Goal: Information Seeking & Learning: Learn about a topic

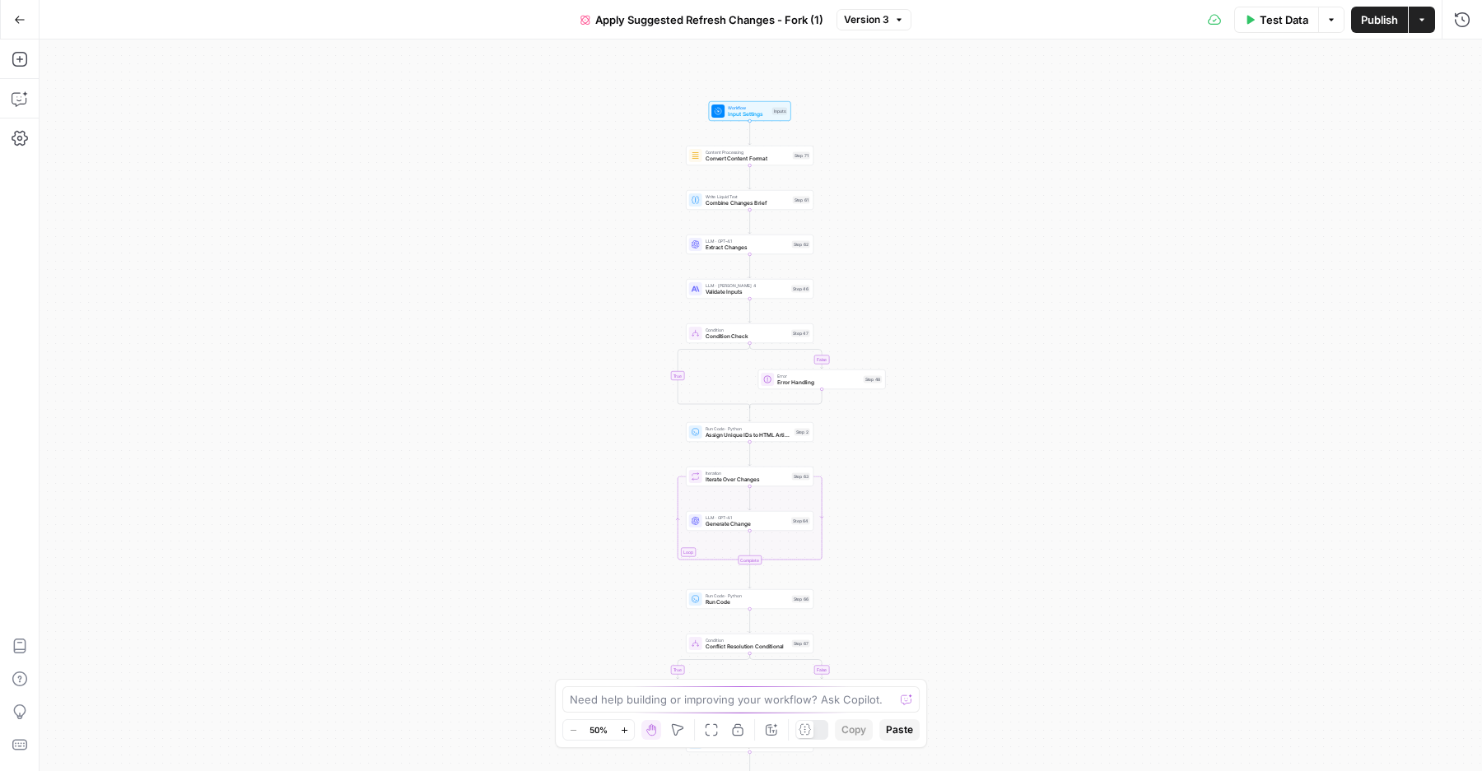
click at [680, 728] on icon "button" at bounding box center [677, 730] width 13 height 13
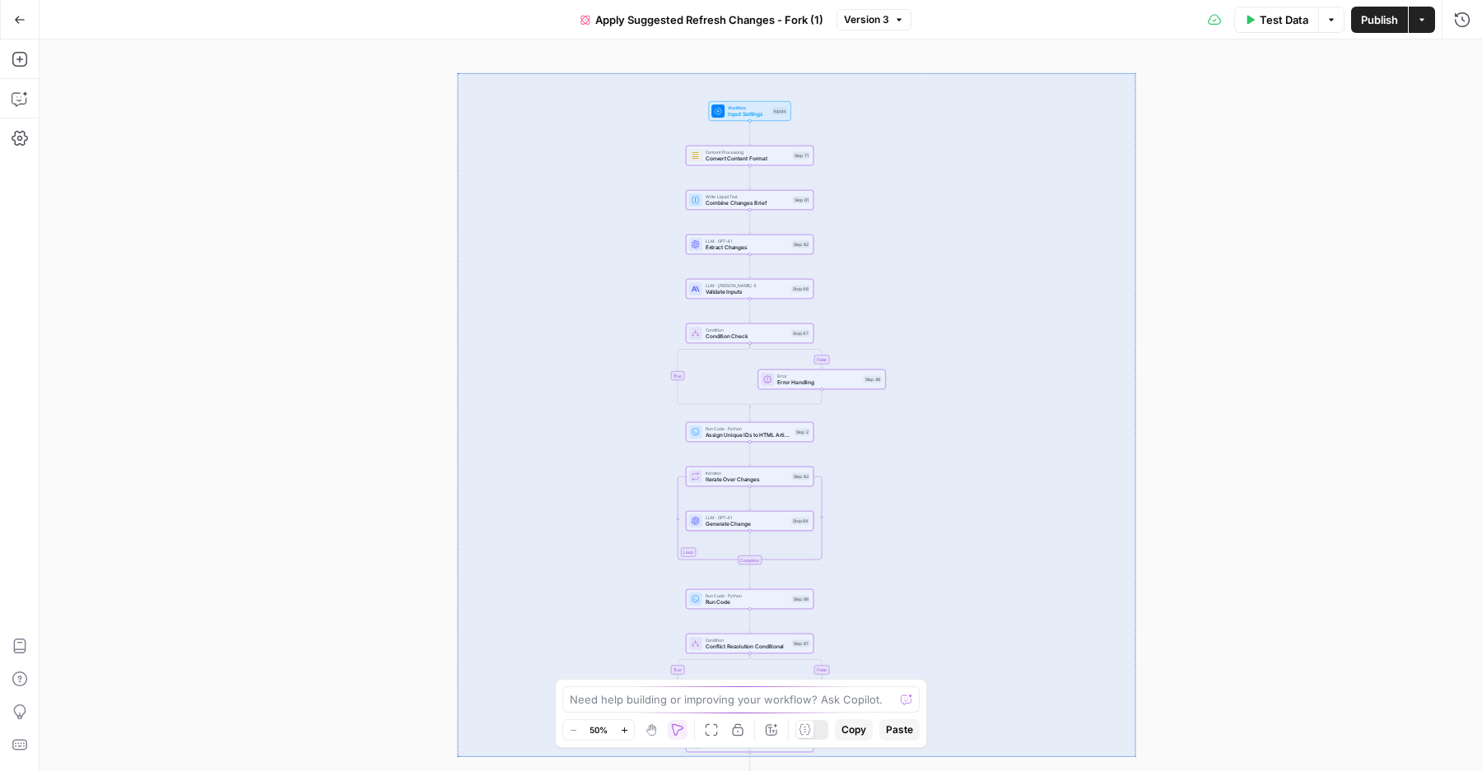
drag, startPoint x: 457, startPoint y: 72, endPoint x: 1135, endPoint y: 757, distance: 963.4
click at [1135, 757] on div "false true false true false true true false true false Workflow Input Settings …" at bounding box center [761, 406] width 1442 height 732
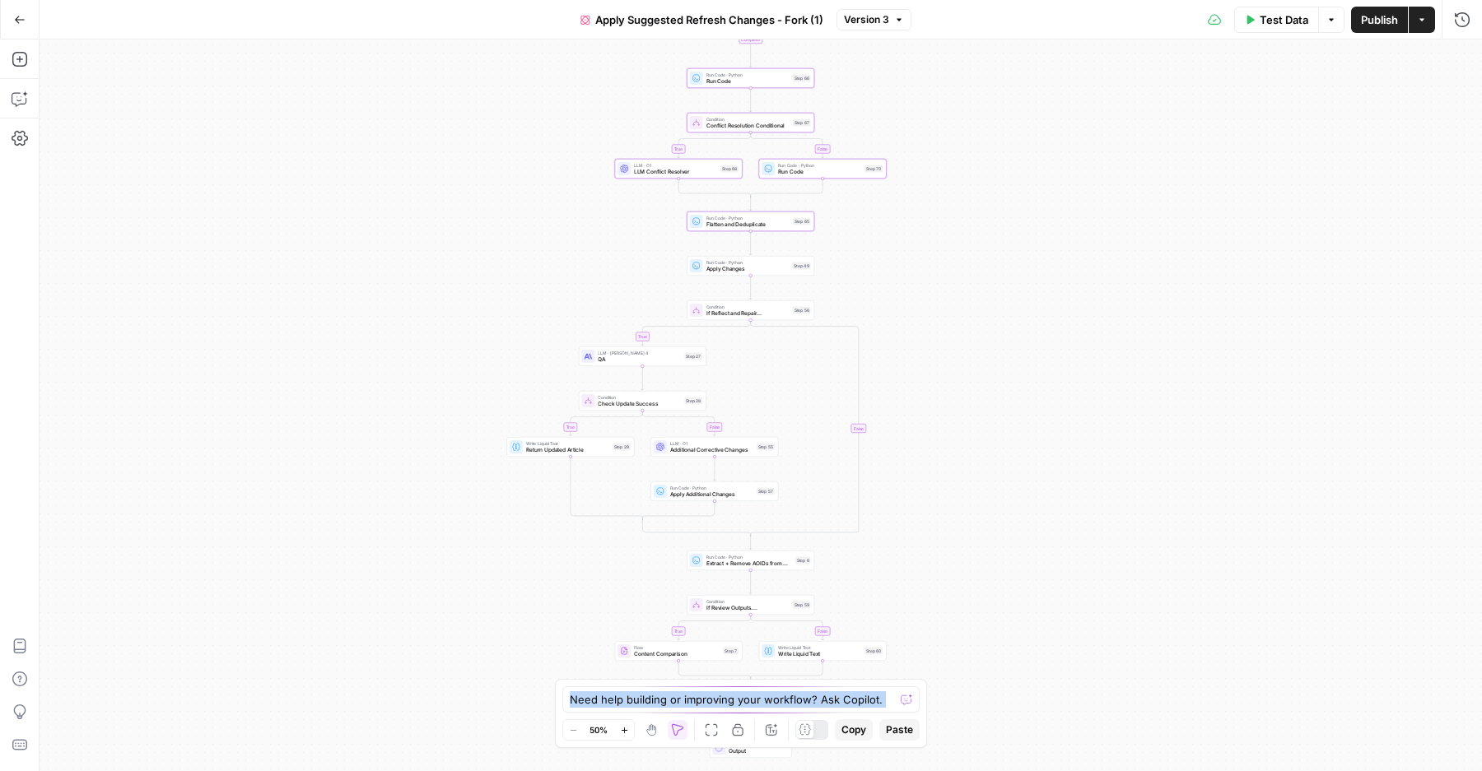
click at [994, 667] on div "false true false true false true true false true false Workflow Input Settings …" at bounding box center [761, 406] width 1442 height 732
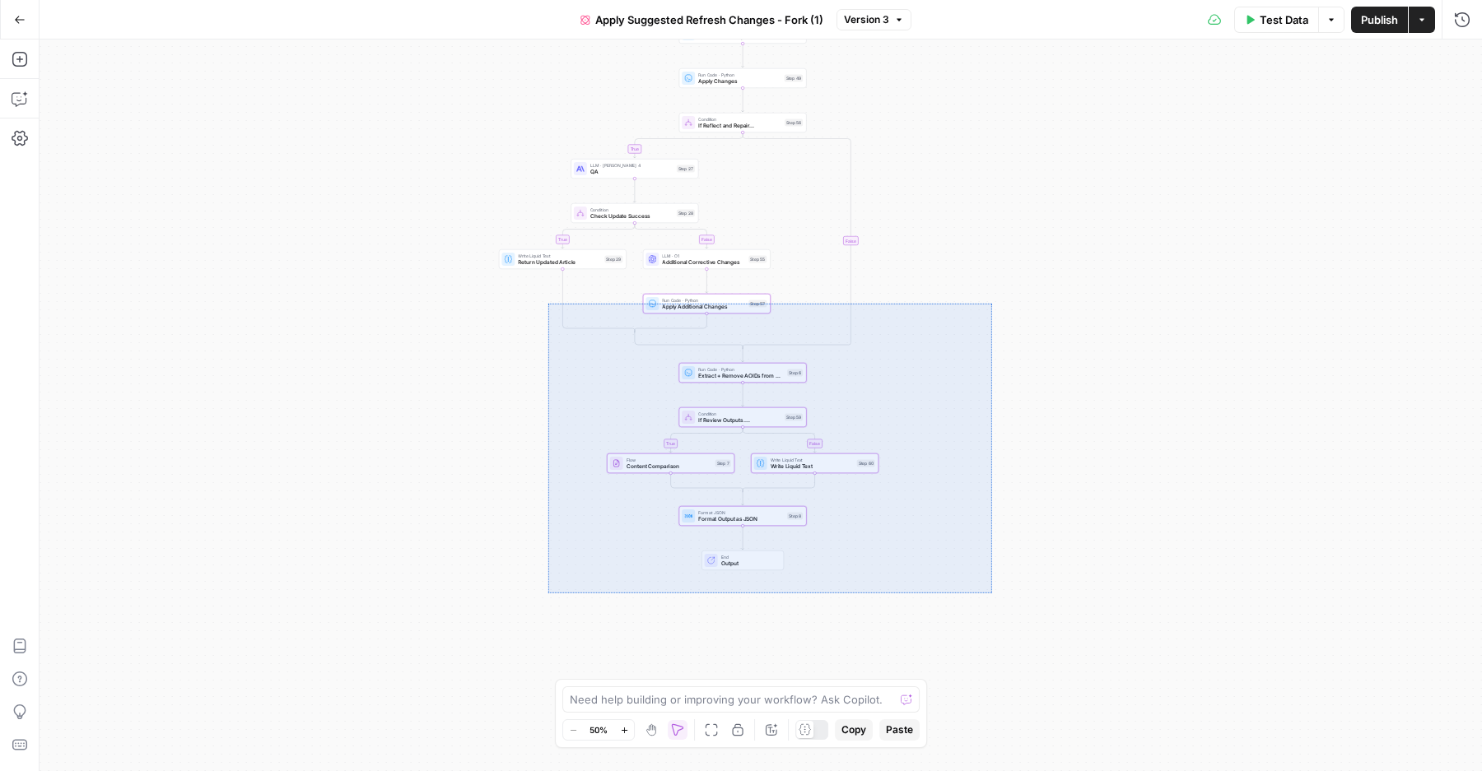
drag, startPoint x: 992, startPoint y: 593, endPoint x: 546, endPoint y: 308, distance: 529.4
click at [546, 308] on div "false true false true false true true false true false Workflow Input Settings …" at bounding box center [761, 406] width 1442 height 732
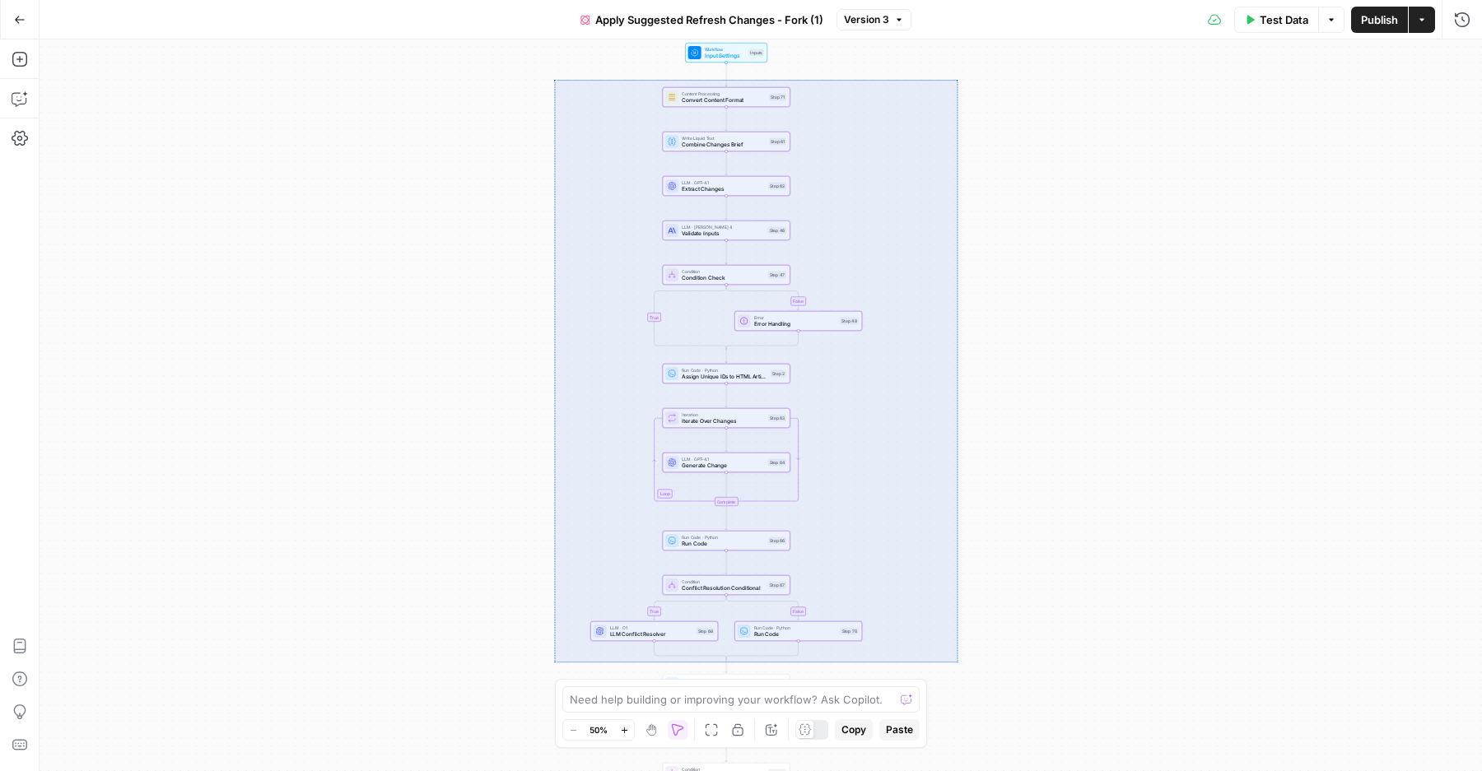
drag, startPoint x: 554, startPoint y: 80, endPoint x: 957, endPoint y: 662, distance: 708.1
click at [957, 662] on div "false true false true false true true false true false Workflow Input Settings …" at bounding box center [761, 406] width 1442 height 732
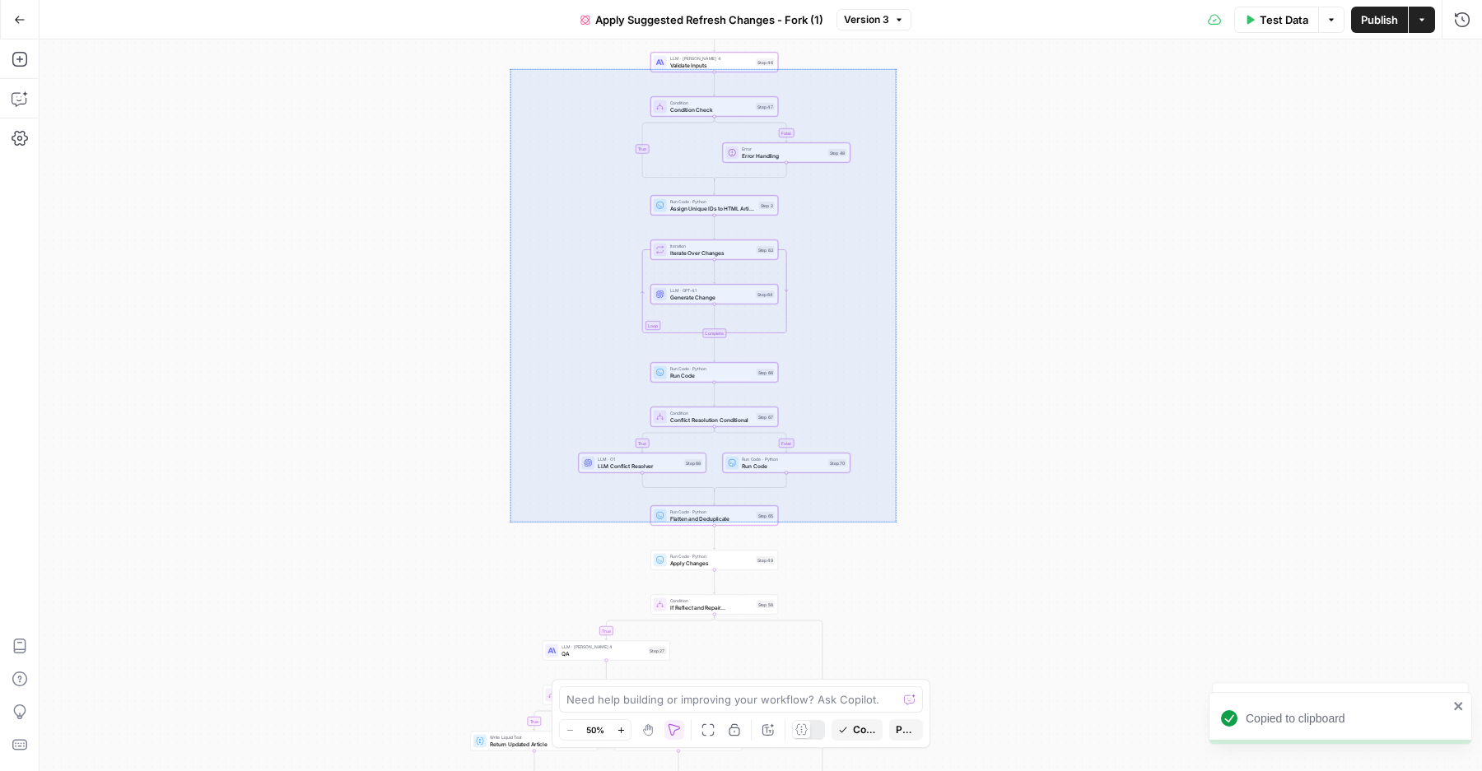
drag, startPoint x: 896, startPoint y: 522, endPoint x: 489, endPoint y: 72, distance: 606.8
click at [489, 72] on div "false true false true false true true false true false Workflow Input Settings …" at bounding box center [761, 406] width 1442 height 732
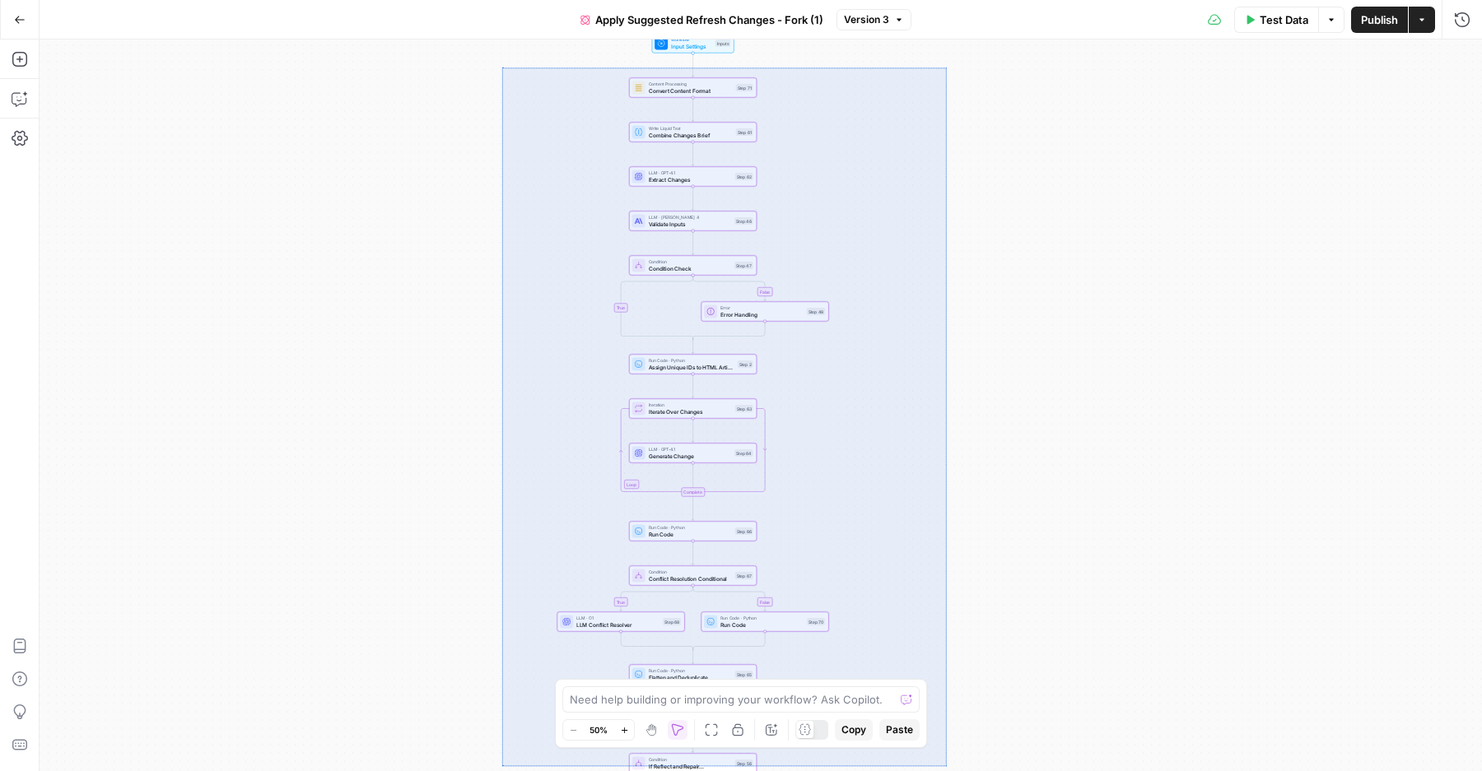
drag, startPoint x: 504, startPoint y: 66, endPoint x: 947, endPoint y: 766, distance: 828.1
click at [947, 766] on div "false true false true false true true false true false Workflow Input Settings …" at bounding box center [761, 406] width 1442 height 732
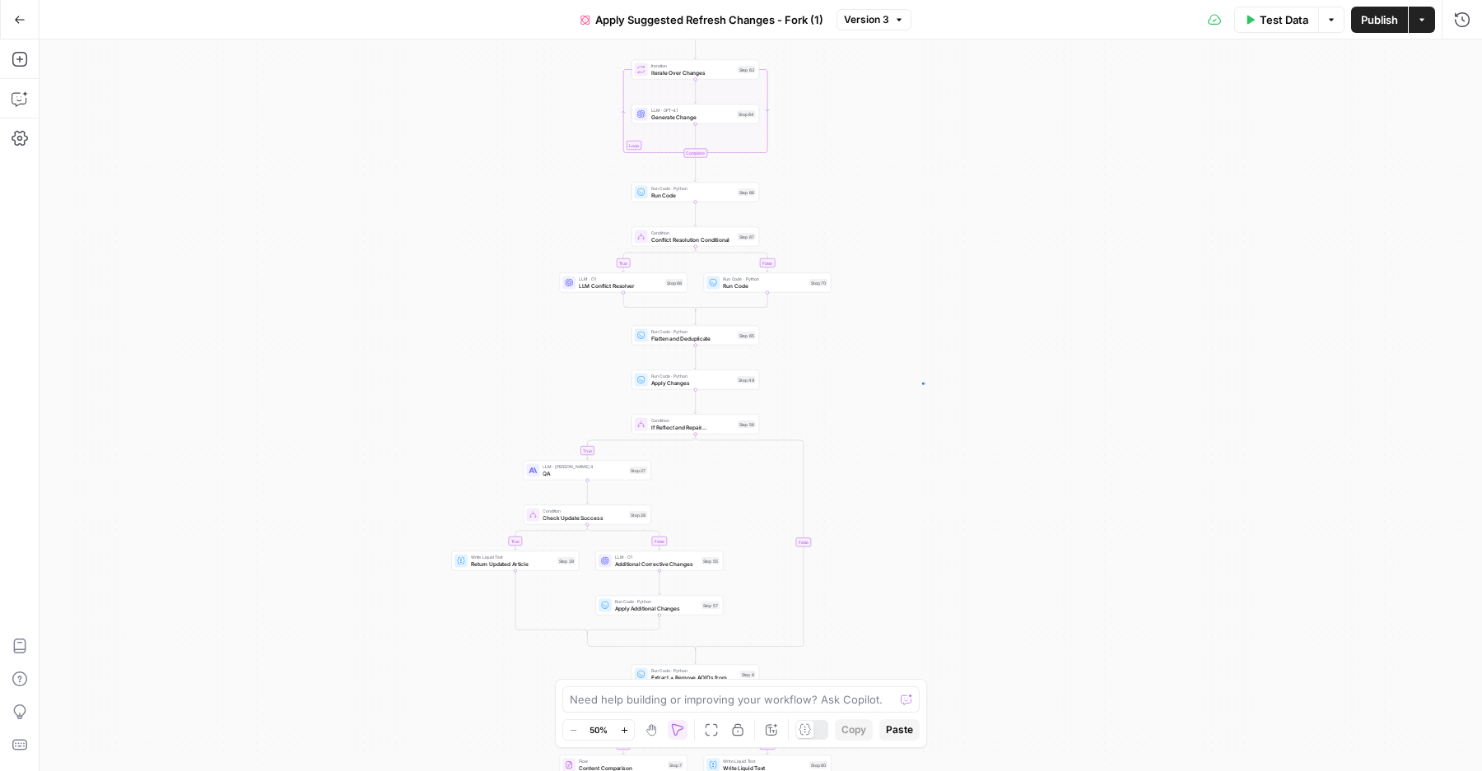
drag, startPoint x: 922, startPoint y: 382, endPoint x: 911, endPoint y: 380, distance: 10.8
click at [911, 380] on div "false true false true false true true false true false Workflow Input Settings …" at bounding box center [761, 406] width 1442 height 732
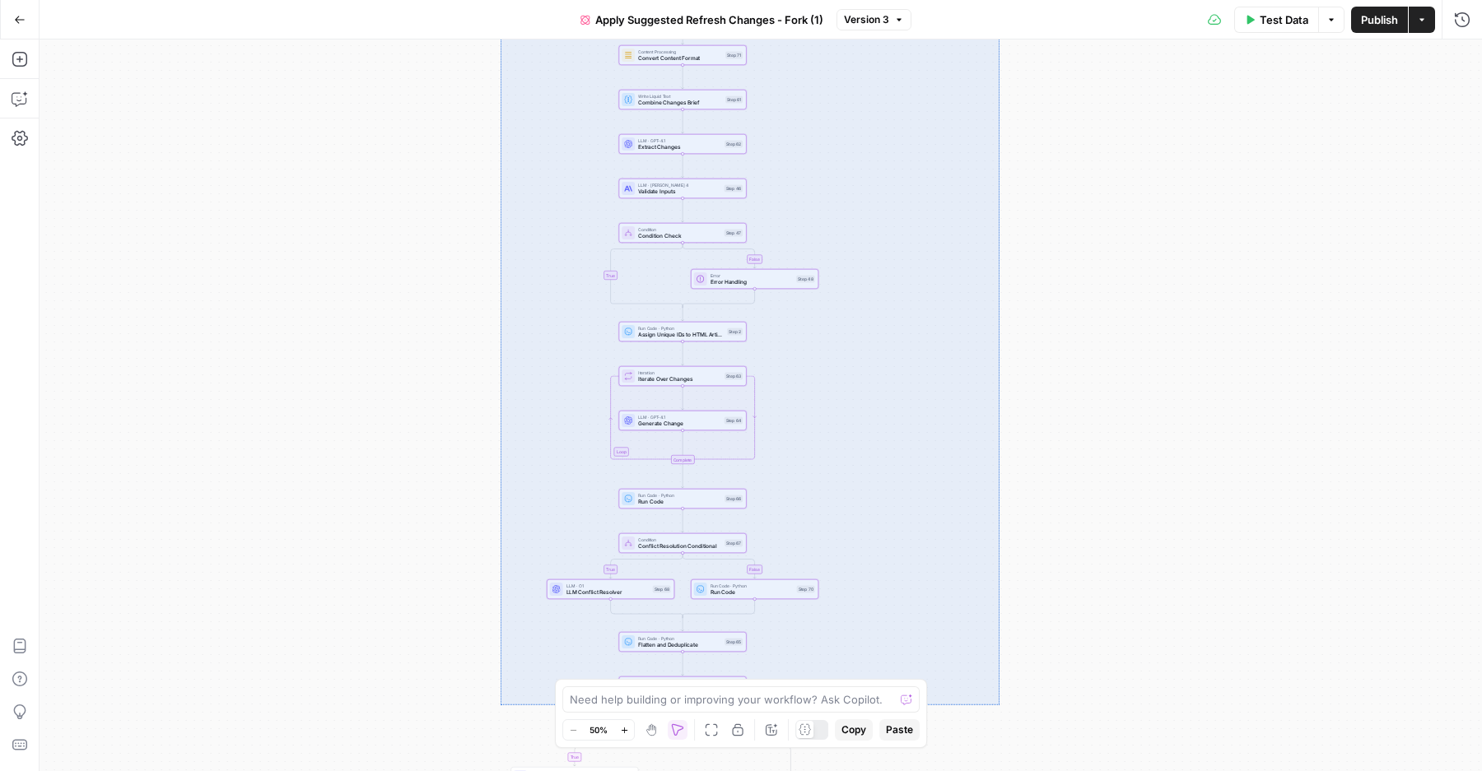
drag, startPoint x: 999, startPoint y: 705, endPoint x: 501, endPoint y: -29, distance: 887.1
click at [501, 40] on div "false true false true false true true false true false Workflow Input Settings …" at bounding box center [761, 406] width 1442 height 732
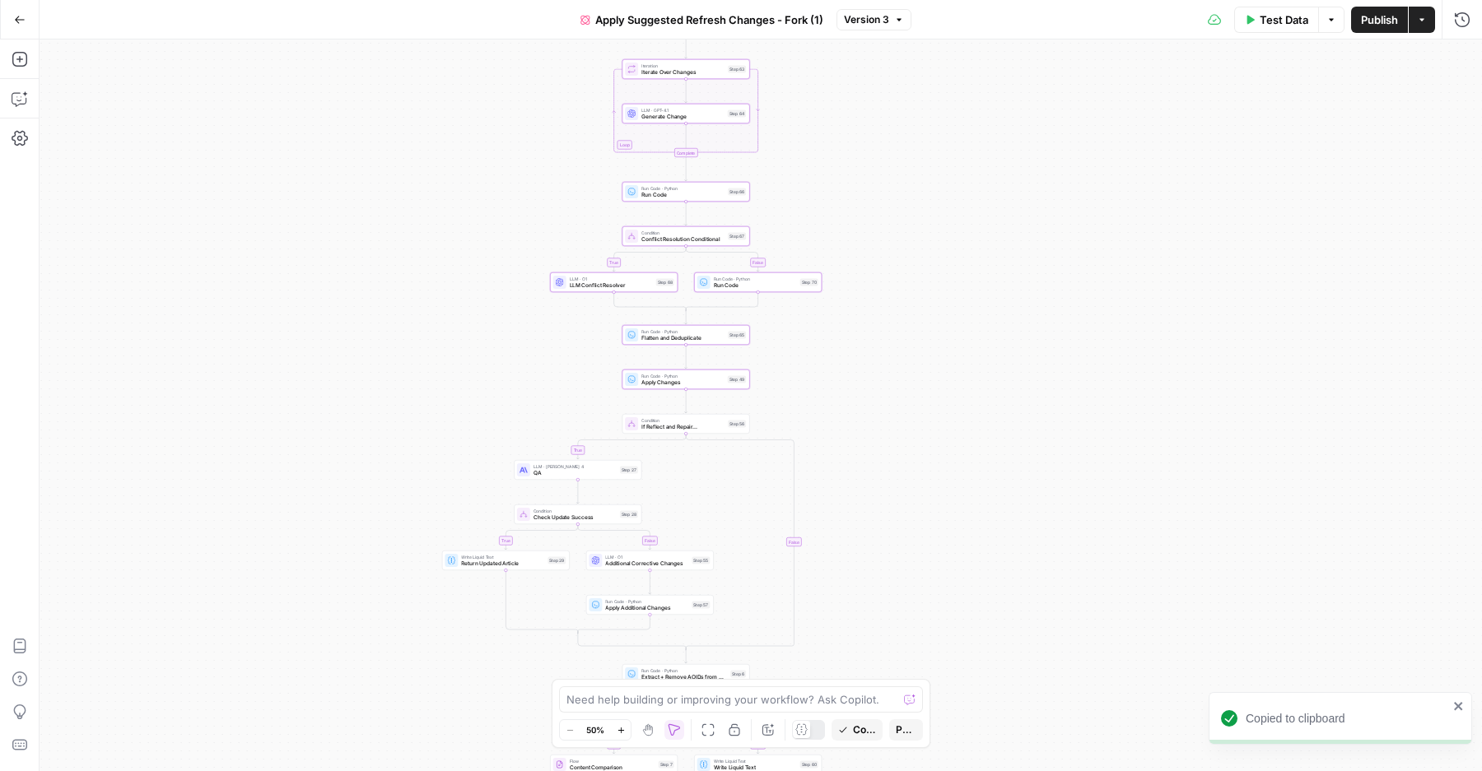
click at [16, 11] on button "Go Back" at bounding box center [20, 20] width 30 height 30
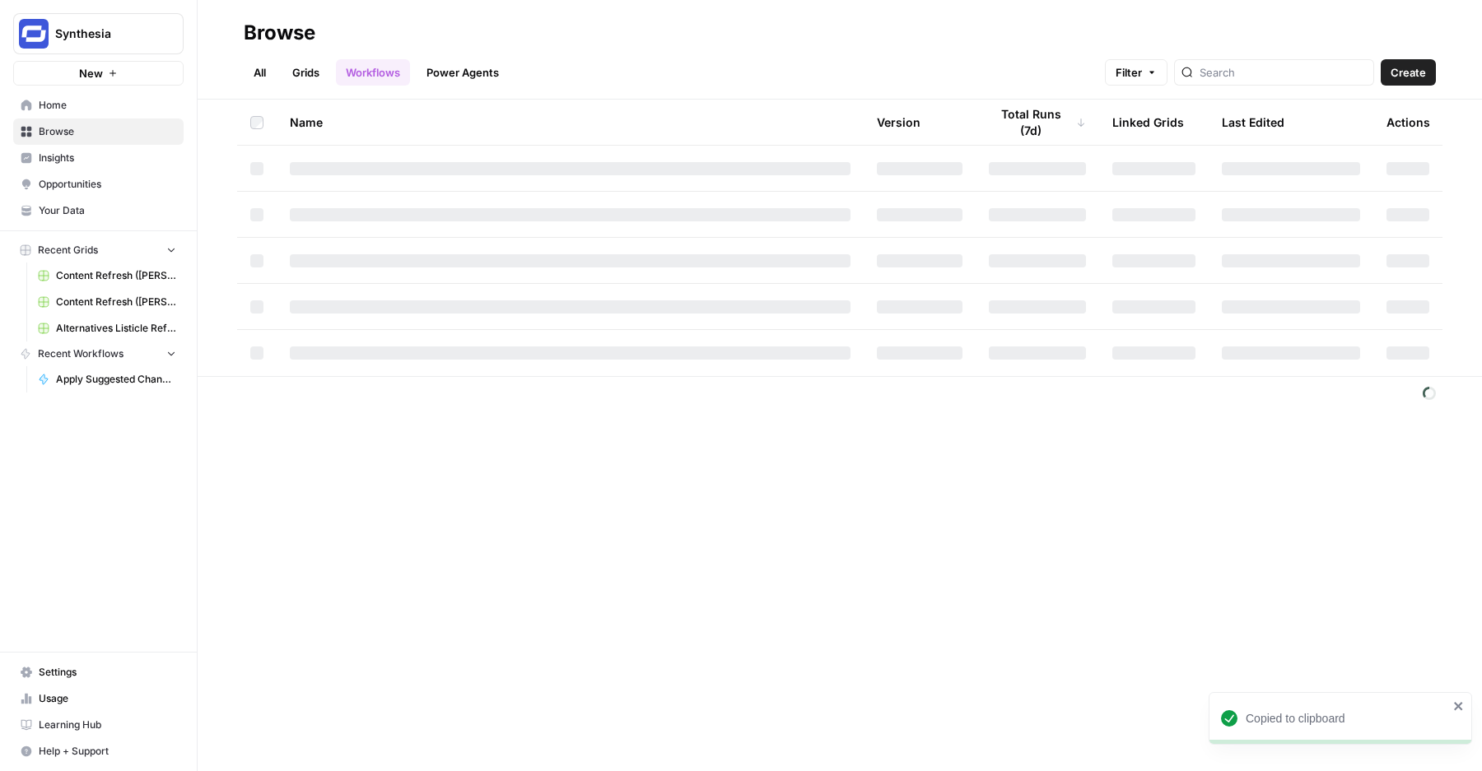
click at [109, 85] on button "New" at bounding box center [98, 73] width 170 height 25
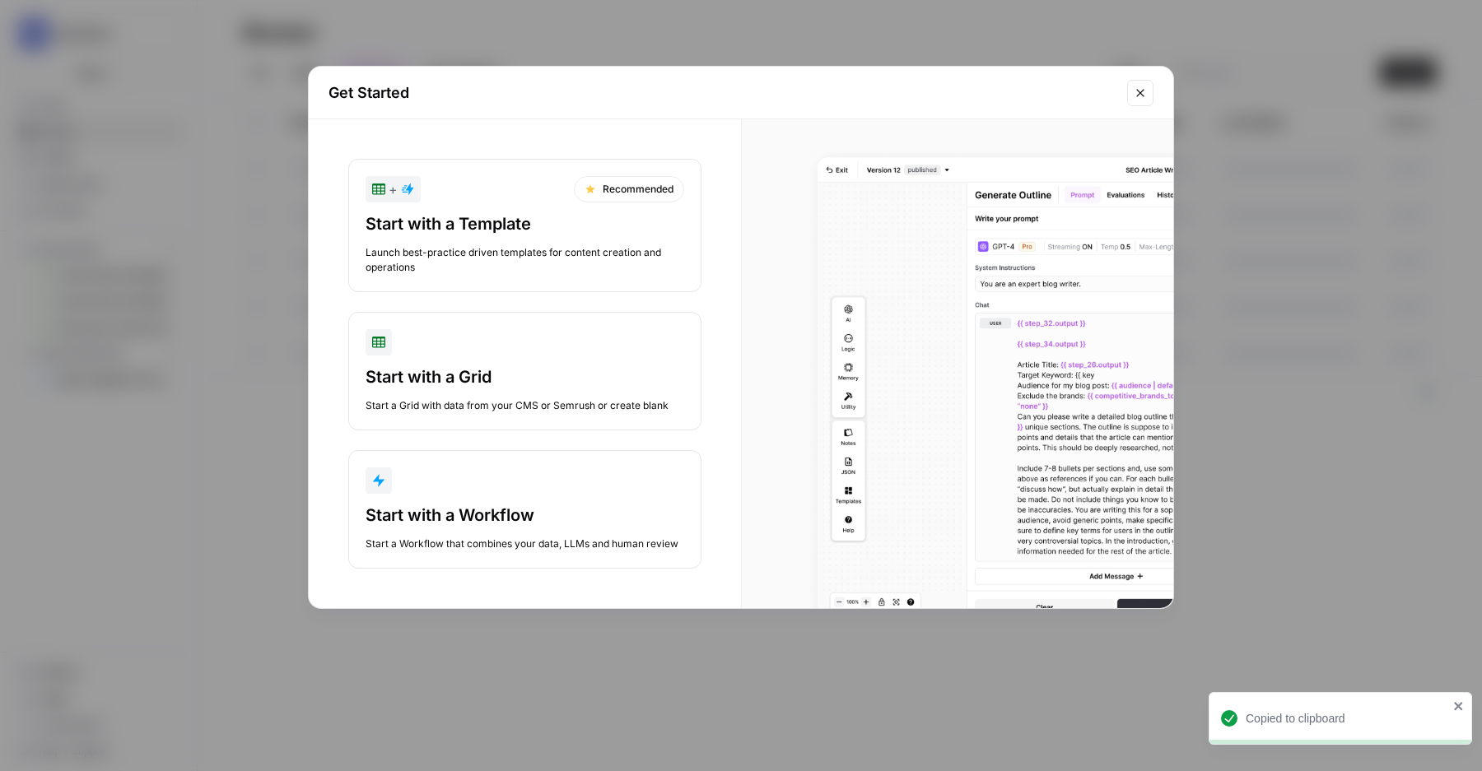
click at [457, 508] on div "Start with a Workflow" at bounding box center [525, 515] width 319 height 23
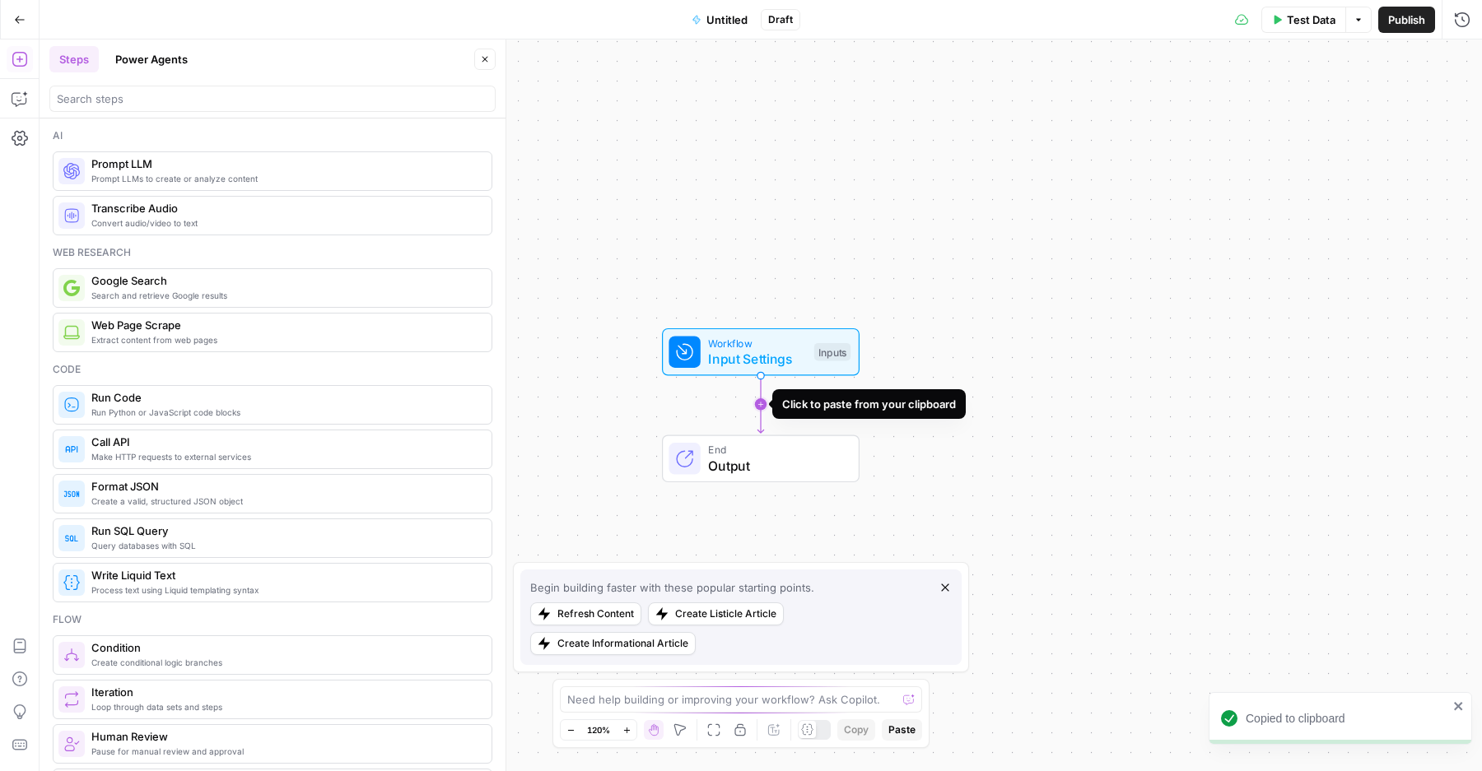
click at [761, 406] on icon "Edge from start to end" at bounding box center [760, 405] width 6 height 58
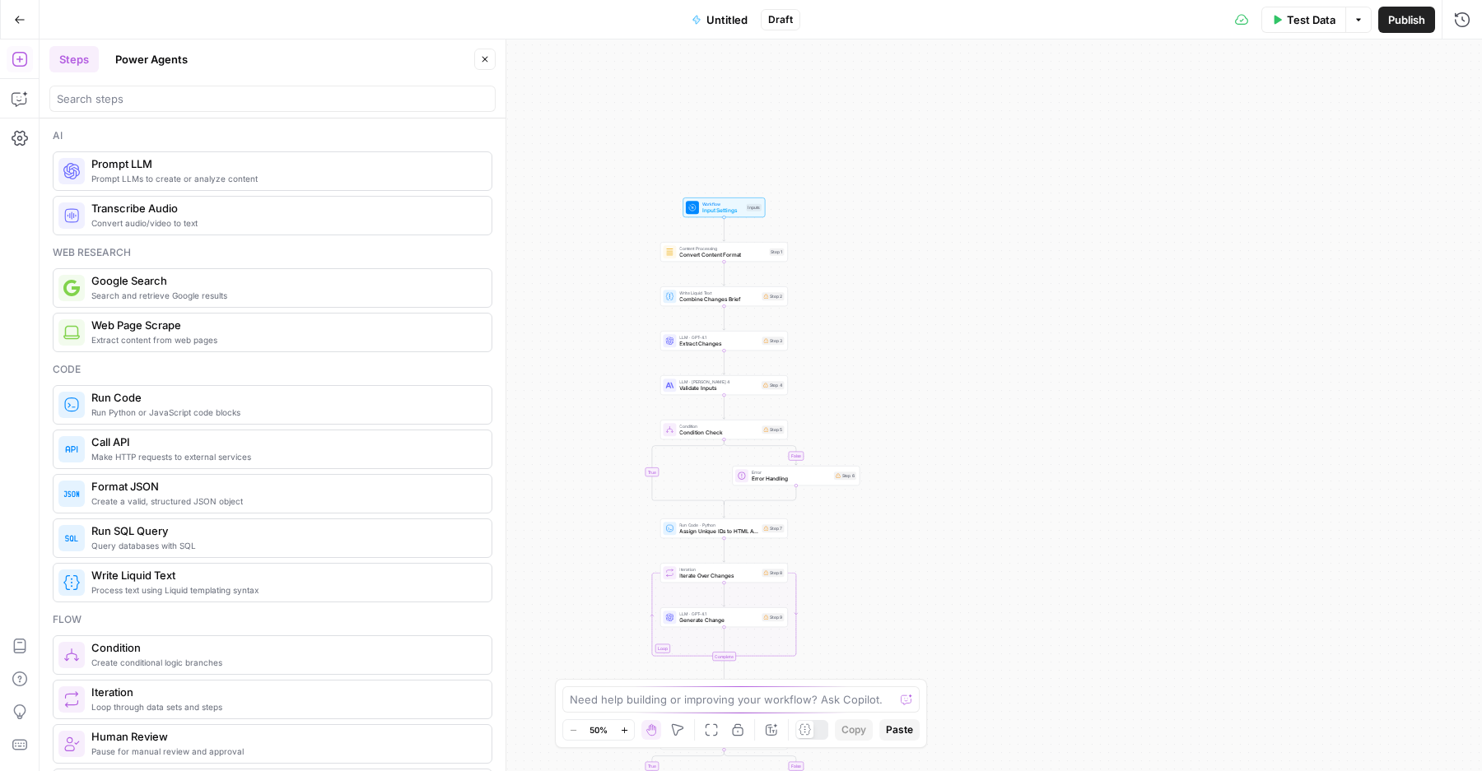
click at [24, 14] on icon "button" at bounding box center [20, 20] width 12 height 12
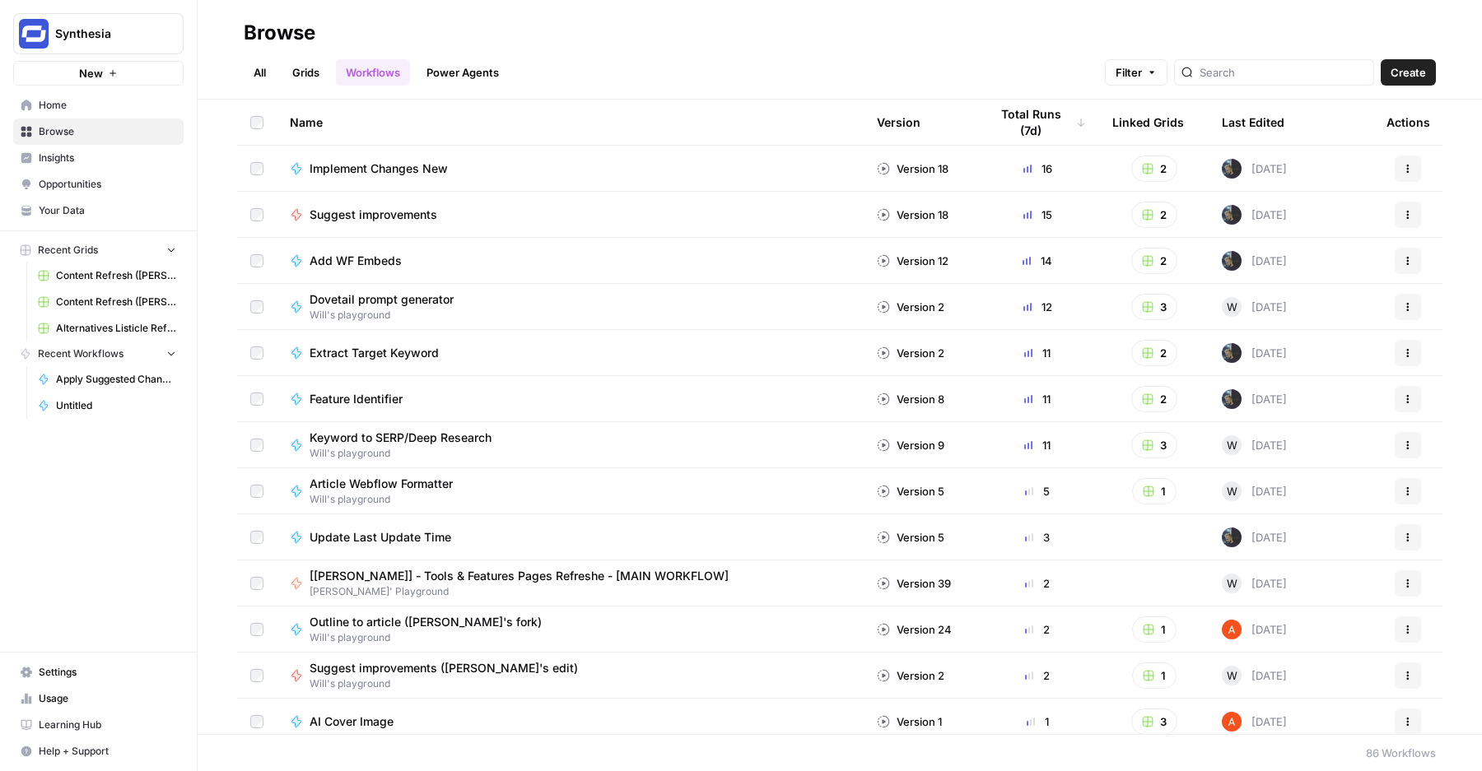
click at [465, 73] on link "Power Agents" at bounding box center [463, 72] width 92 height 26
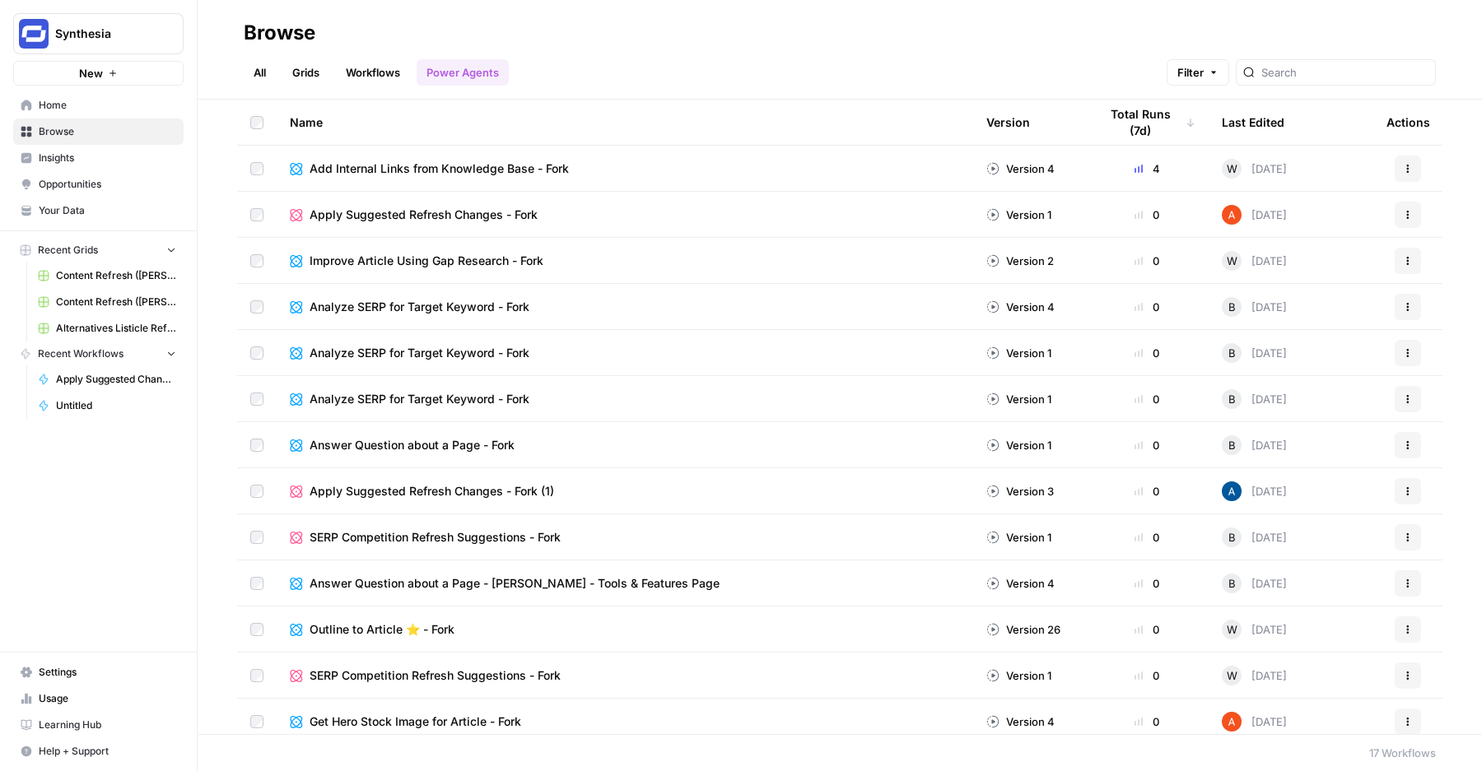
click at [1418, 217] on button "Actions" at bounding box center [1408, 215] width 26 height 26
click at [1227, 217] on img at bounding box center [1232, 215] width 20 height 20
click at [1413, 213] on button "Actions" at bounding box center [1408, 215] width 26 height 26
click at [252, 77] on link "All" at bounding box center [260, 72] width 32 height 26
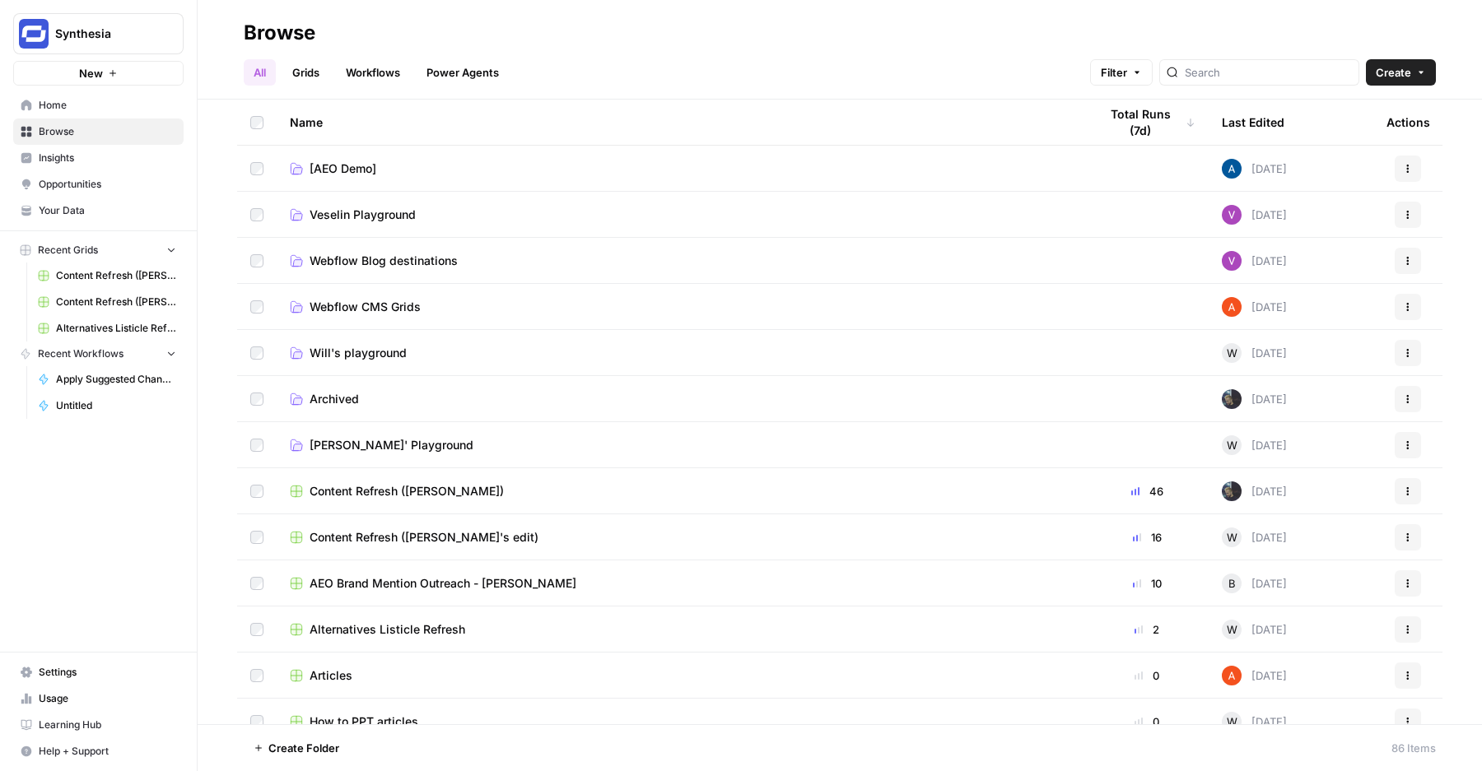
click at [373, 69] on link "Workflows" at bounding box center [373, 72] width 74 height 26
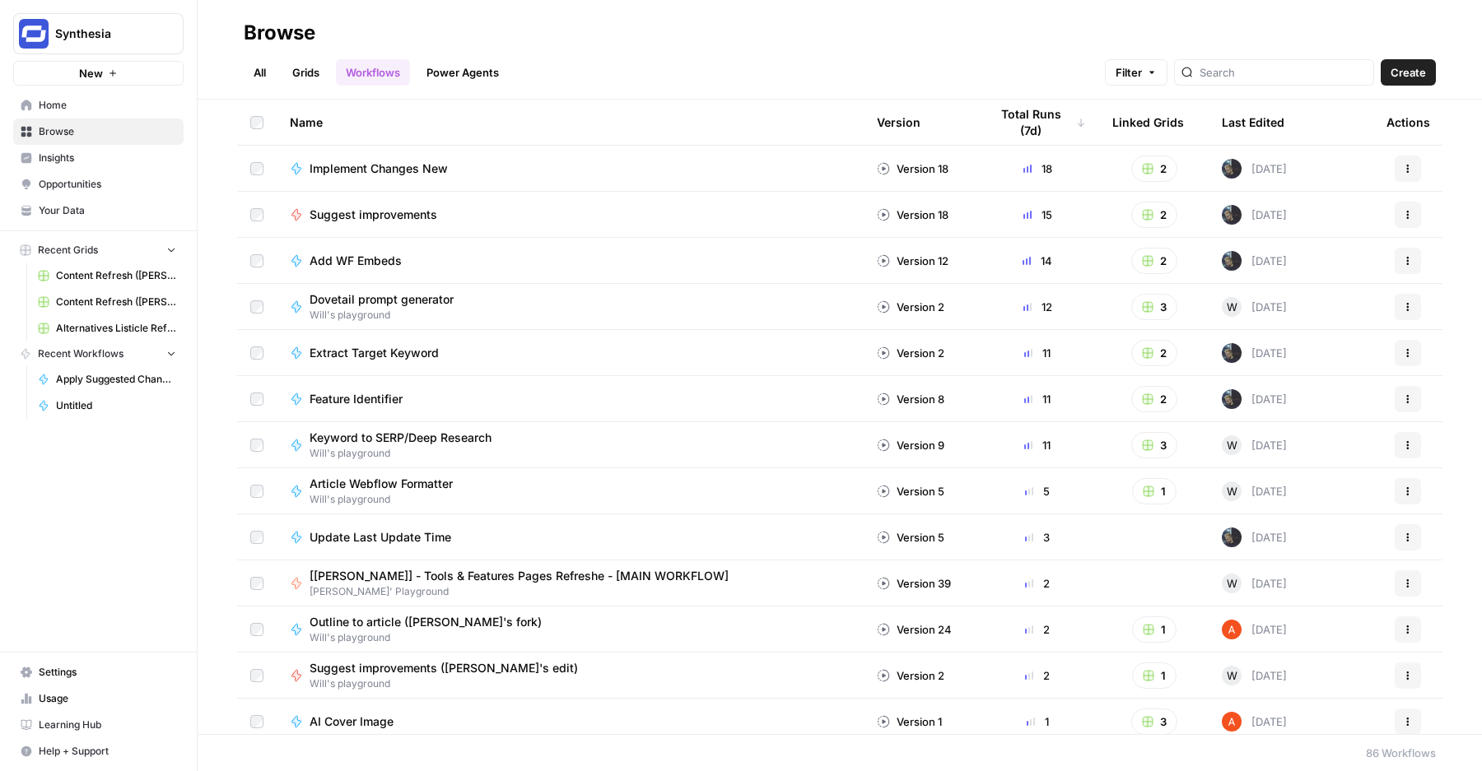
click at [104, 161] on span "Insights" at bounding box center [107, 158] width 137 height 15
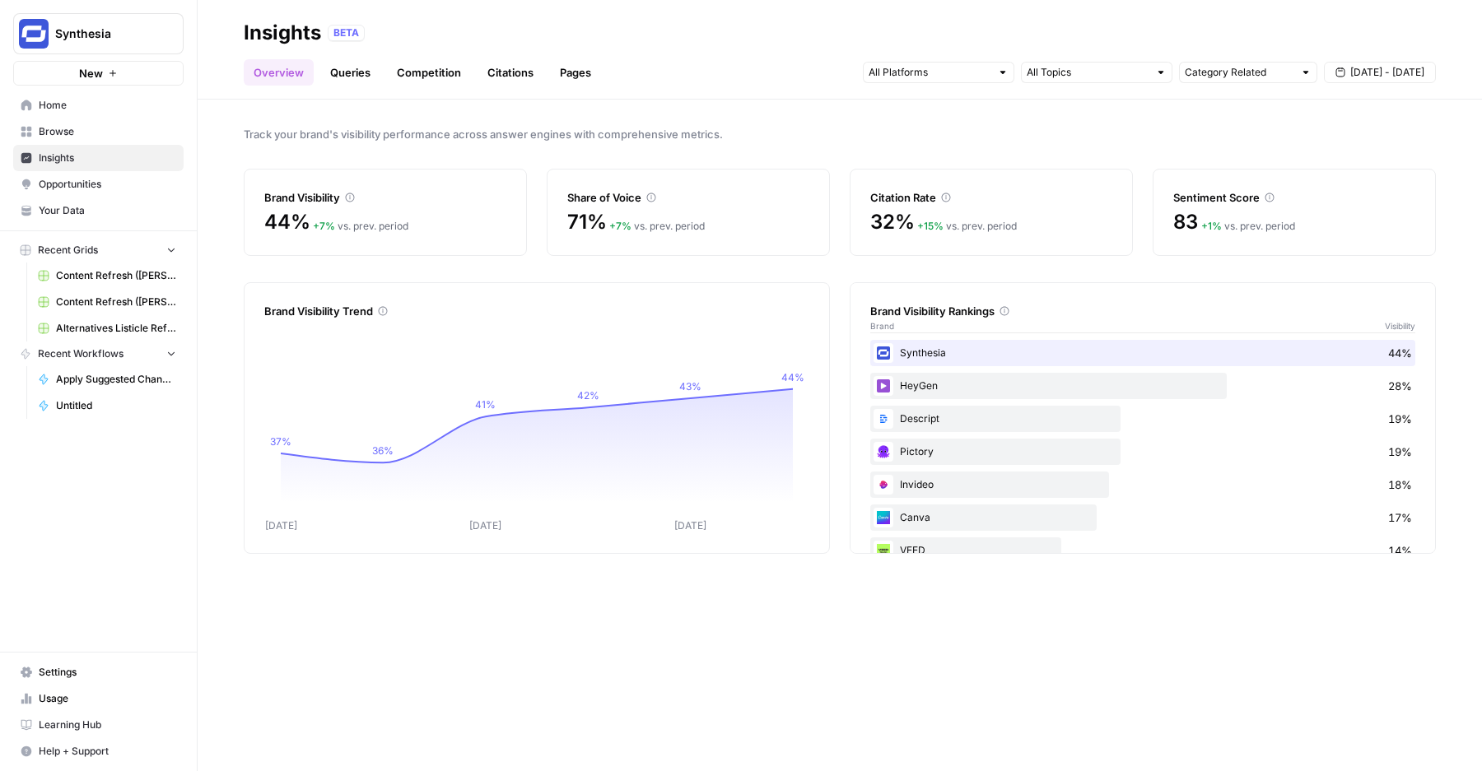
click at [350, 83] on link "Queries" at bounding box center [350, 72] width 60 height 26
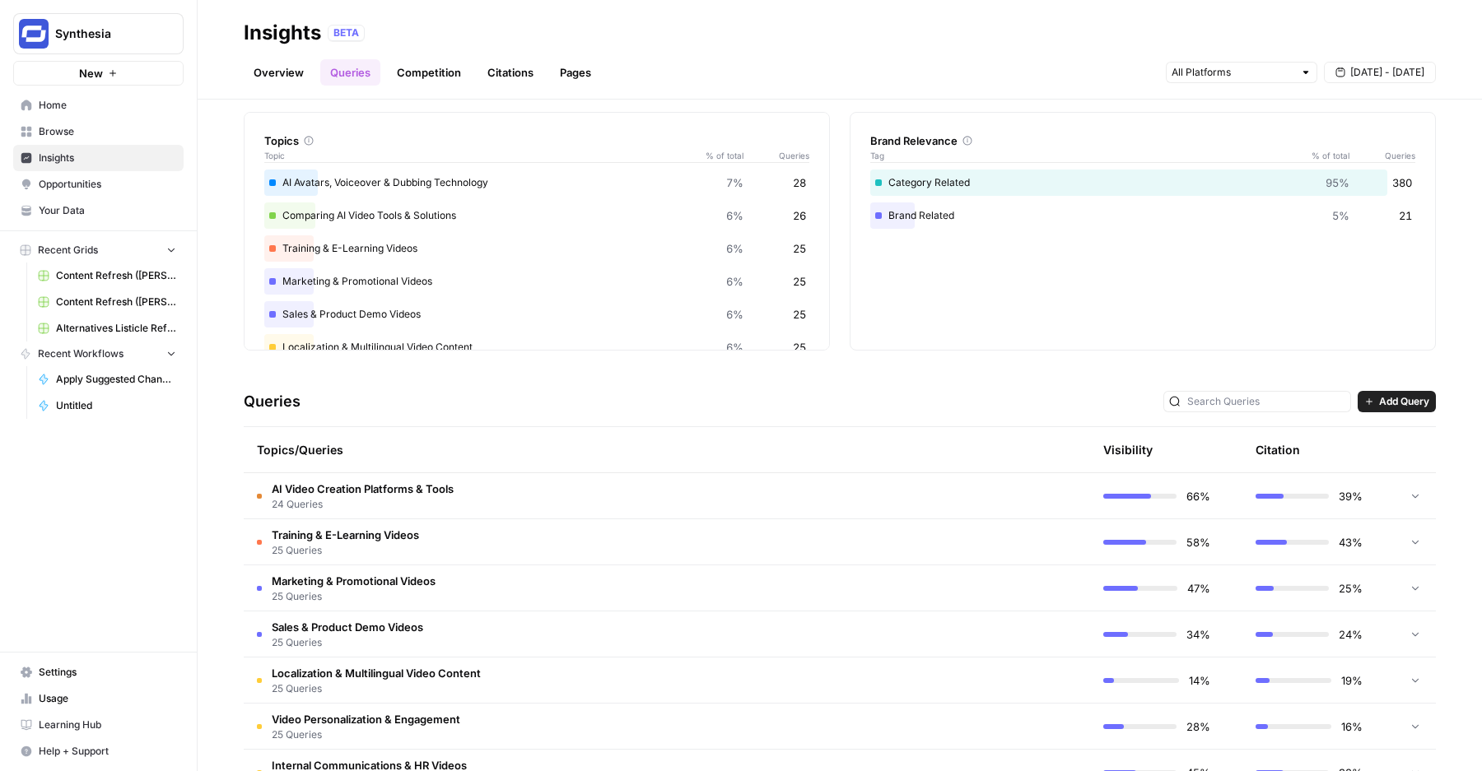
scroll to position [81, 0]
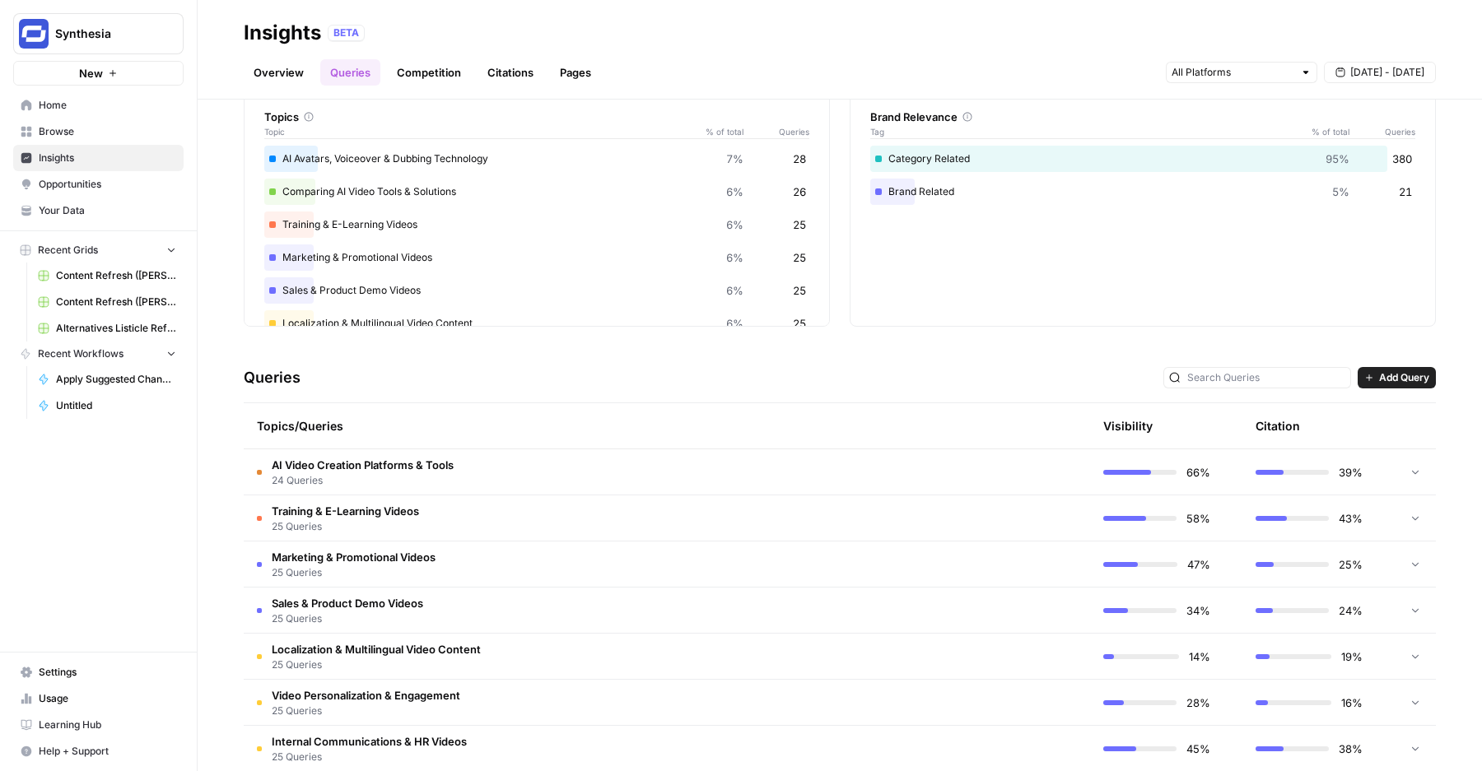
click at [532, 463] on td "AI Video Creation Platforms & Tools 24 Queries" at bounding box center [589, 471] width 690 height 45
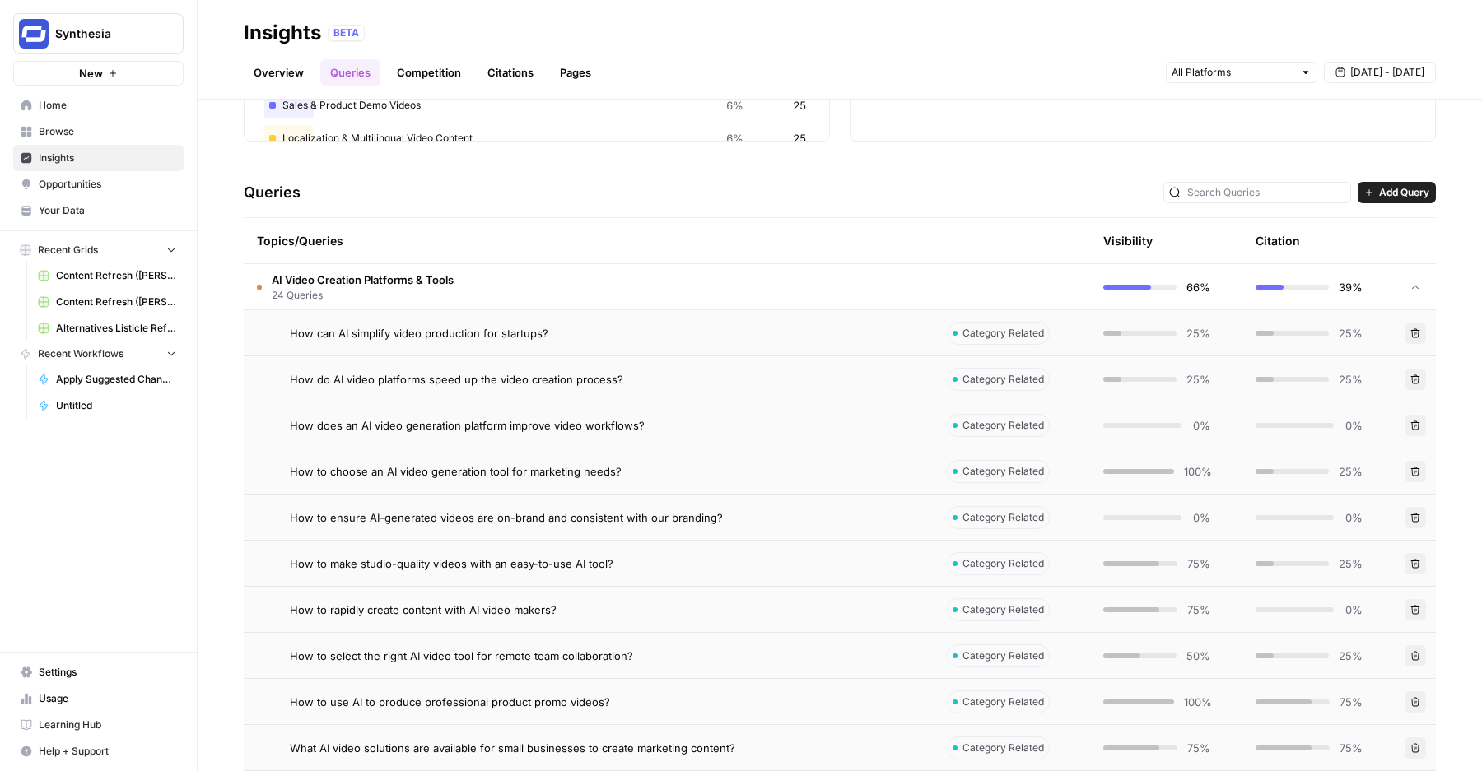
scroll to position [291, 0]
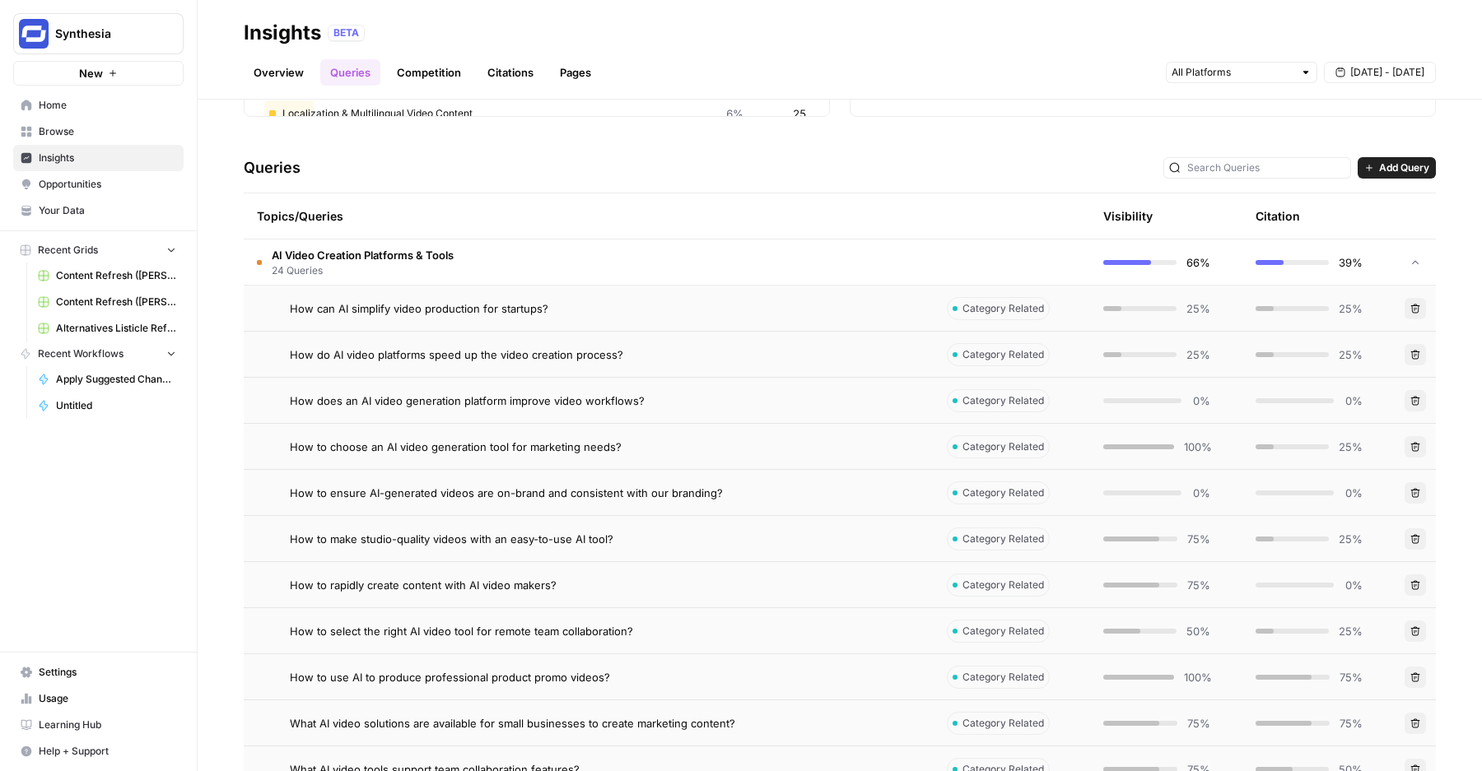
click at [437, 247] on span "AI Video Creation Platforms & Tools" at bounding box center [363, 255] width 182 height 16
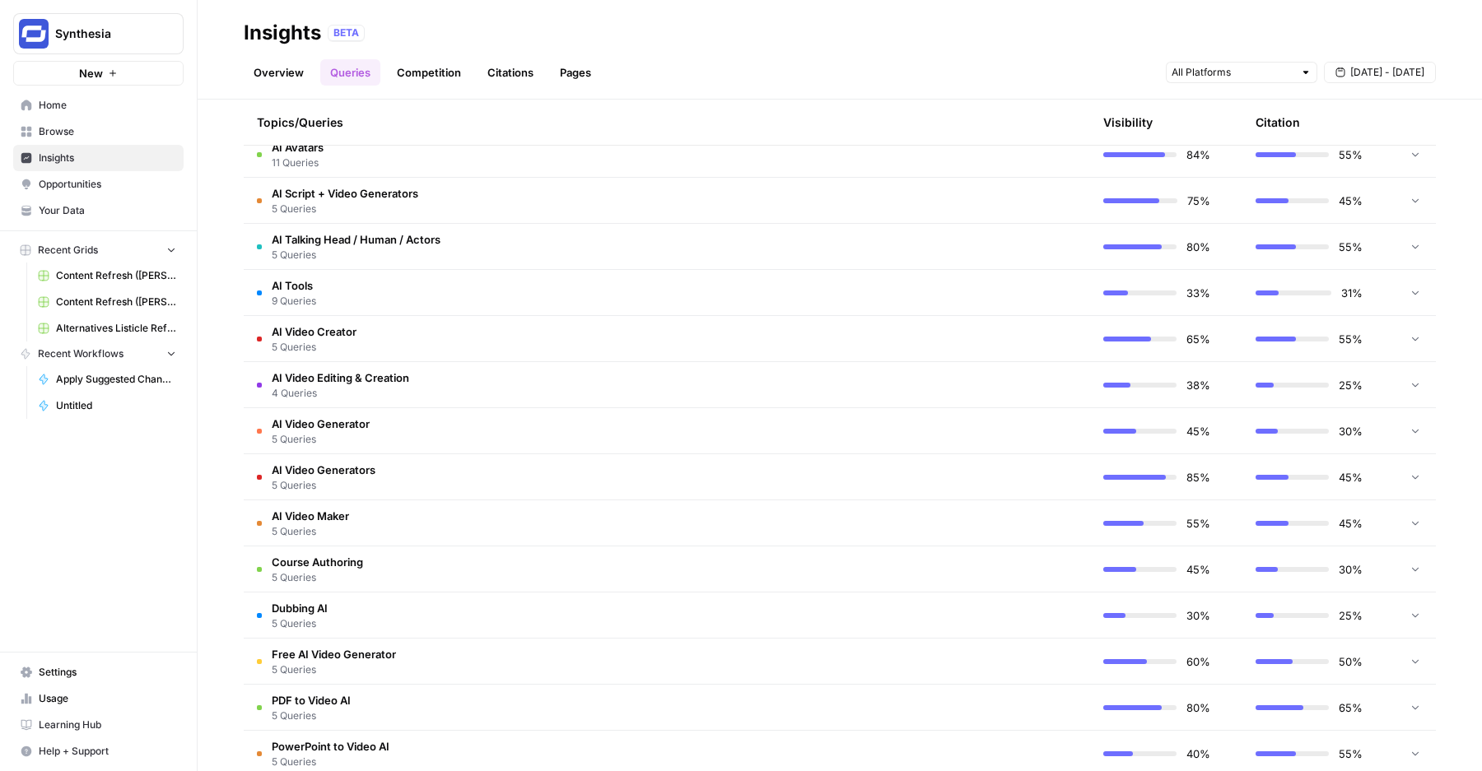
scroll to position [1018, 0]
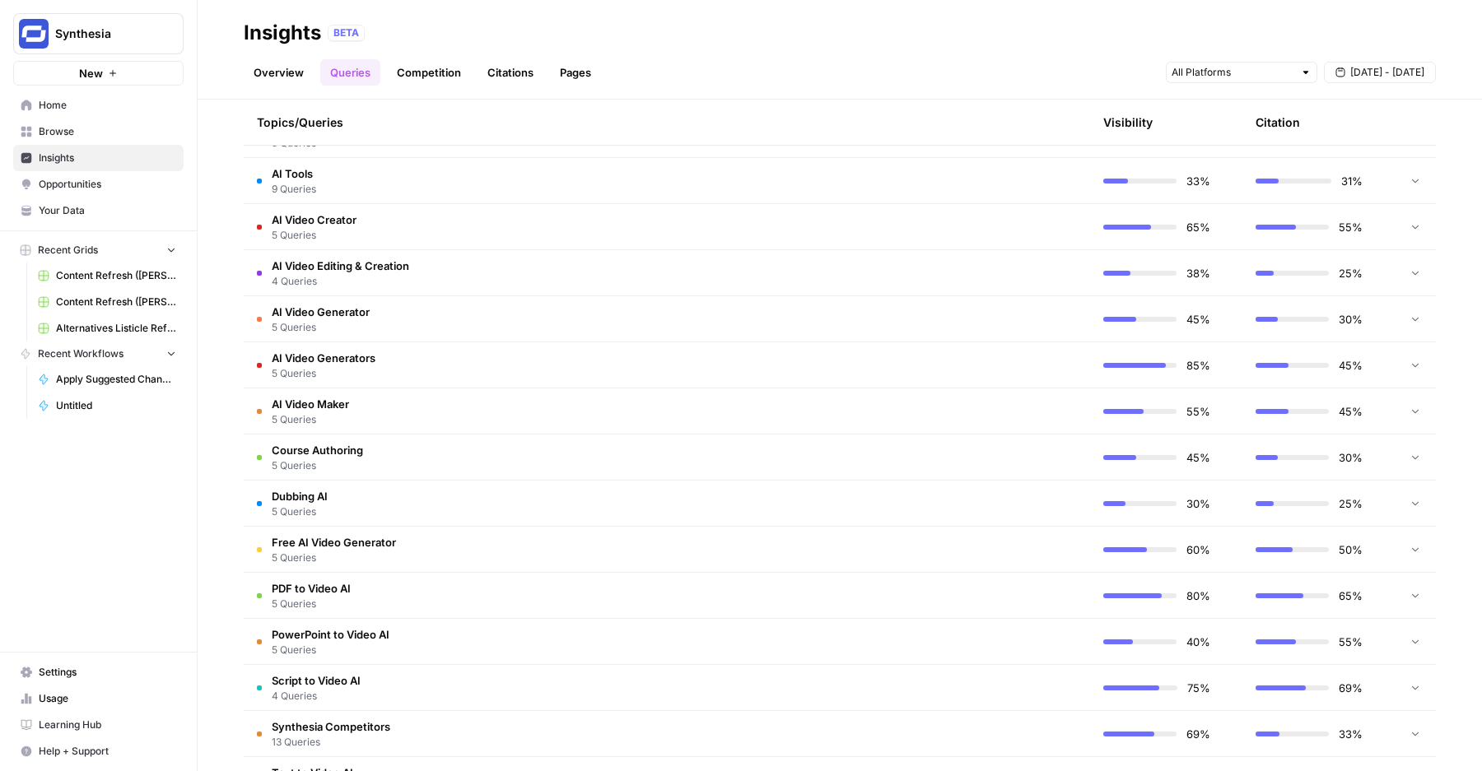
click at [432, 394] on td "AI Video Maker 5 Queries" at bounding box center [589, 411] width 690 height 45
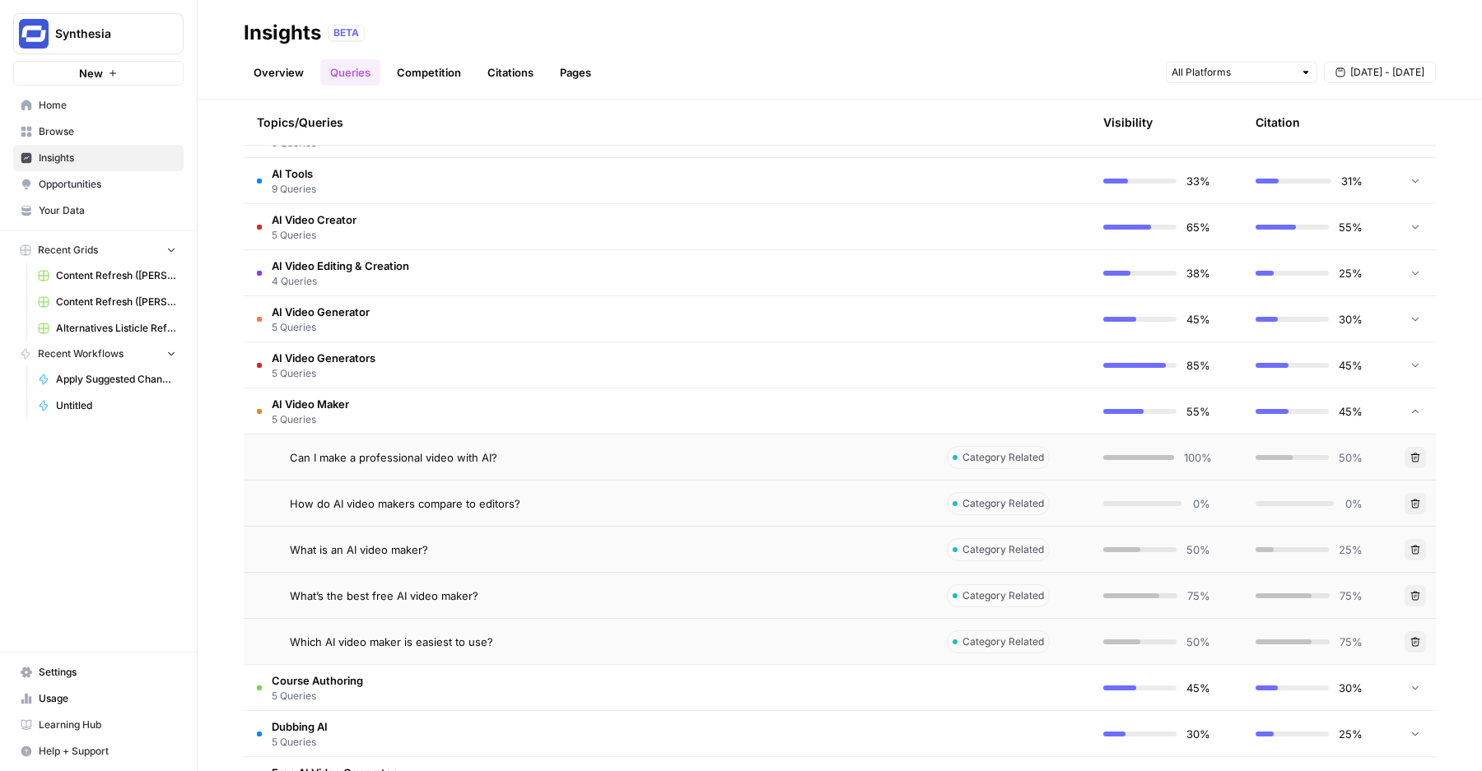
click at [435, 437] on td "Can I make a professional video with AI?" at bounding box center [589, 457] width 690 height 45
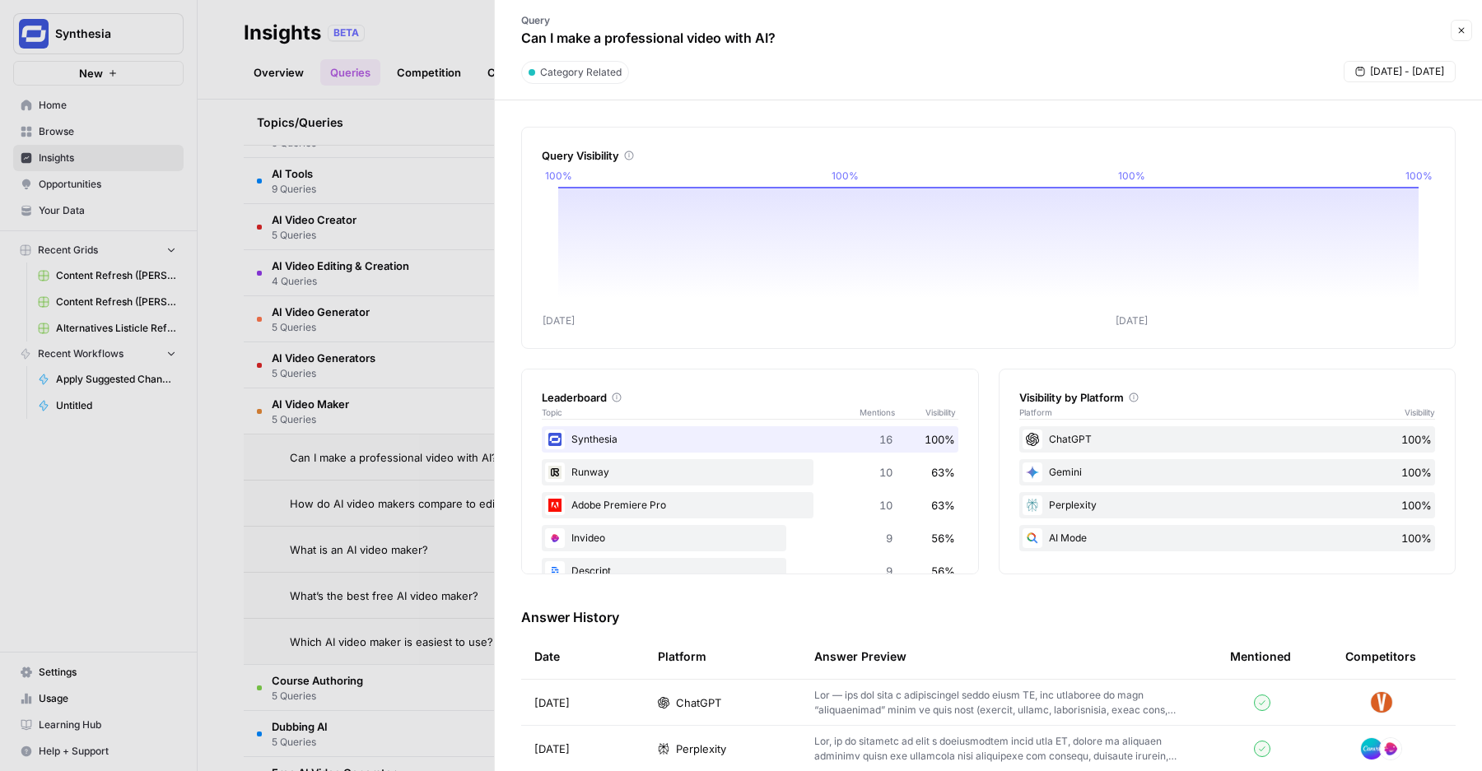
click at [352, 489] on div at bounding box center [741, 385] width 1482 height 771
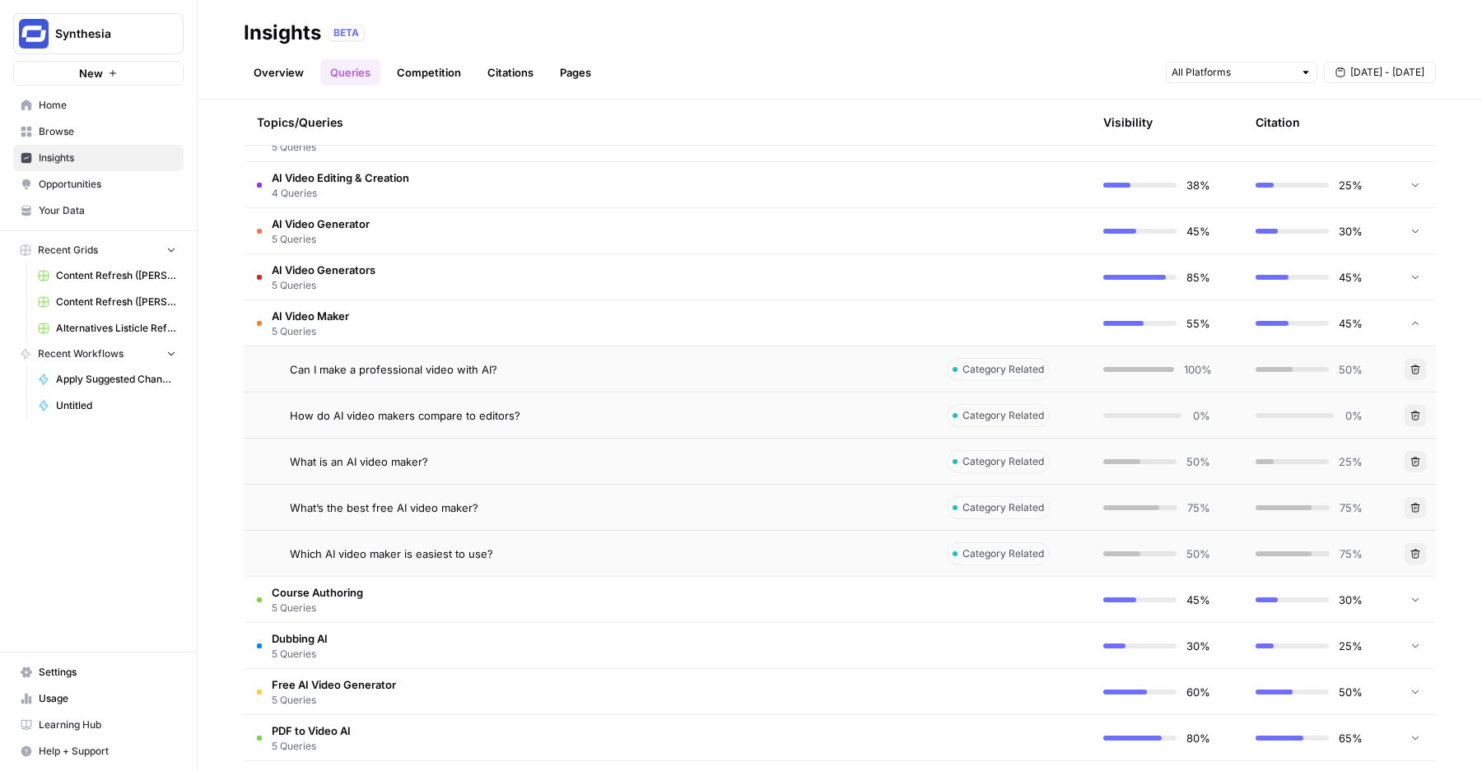
click at [324, 328] on span "5 Queries" at bounding box center [310, 331] width 77 height 15
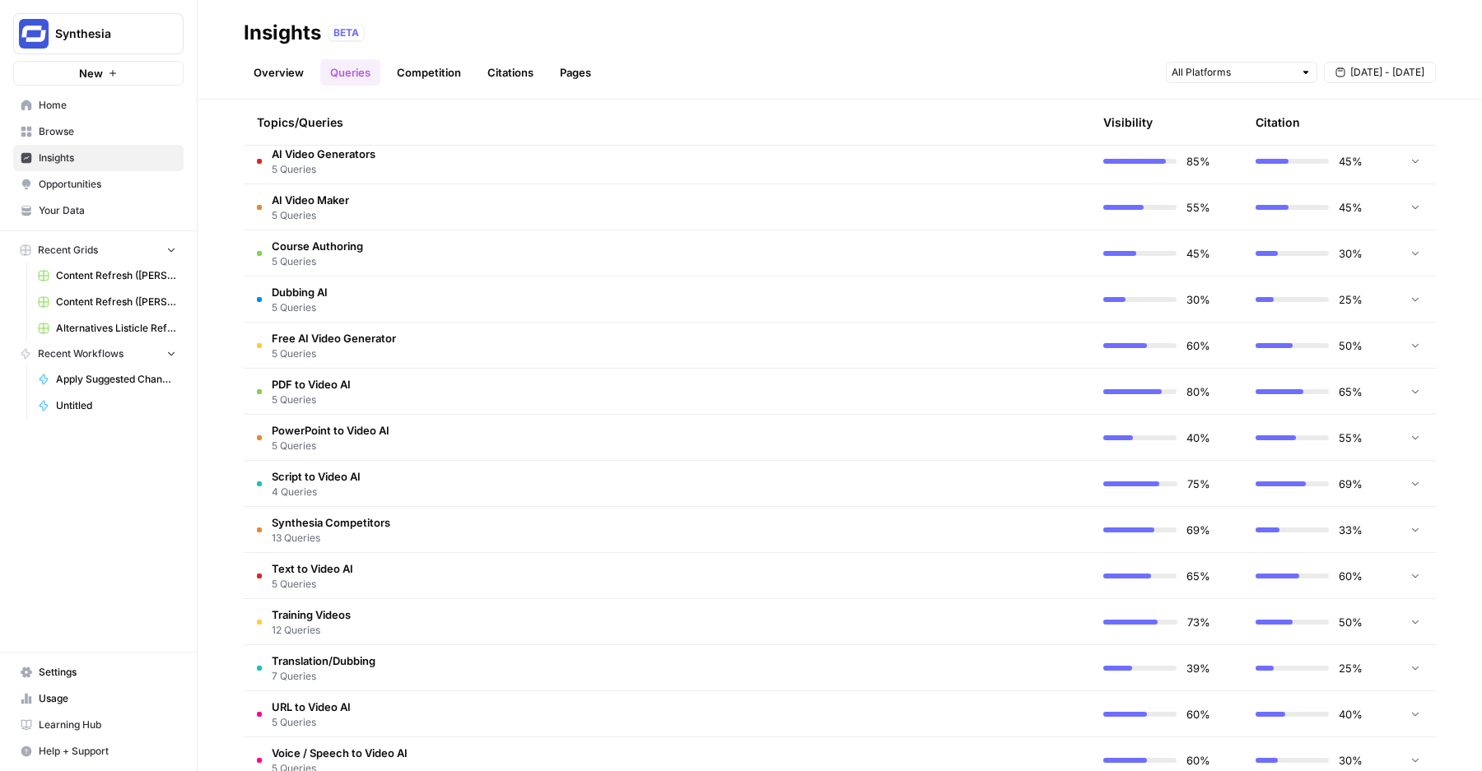
scroll to position [1306, 0]
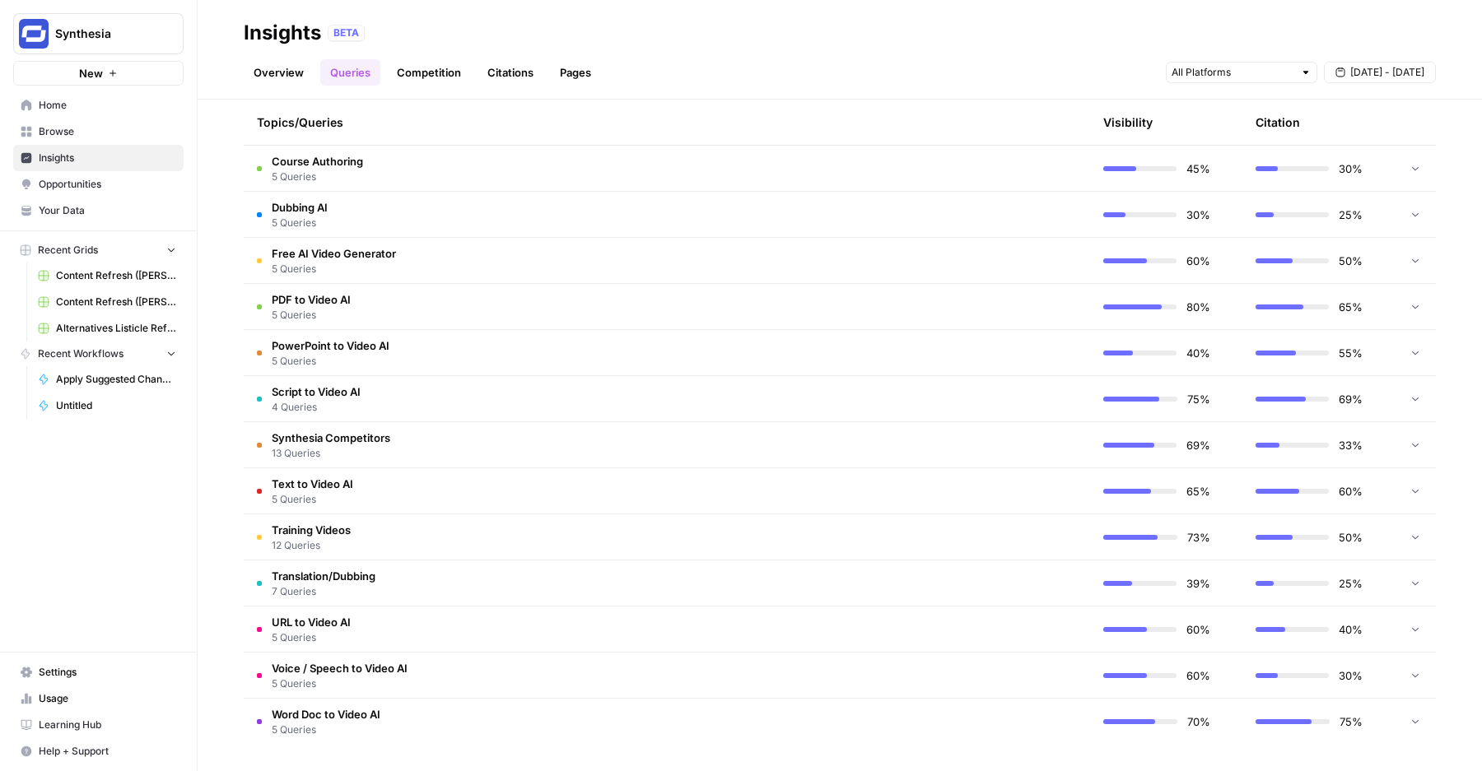
click at [338, 381] on td "Script to Video AI 4 Queries" at bounding box center [589, 398] width 690 height 45
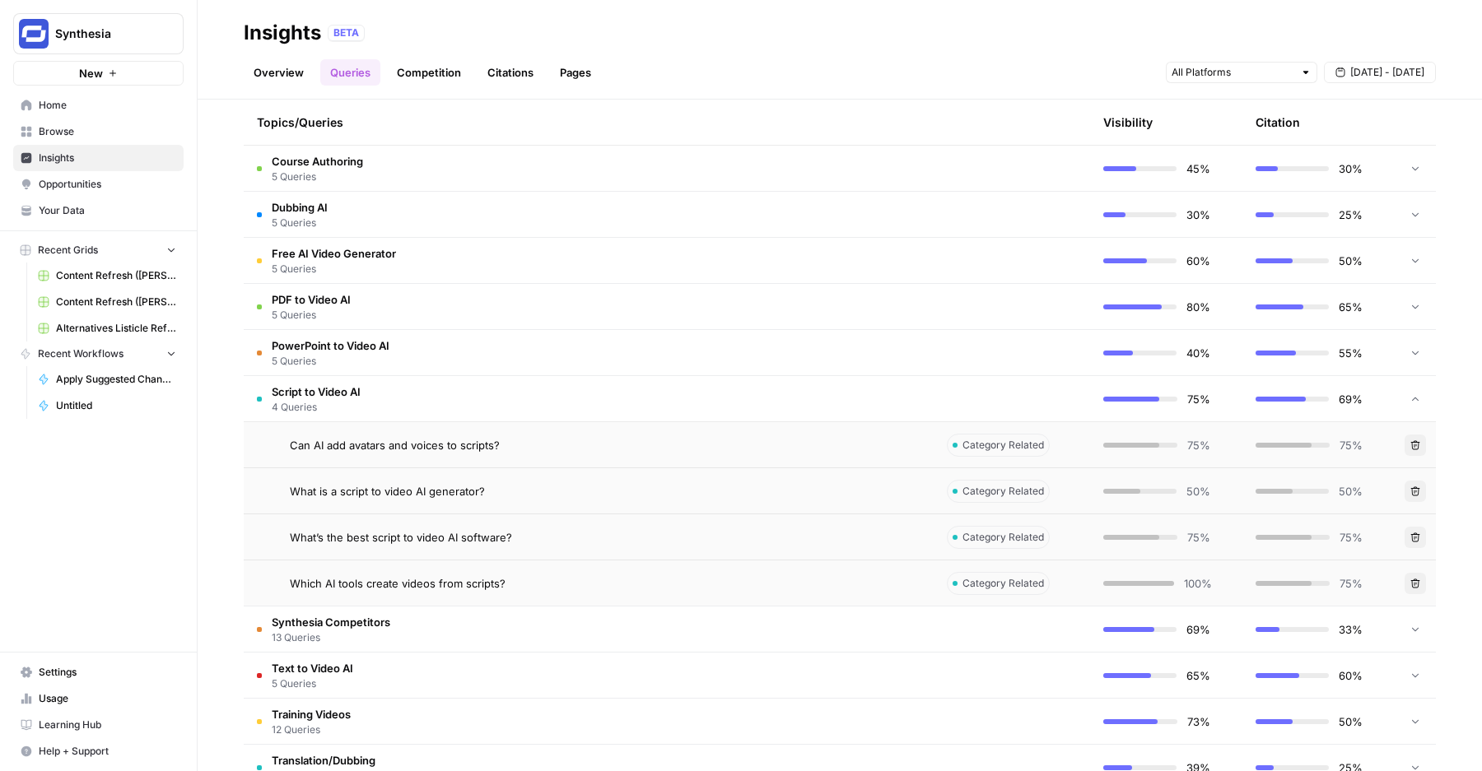
click at [395, 398] on td "Script to Video AI 4 Queries" at bounding box center [589, 398] width 690 height 45
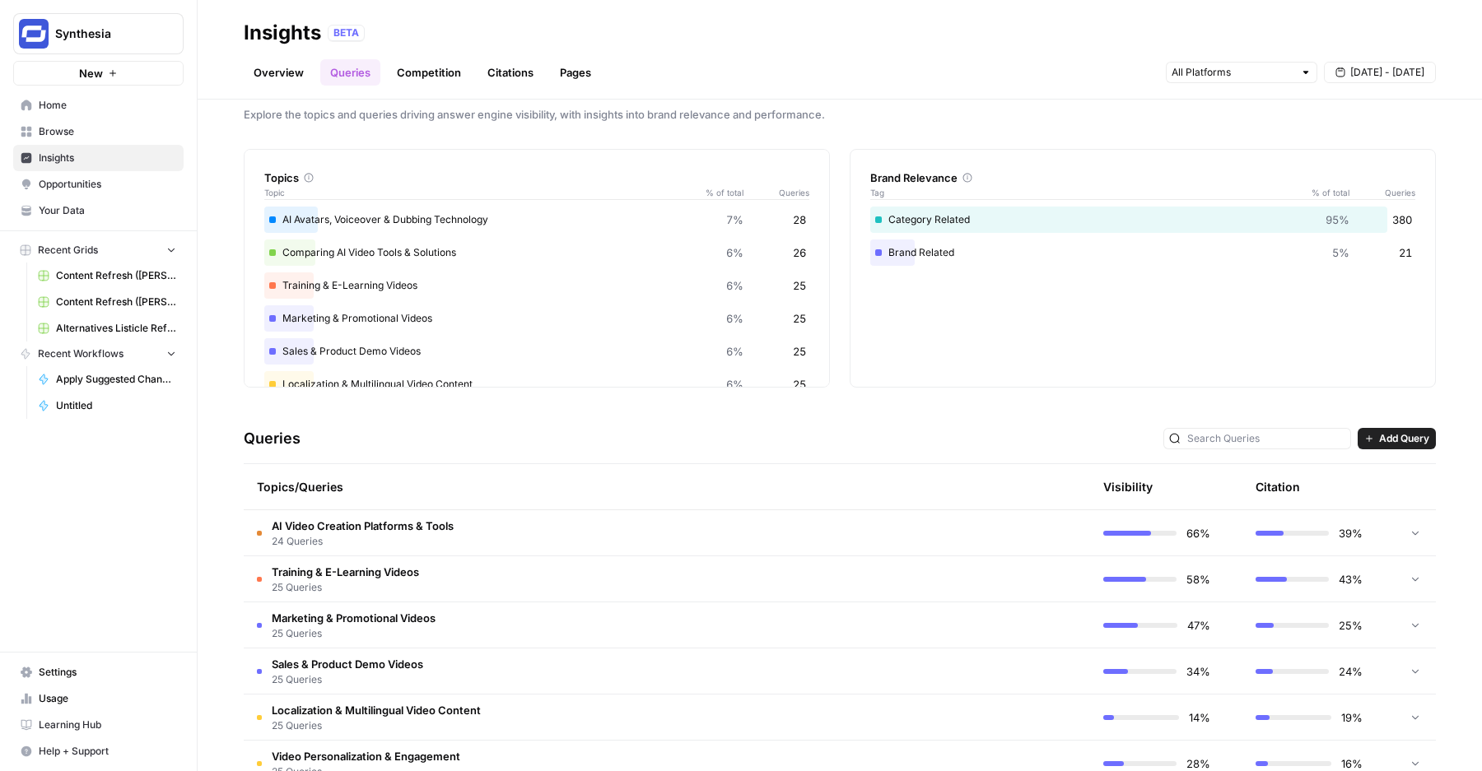
scroll to position [0, 0]
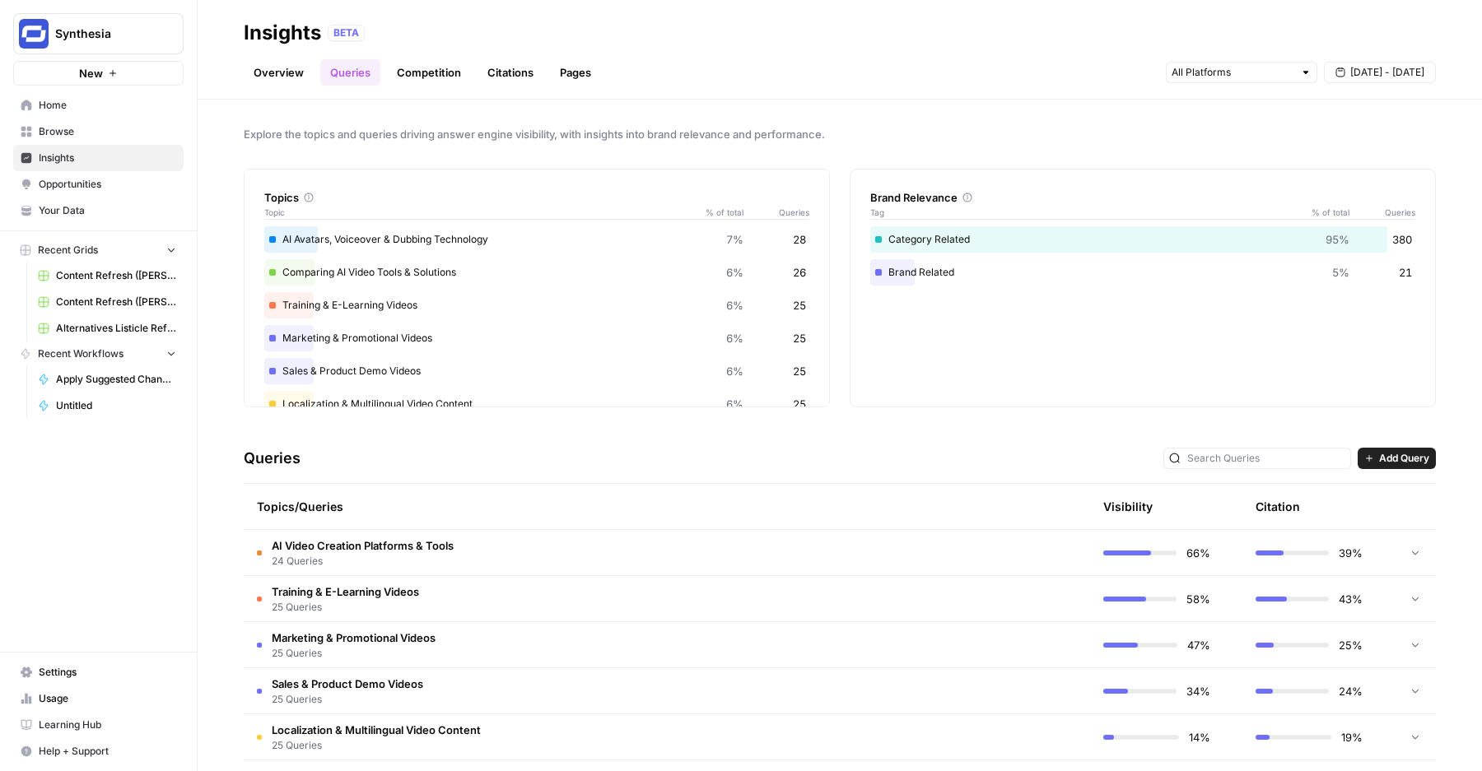
click at [426, 77] on link "Competition" at bounding box center [429, 72] width 84 height 26
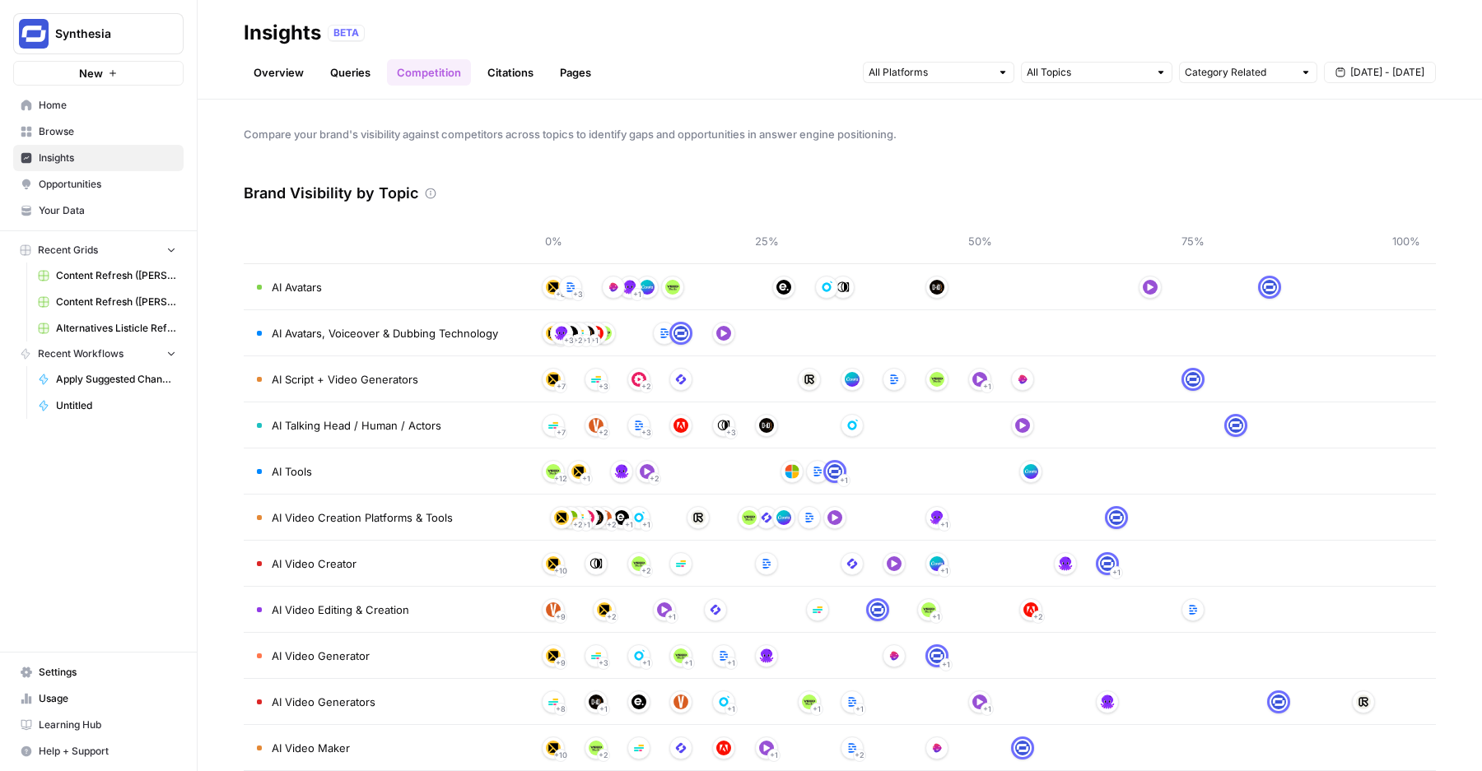
click at [507, 70] on link "Citations" at bounding box center [510, 72] width 66 height 26
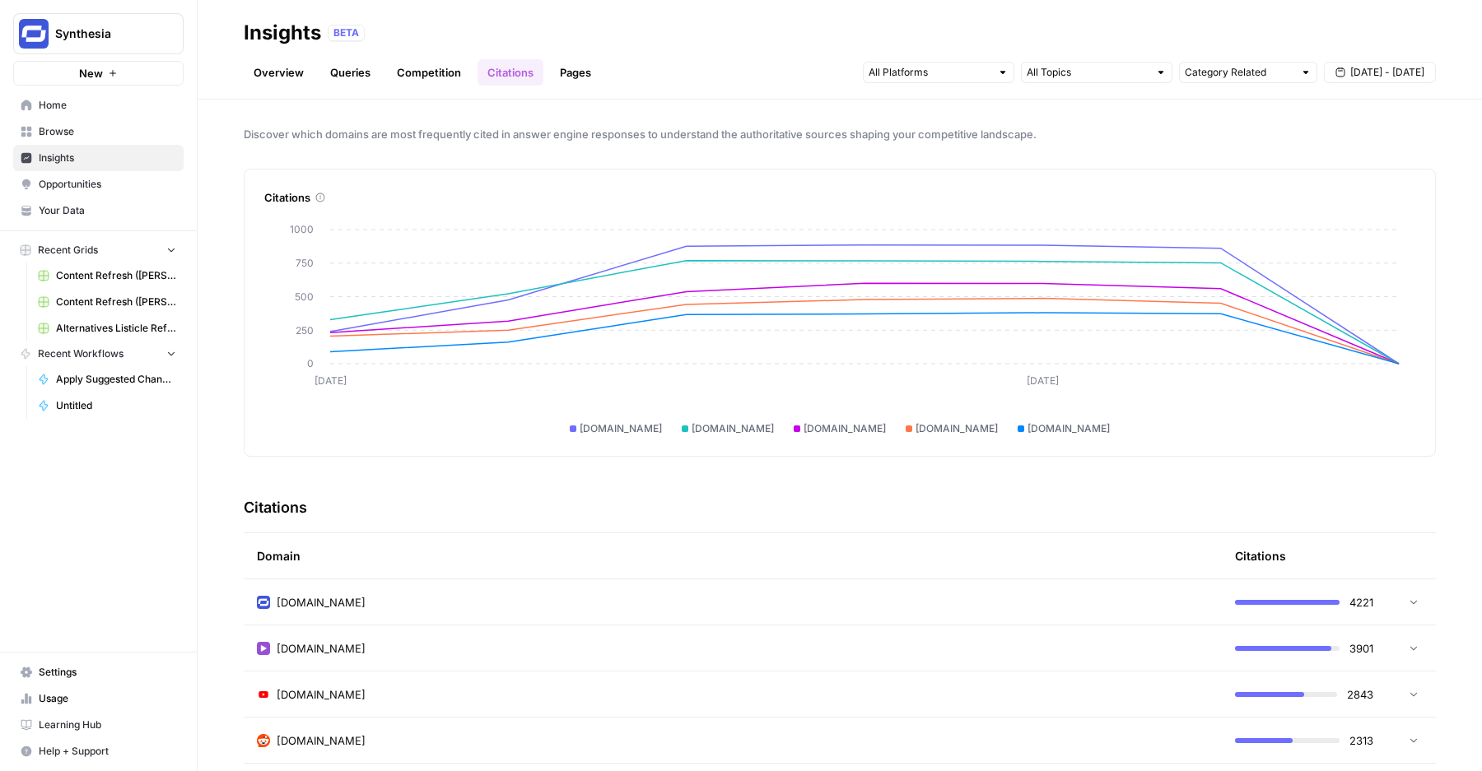
click at [560, 73] on link "Pages" at bounding box center [575, 72] width 51 height 26
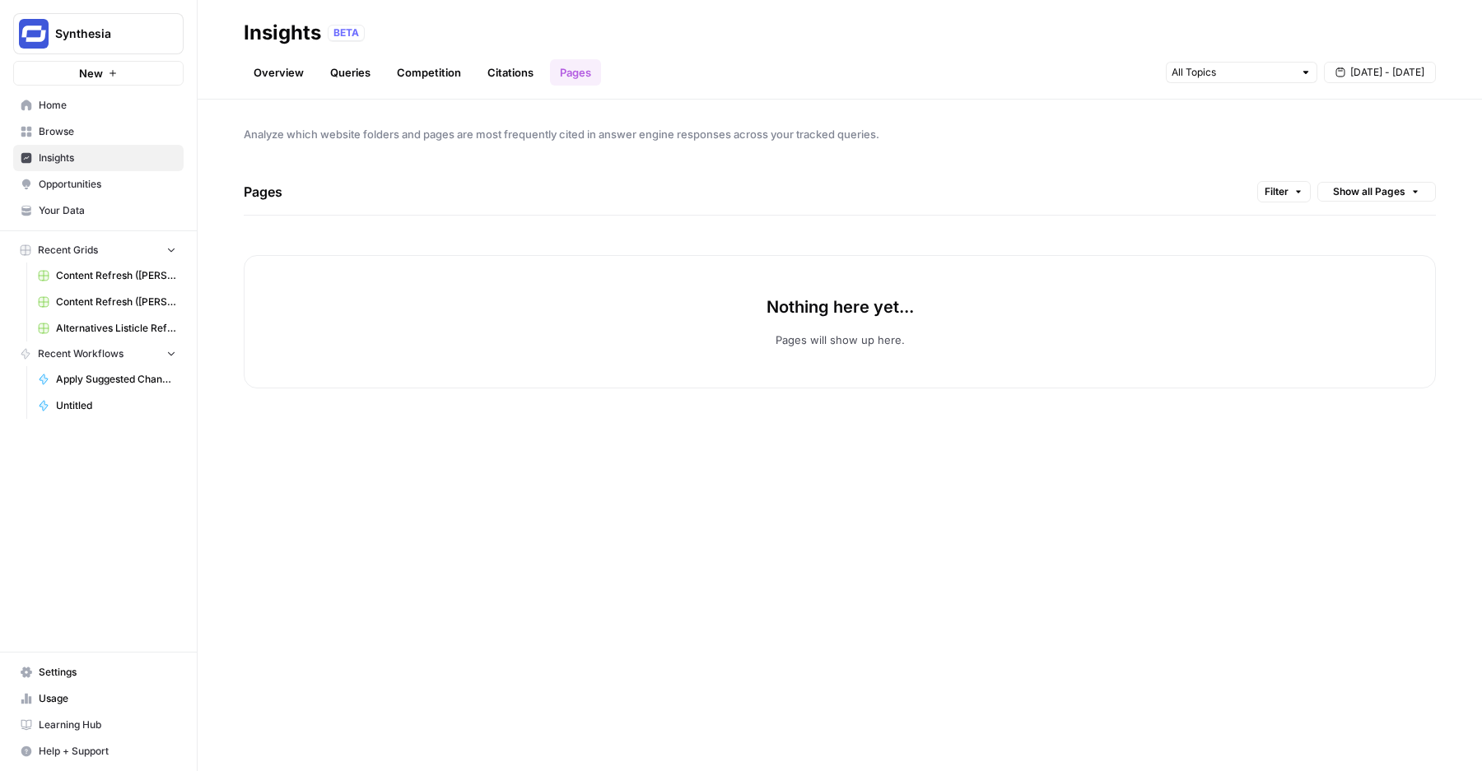
click at [115, 21] on button "Synthesia" at bounding box center [98, 33] width 170 height 41
type input "klav"
click at [81, 127] on span "Klaviyo" at bounding box center [158, 123] width 217 height 16
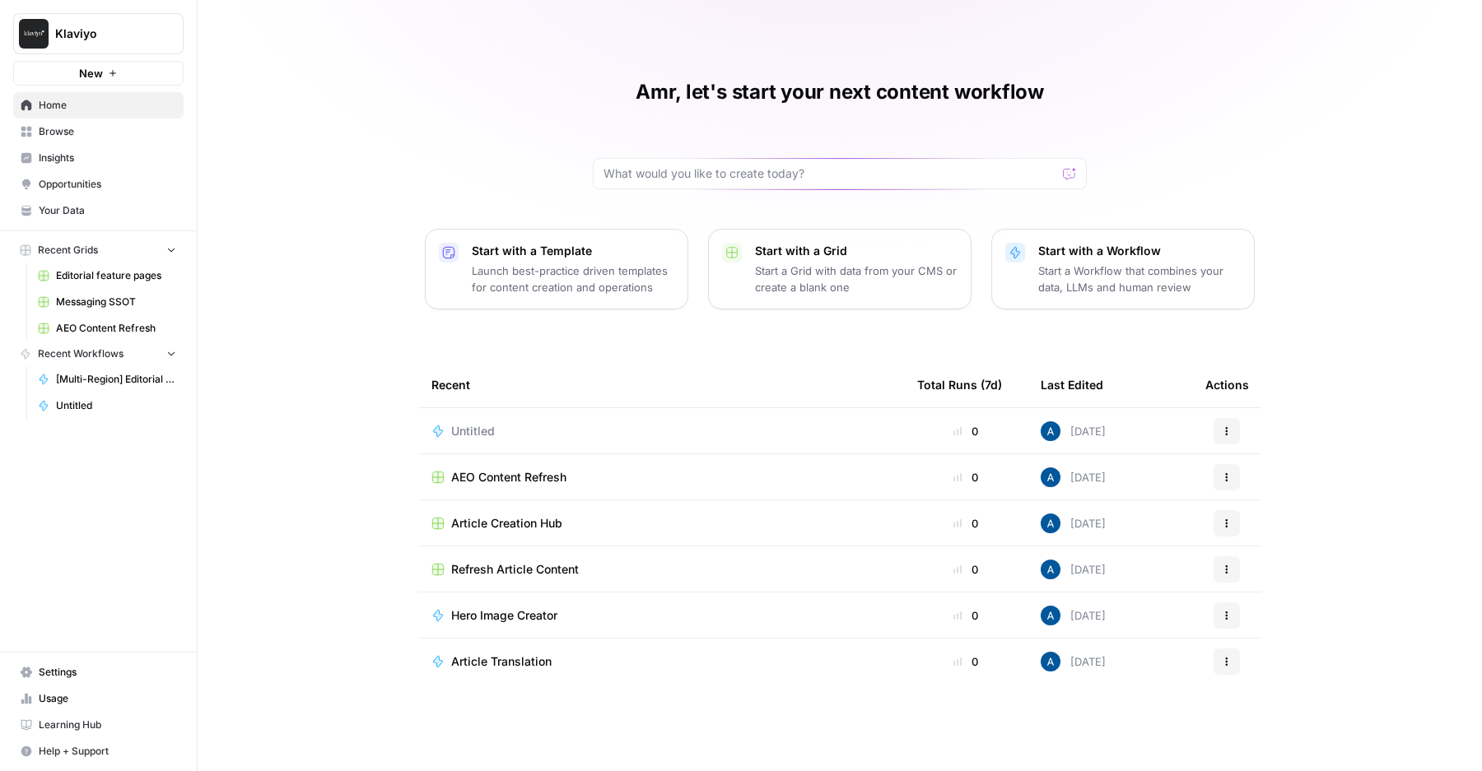
click at [142, 155] on span "Insights" at bounding box center [107, 158] width 137 height 15
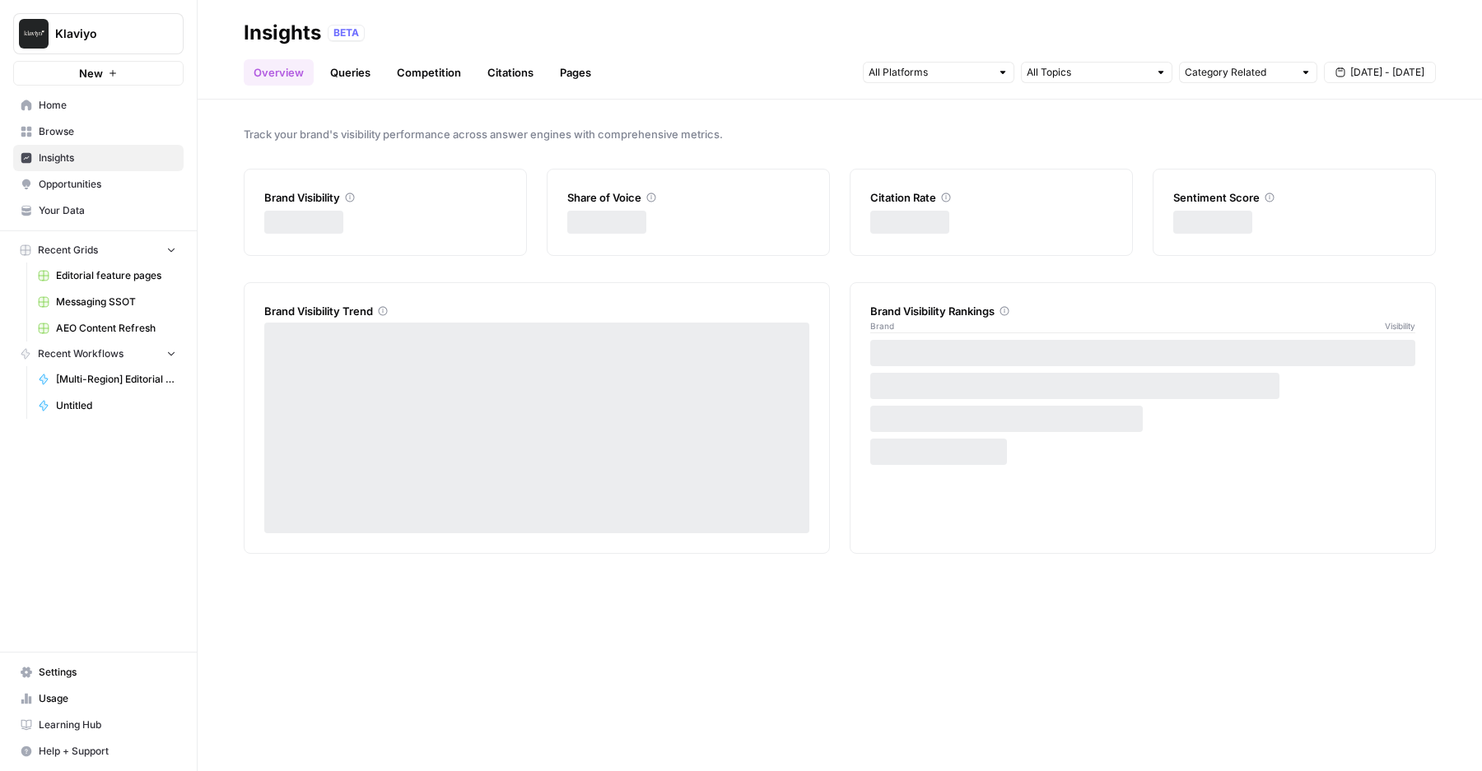
click at [601, 68] on div "Overview Queries Competition Citations Pages Category Related Sep 24 - Sep 30" at bounding box center [840, 66] width 1192 height 40
click at [562, 68] on link "Pages" at bounding box center [575, 72] width 51 height 26
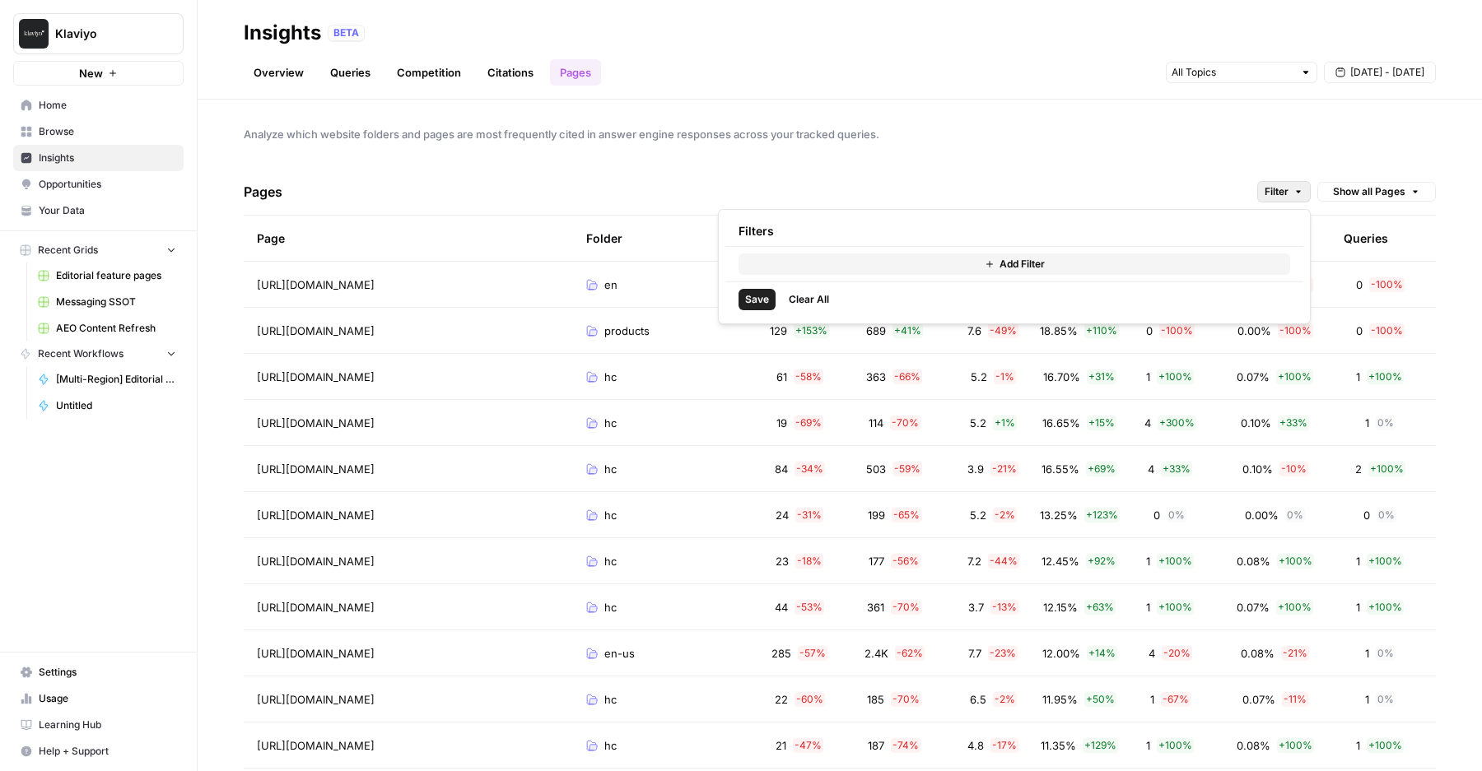
click at [1292, 189] on button "Filter" at bounding box center [1284, 191] width 54 height 21
click at [1013, 281] on div "Add Filter" at bounding box center [1014, 264] width 578 height 35
click at [1026, 266] on span "Add Filter" at bounding box center [1021, 264] width 45 height 15
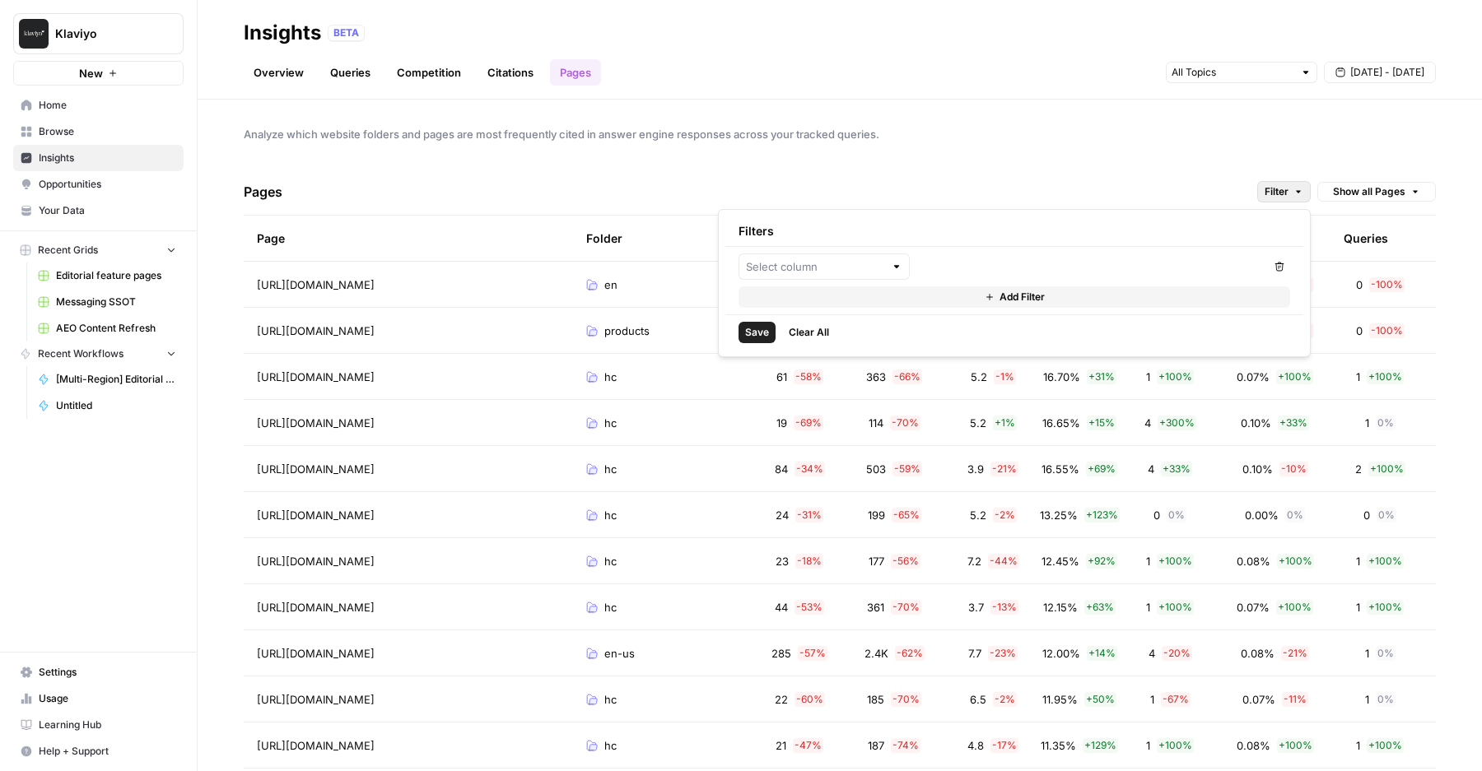
click at [854, 284] on div "Remove Add Filter" at bounding box center [1014, 281] width 578 height 68
click at [863, 272] on input "text" at bounding box center [815, 266] width 138 height 16
click at [808, 329] on span "Clicks" at bounding box center [830, 328] width 119 height 16
type input "Clicks"
click at [1004, 257] on div at bounding box center [1001, 267] width 171 height 26
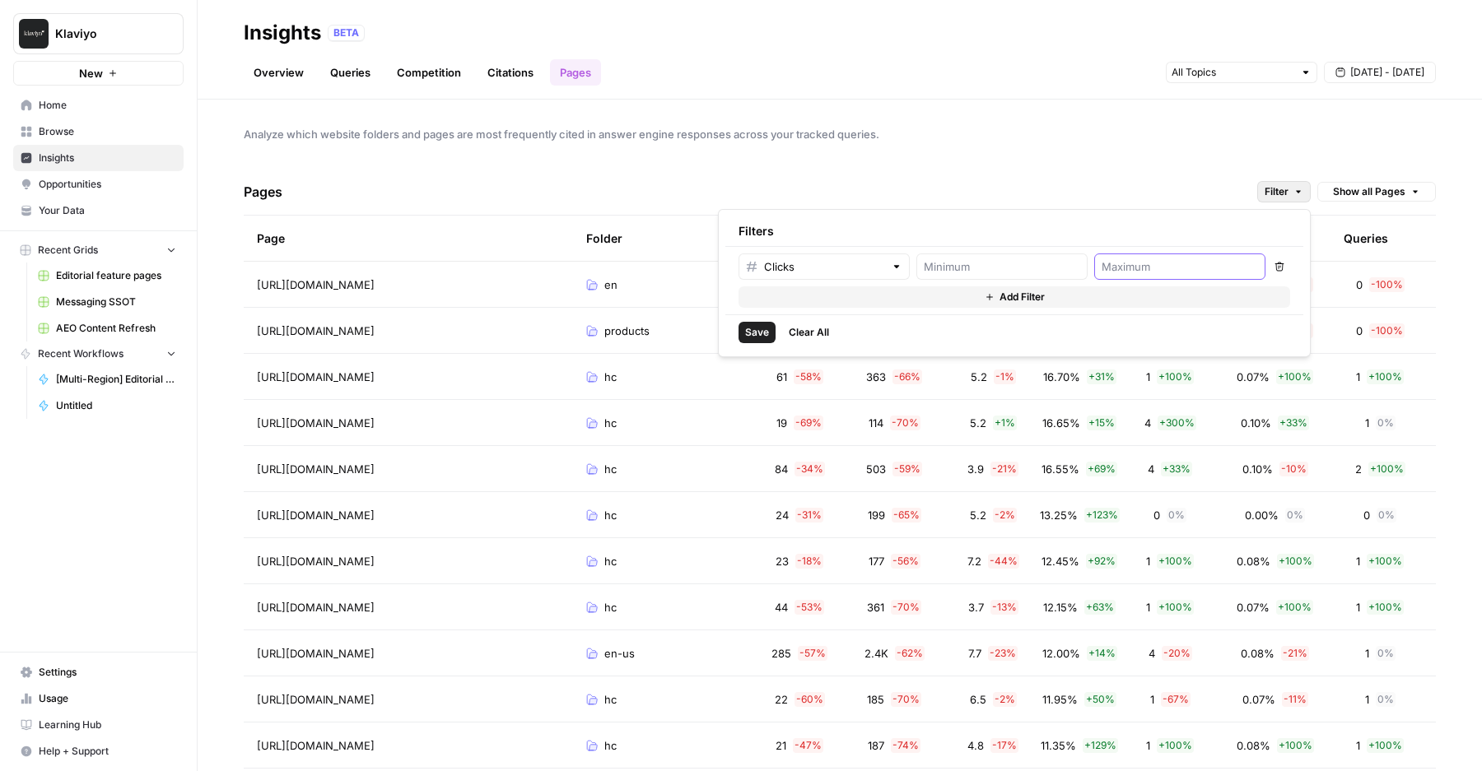
click at [1121, 265] on input "number" at bounding box center [1179, 266] width 156 height 16
click at [864, 268] on input "text" at bounding box center [824, 266] width 120 height 16
click at [1086, 196] on div "Pages Filter Show all Pages" at bounding box center [840, 192] width 1192 height 47
click at [1269, 187] on span "Filter" at bounding box center [1276, 191] width 24 height 15
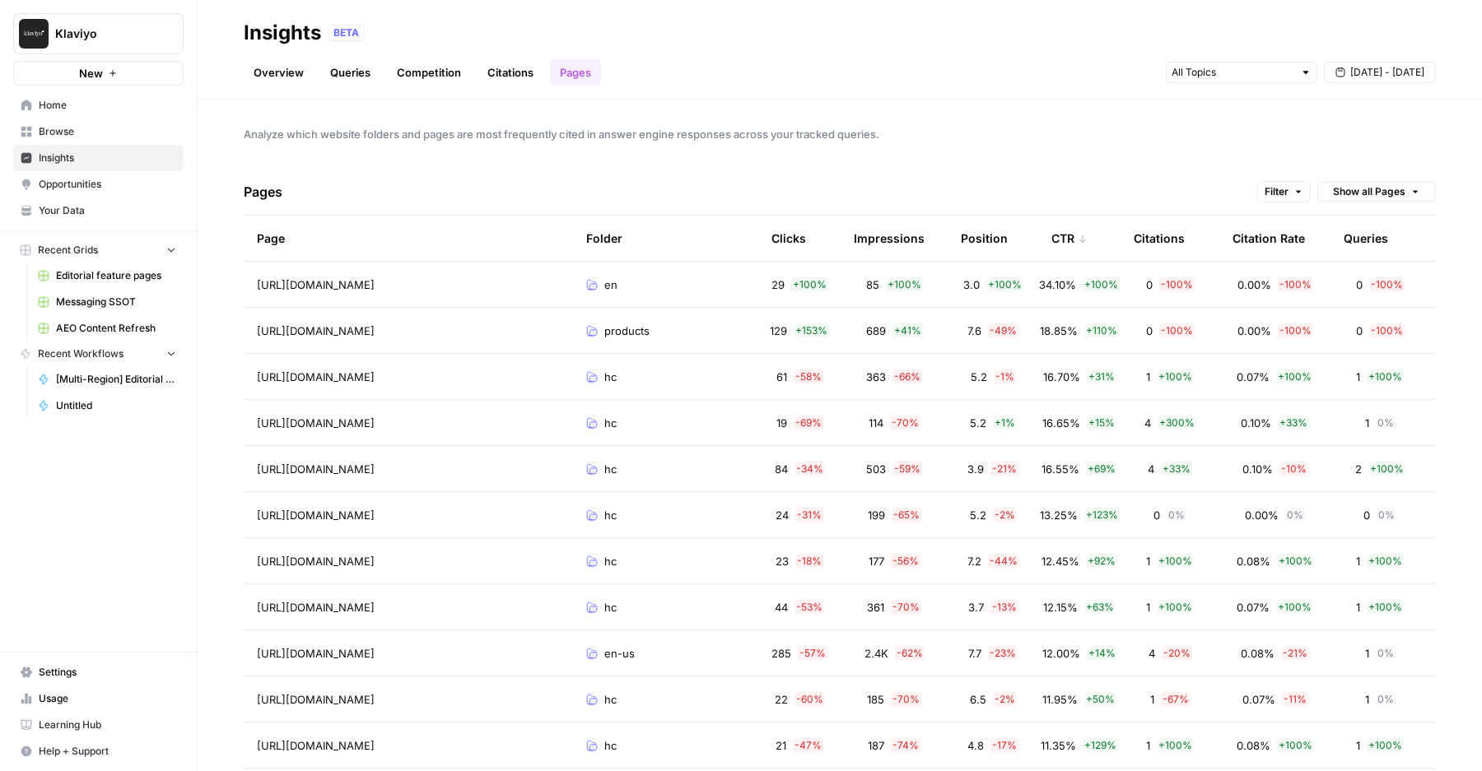
click at [673, 183] on div "Pages Filter Show all Pages" at bounding box center [840, 192] width 1192 height 47
click at [1288, 183] on button "Filter" at bounding box center [1284, 191] width 54 height 21
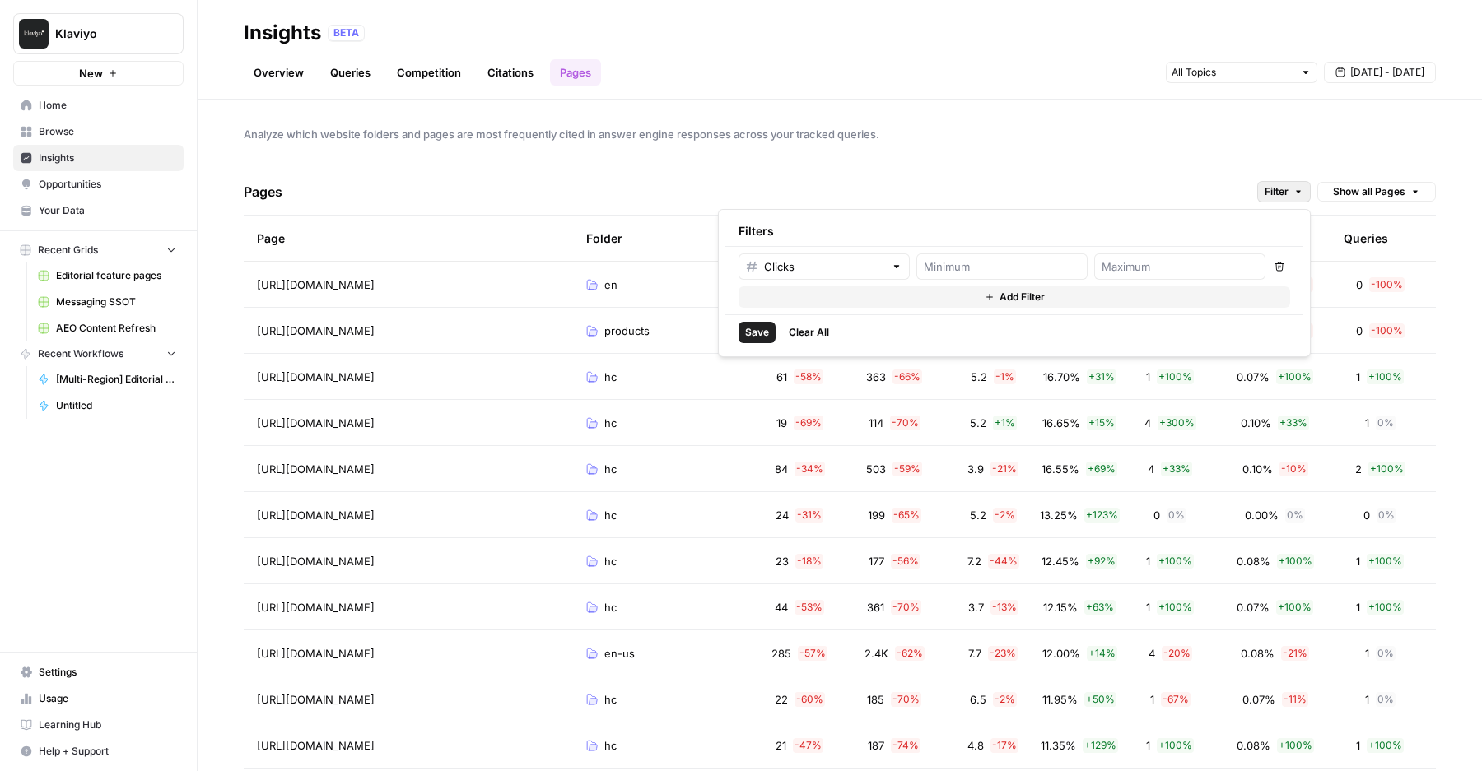
click at [1186, 159] on div "Analyze which website folders and pages are most frequently cited in answer eng…" at bounding box center [840, 436] width 1284 height 672
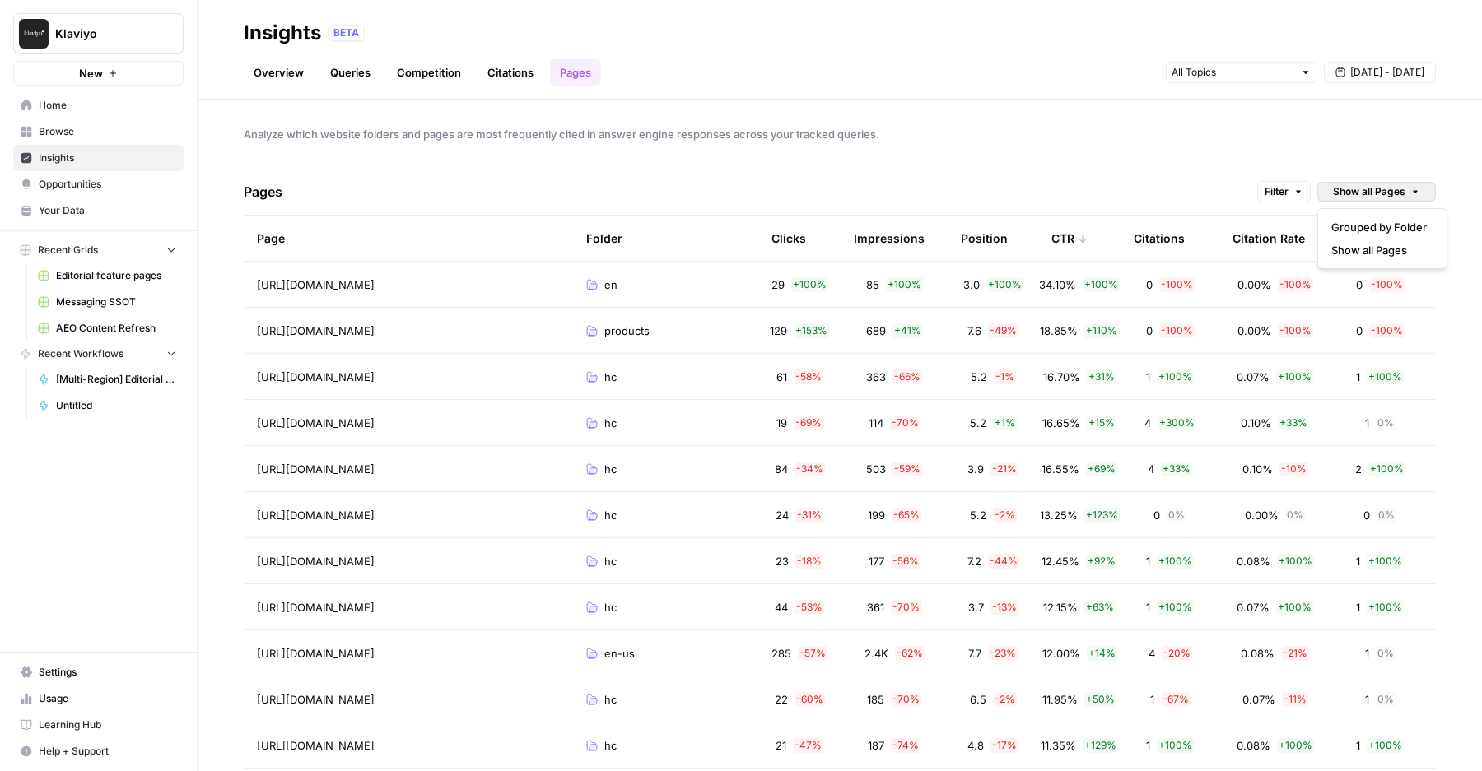
click at [1346, 190] on span "Show all Pages" at bounding box center [1369, 191] width 72 height 15
click at [1366, 236] on button "Grouped by Folder" at bounding box center [1382, 227] width 115 height 23
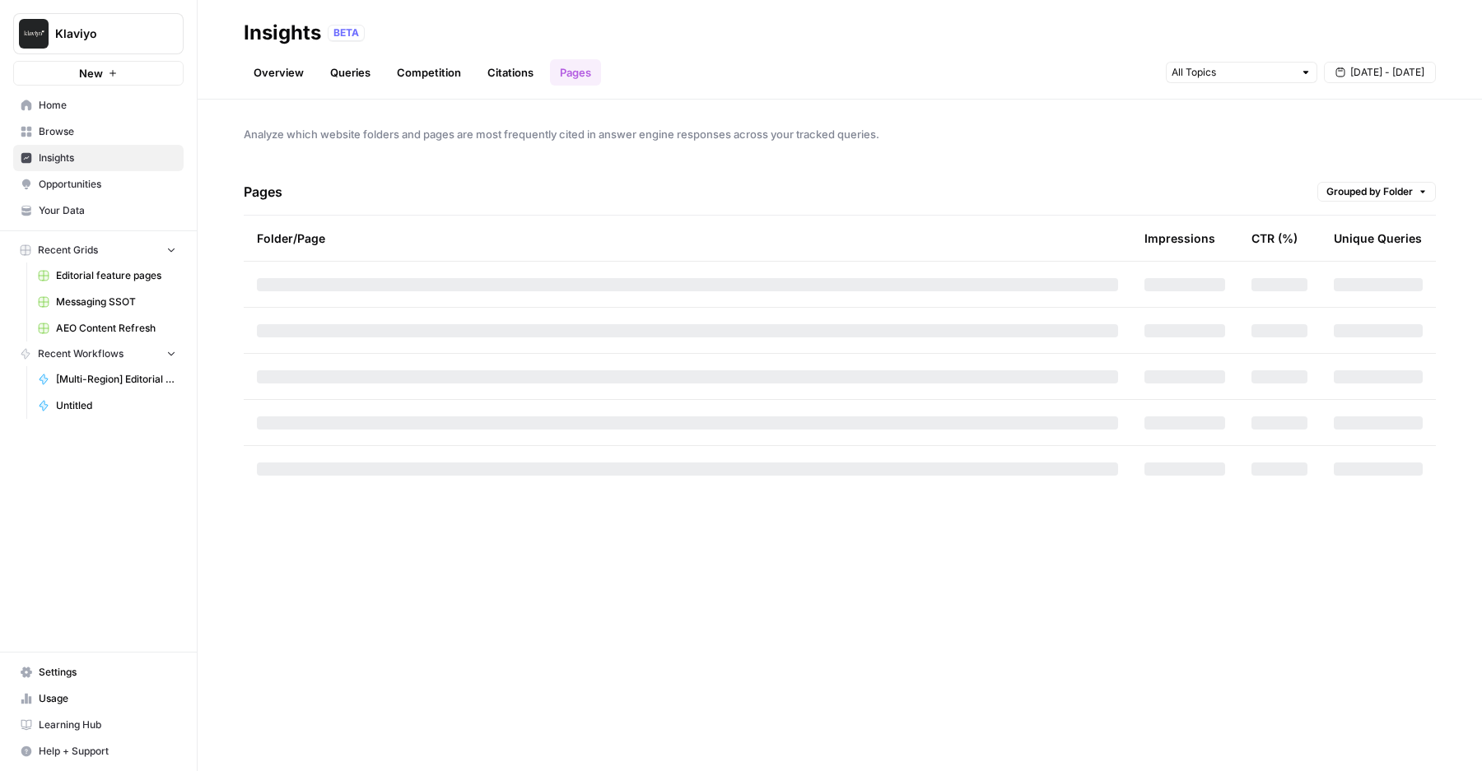
click at [1377, 191] on span "Grouped by Folder" at bounding box center [1369, 191] width 86 height 15
click at [1237, 187] on div "Pages Grouped by Folder" at bounding box center [840, 192] width 1192 height 47
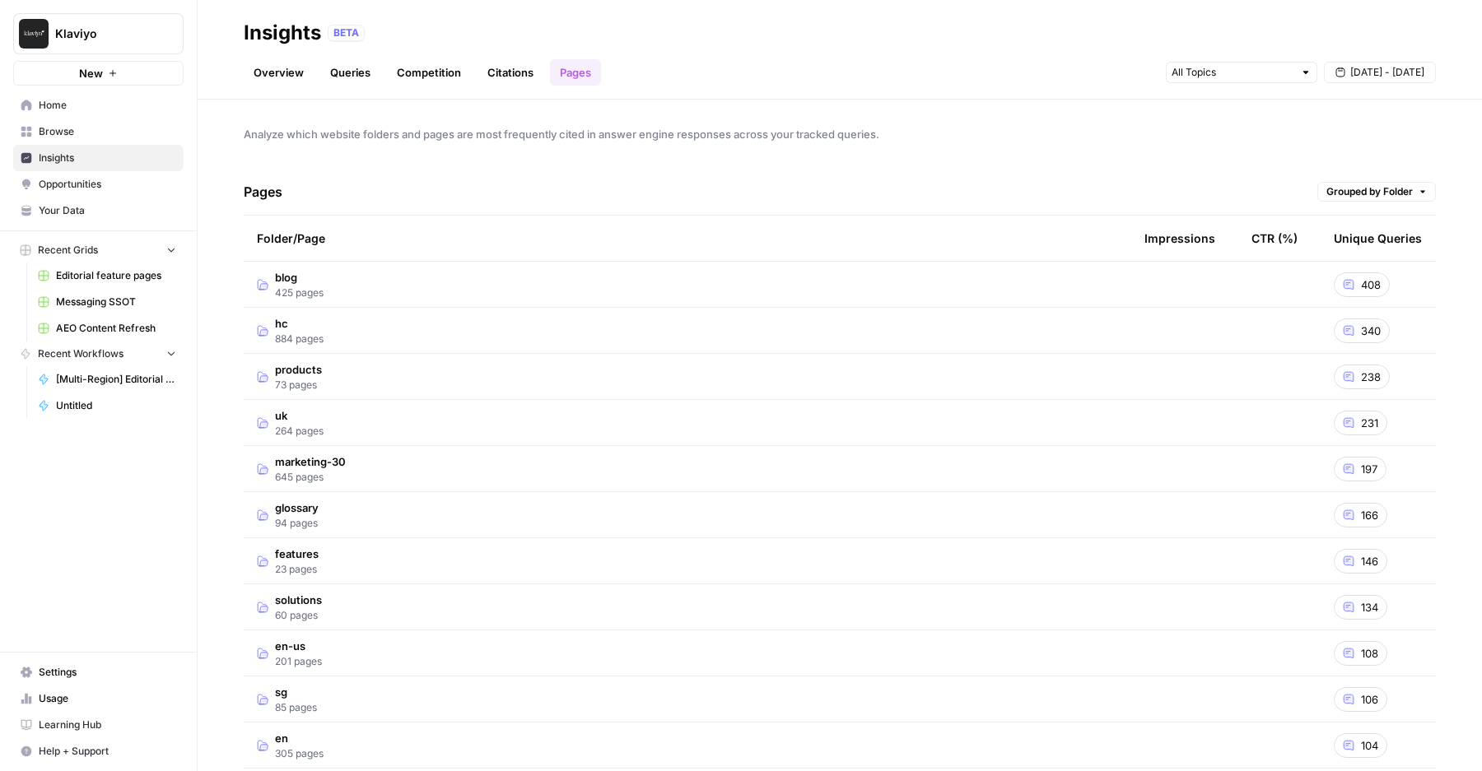
click at [1364, 188] on span "Grouped by Folder" at bounding box center [1369, 191] width 86 height 15
drag, startPoint x: 1351, startPoint y: 231, endPoint x: 1358, endPoint y: 251, distance: 21.9
click at [1358, 251] on div "Grouped by Folder Show all Pages" at bounding box center [1382, 238] width 130 height 61
click at [1358, 251] on span "Show all Pages" at bounding box center [1378, 250] width 95 height 16
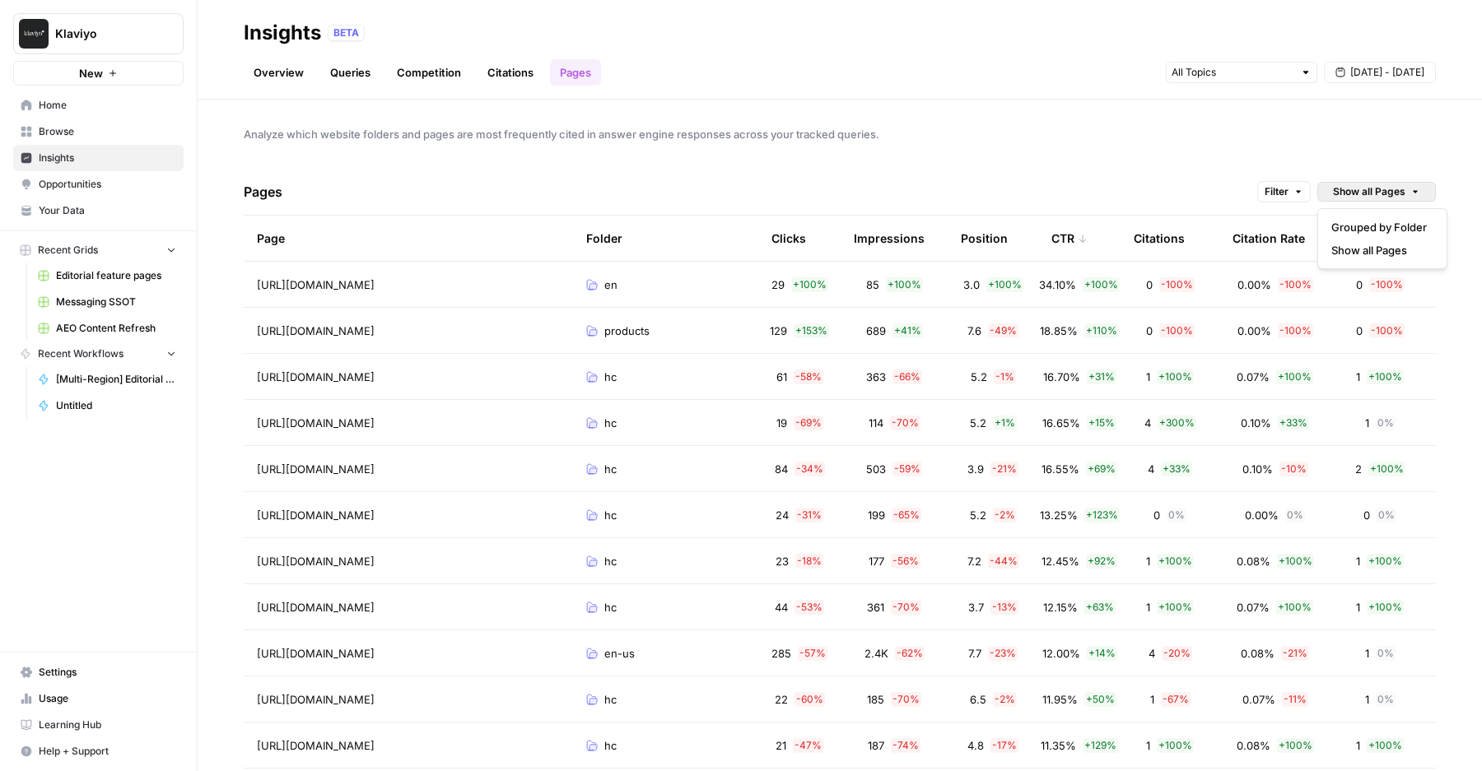
click at [1334, 191] on span "Show all Pages" at bounding box center [1369, 191] width 72 height 15
click at [1349, 227] on span "Grouped by Folder" at bounding box center [1378, 227] width 95 height 16
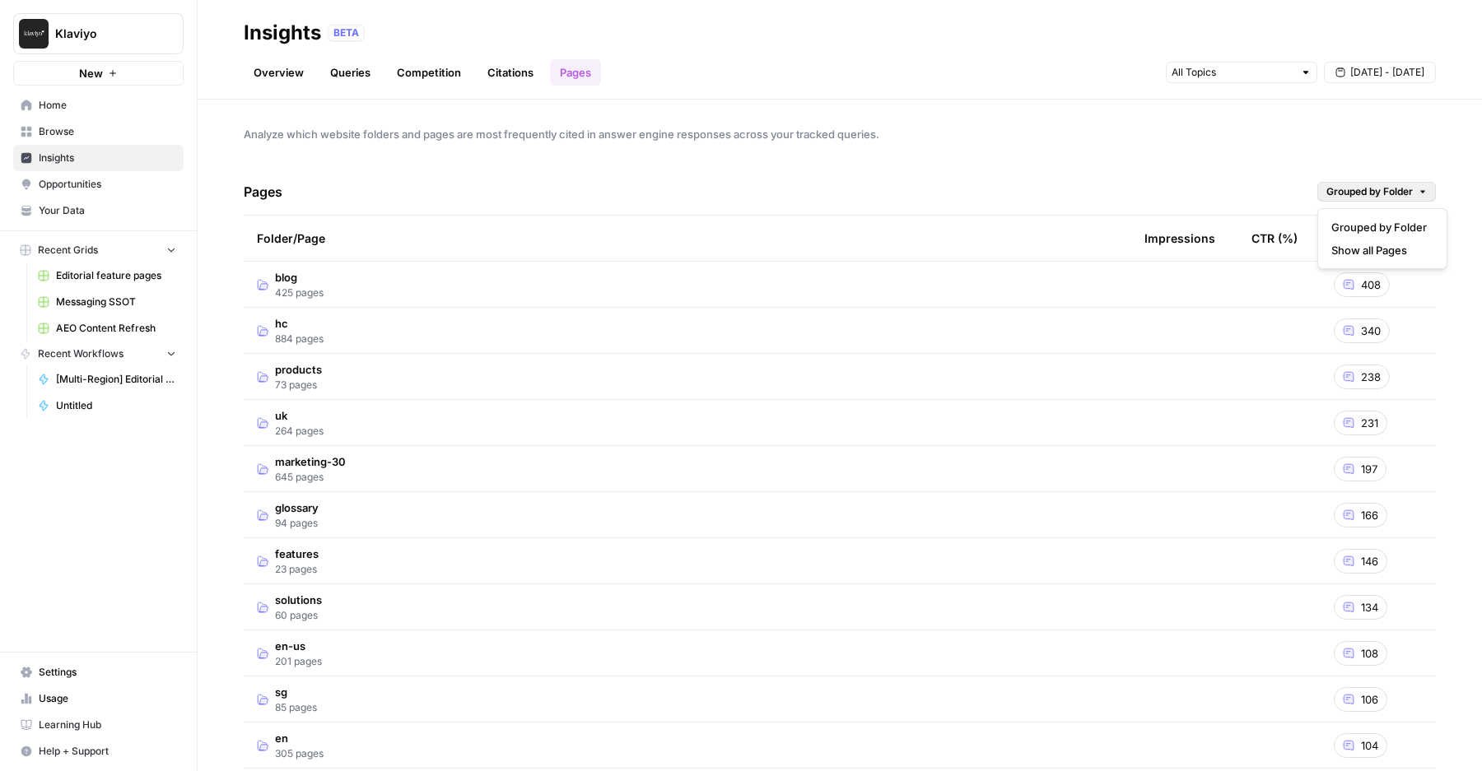
click at [1358, 193] on span "Grouped by Folder" at bounding box center [1369, 191] width 86 height 15
click at [1356, 255] on span "Show all Pages" at bounding box center [1378, 250] width 95 height 16
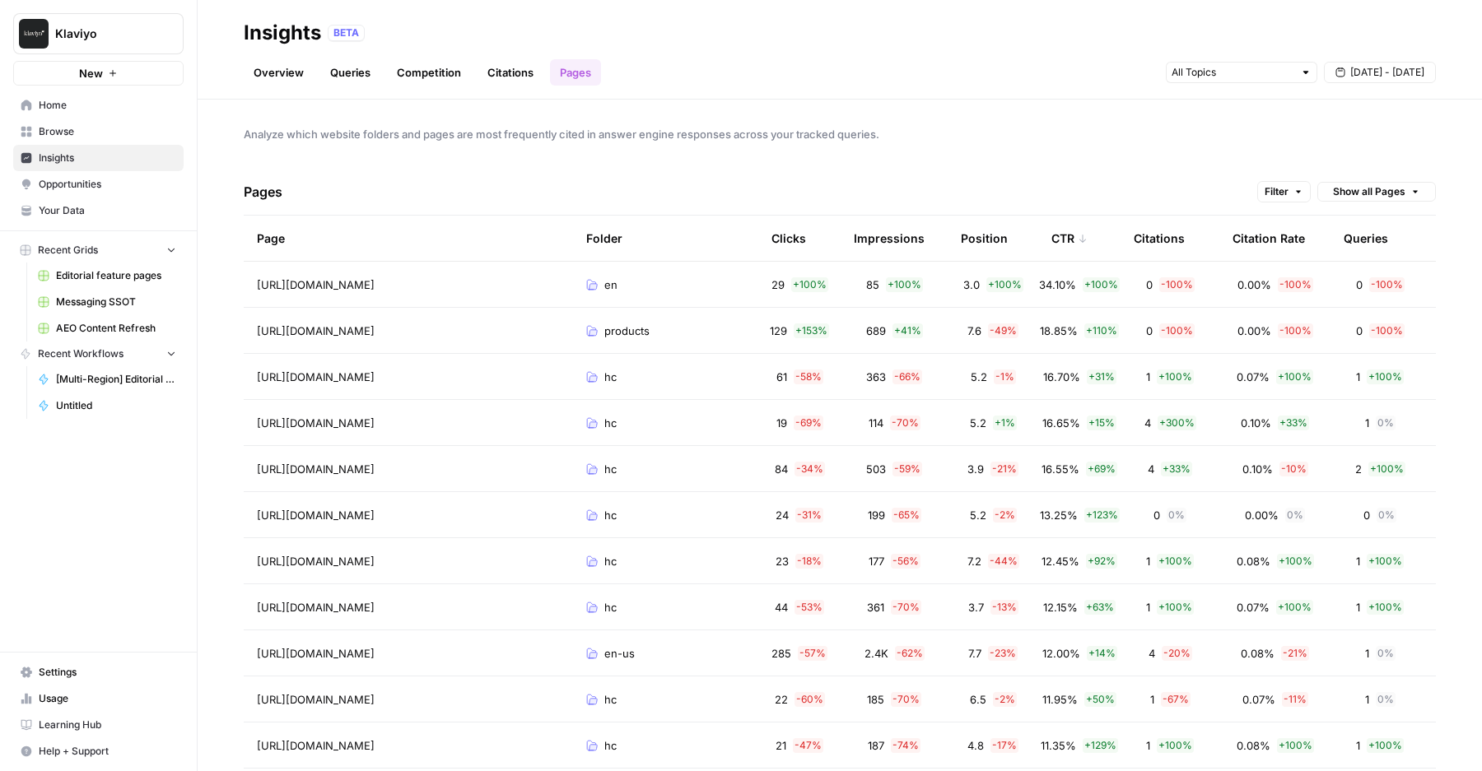
click at [1267, 187] on span "Filter" at bounding box center [1276, 191] width 24 height 15
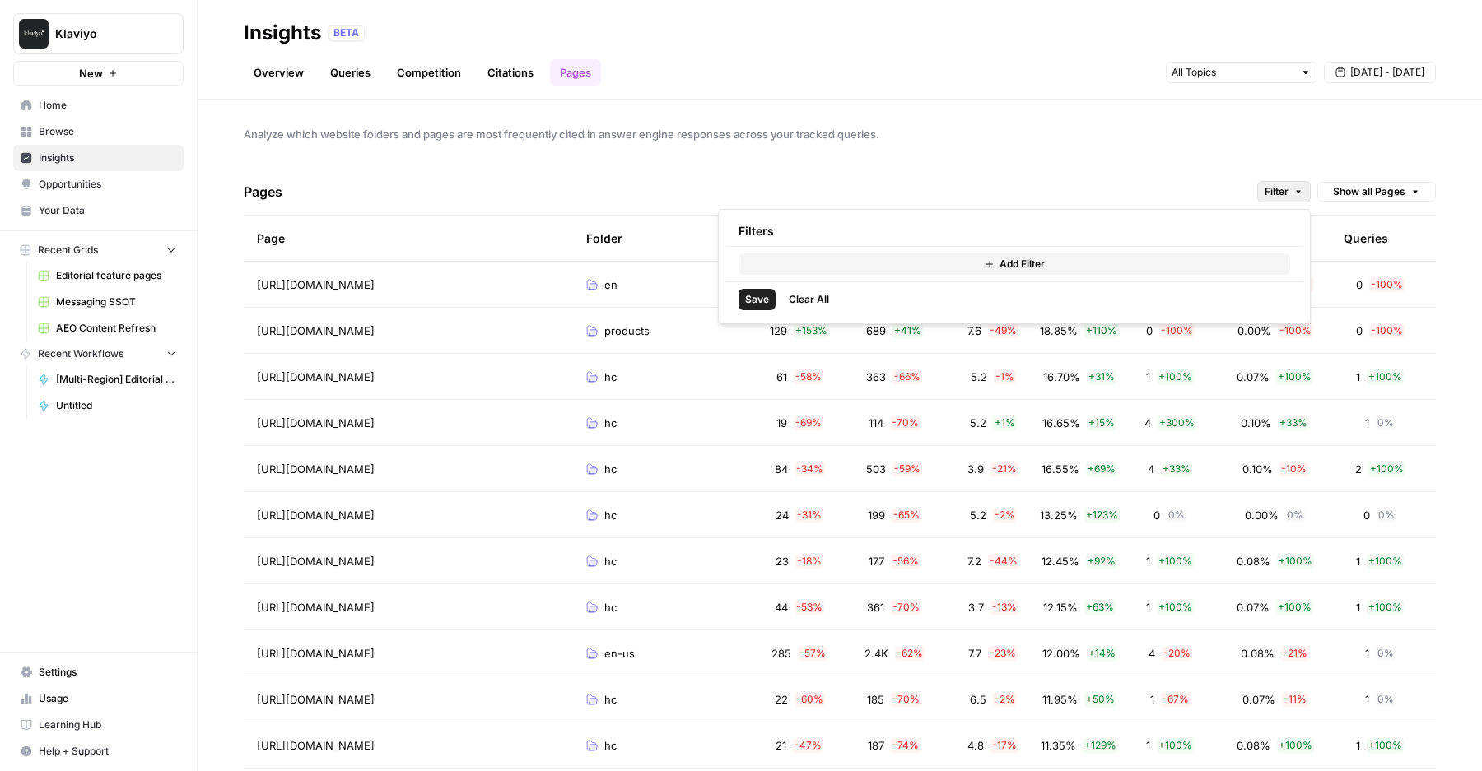
click at [920, 254] on button "Add Filter" at bounding box center [1014, 264] width 552 height 21
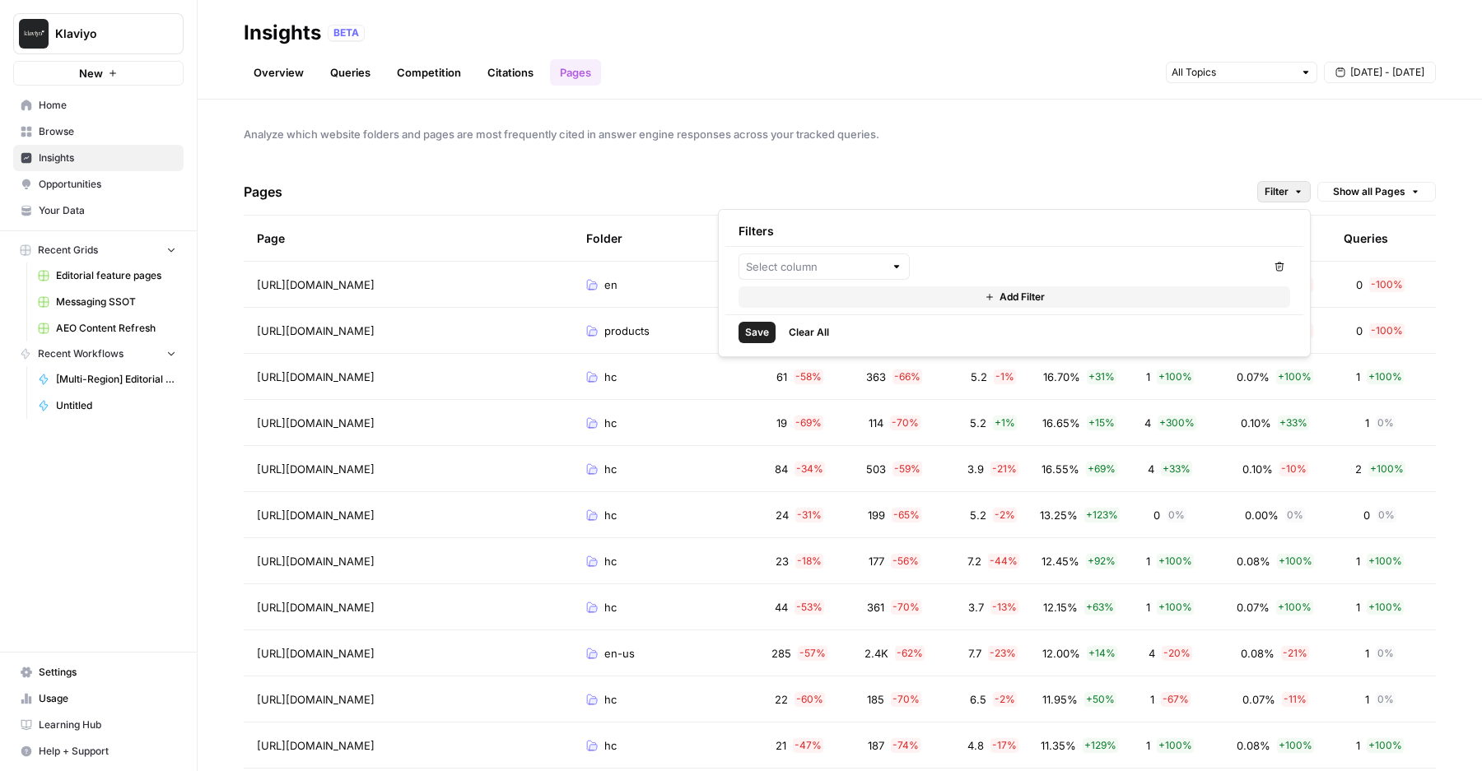
click at [984, 448] on td "3.9 - 21 %" at bounding box center [993, 468] width 91 height 45
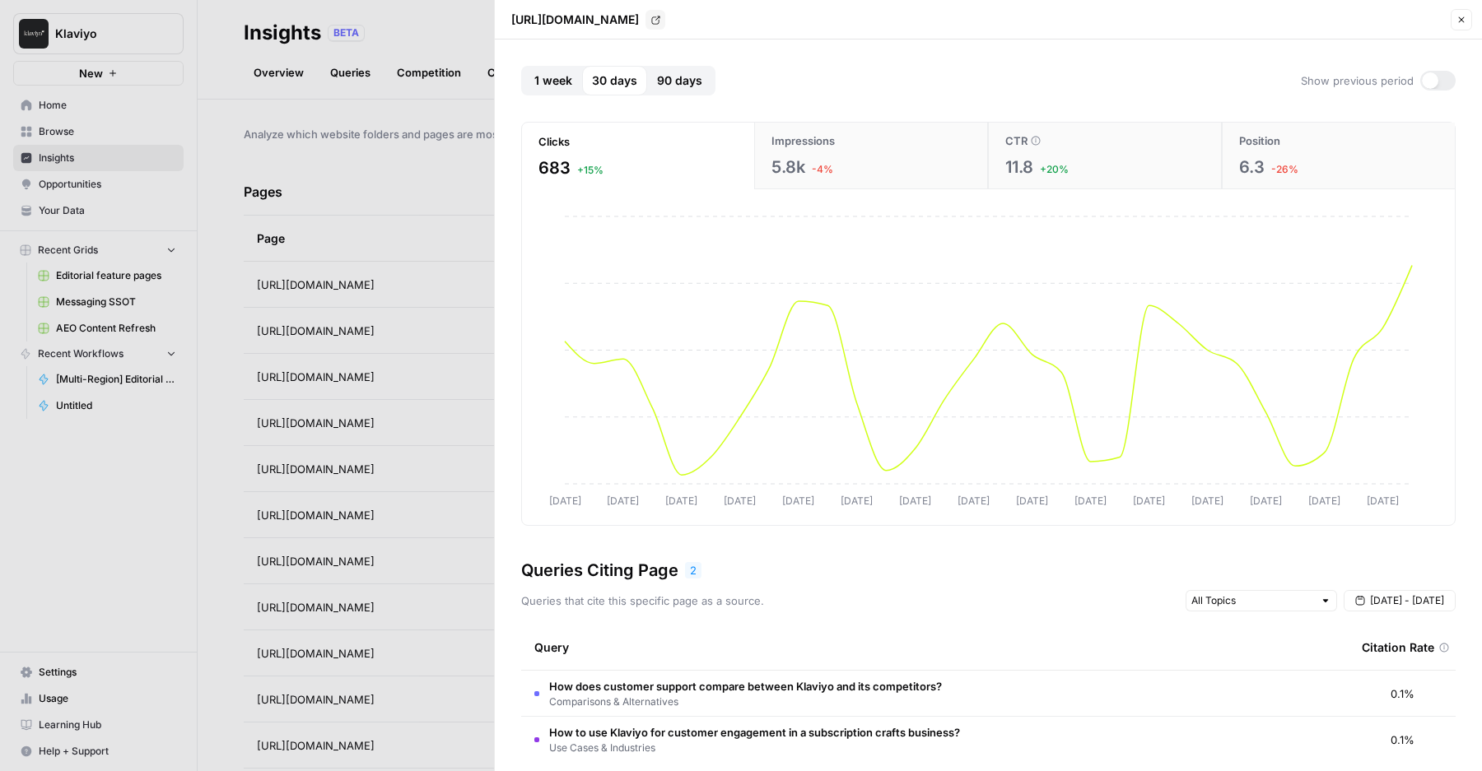
click at [557, 91] on button "1 week" at bounding box center [553, 81] width 58 height 30
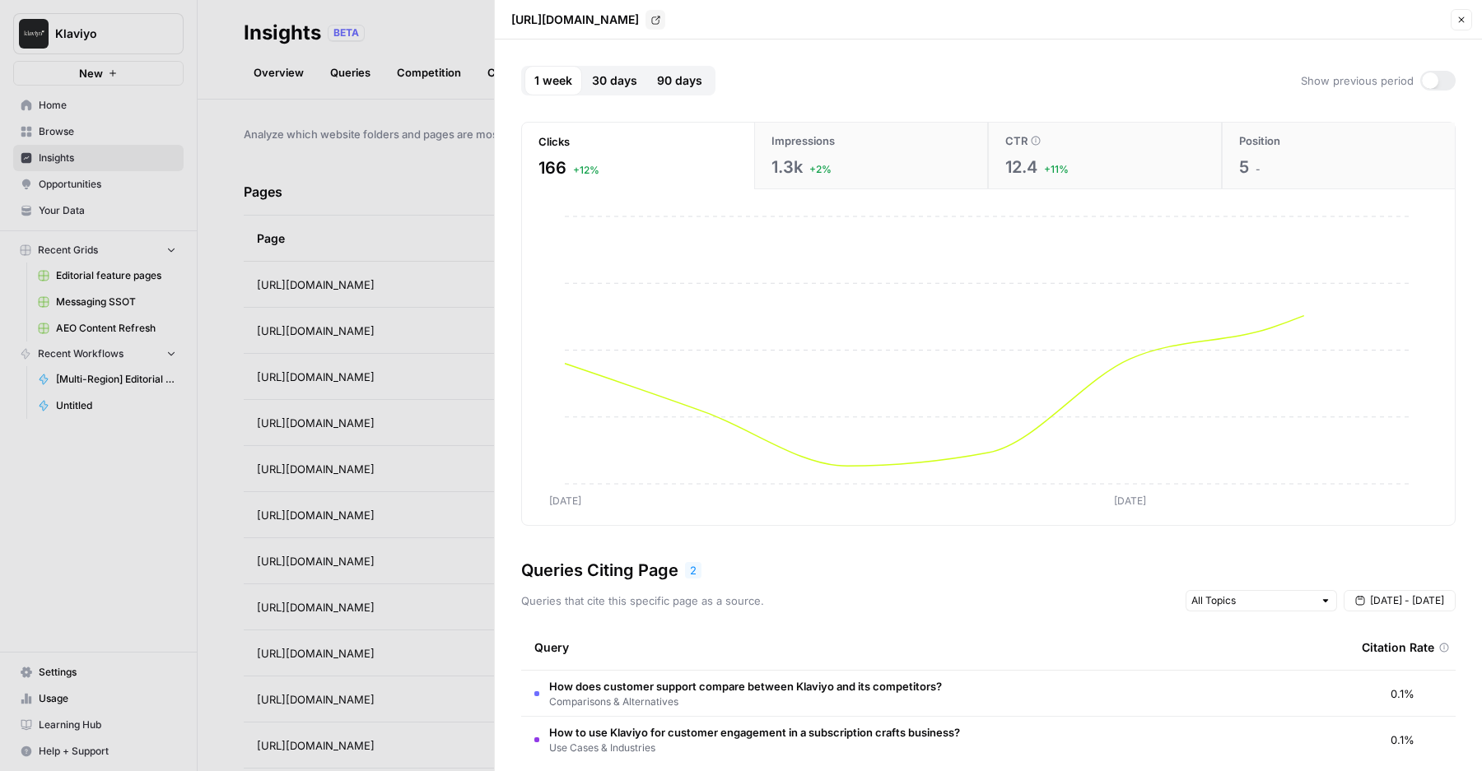
click at [603, 87] on span "30 days" at bounding box center [614, 80] width 45 height 16
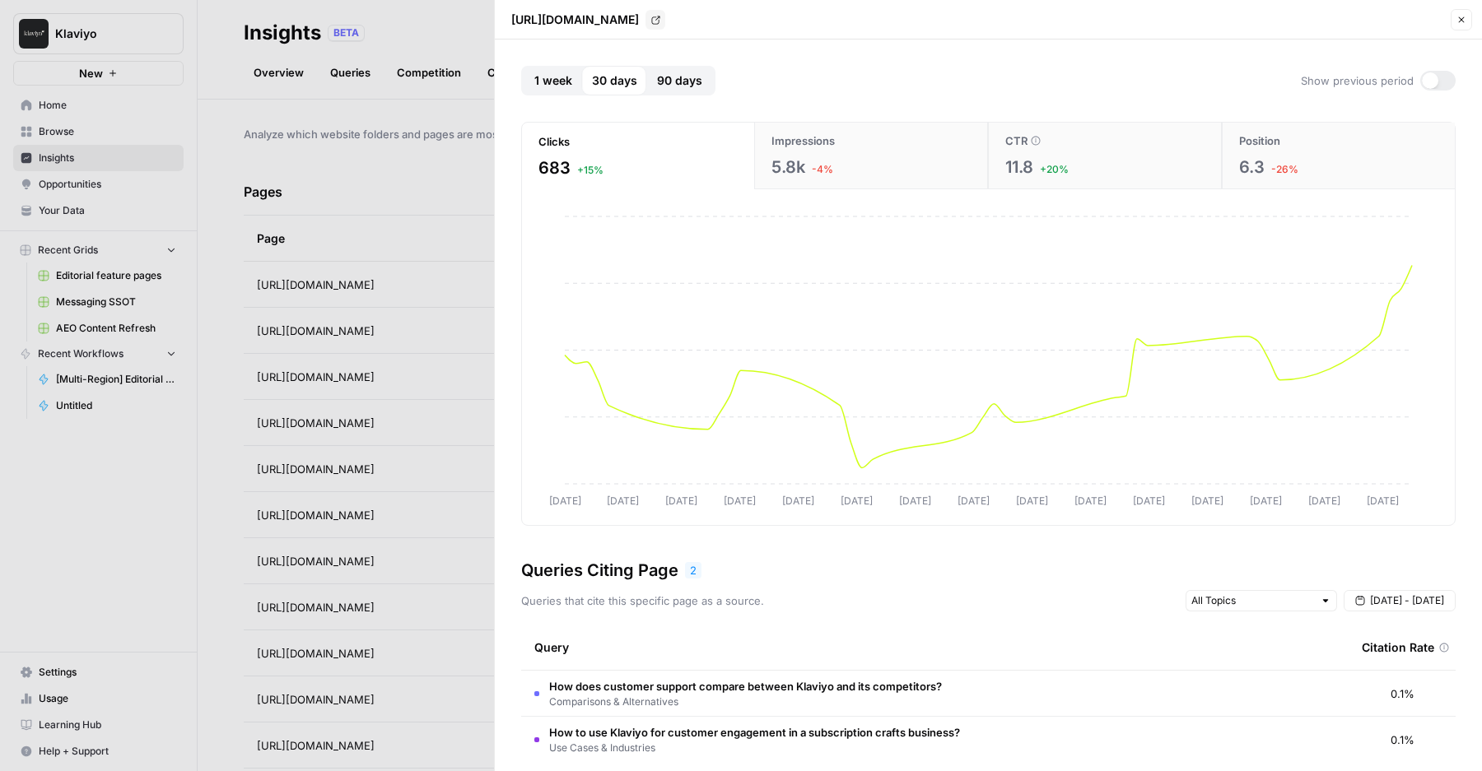
click at [567, 90] on button "1 week" at bounding box center [553, 81] width 58 height 30
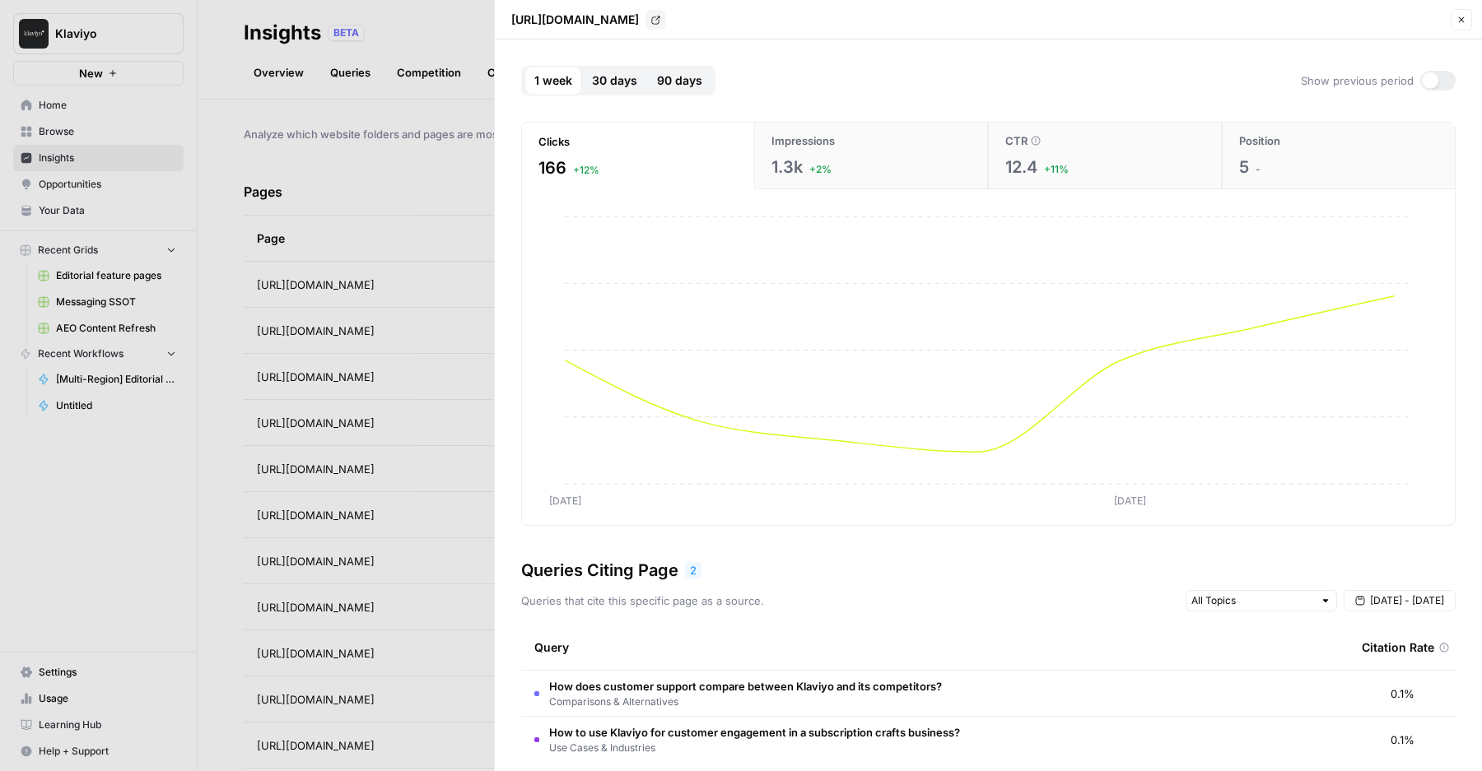
click at [451, 268] on div at bounding box center [741, 385] width 1482 height 771
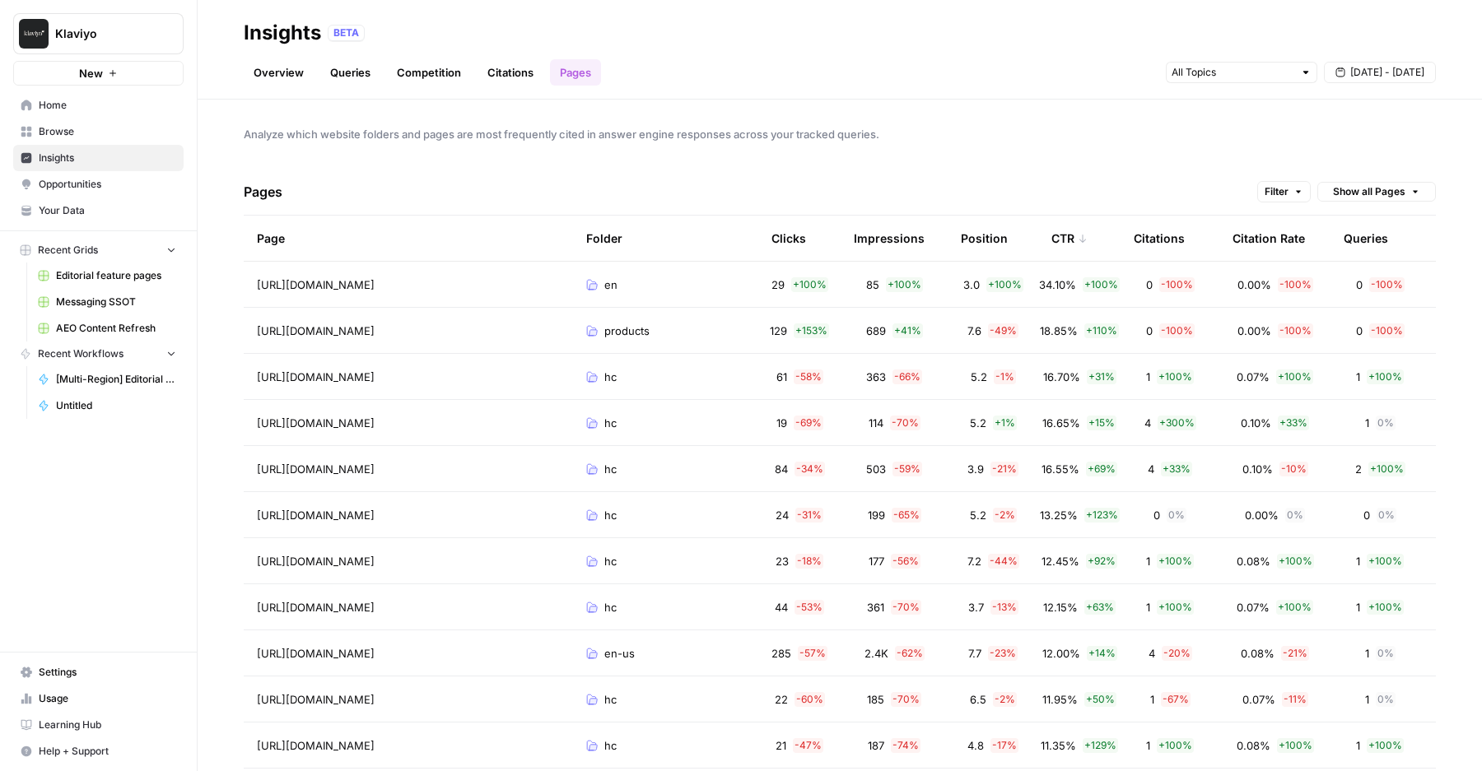
click at [293, 72] on link "Overview" at bounding box center [279, 72] width 70 height 26
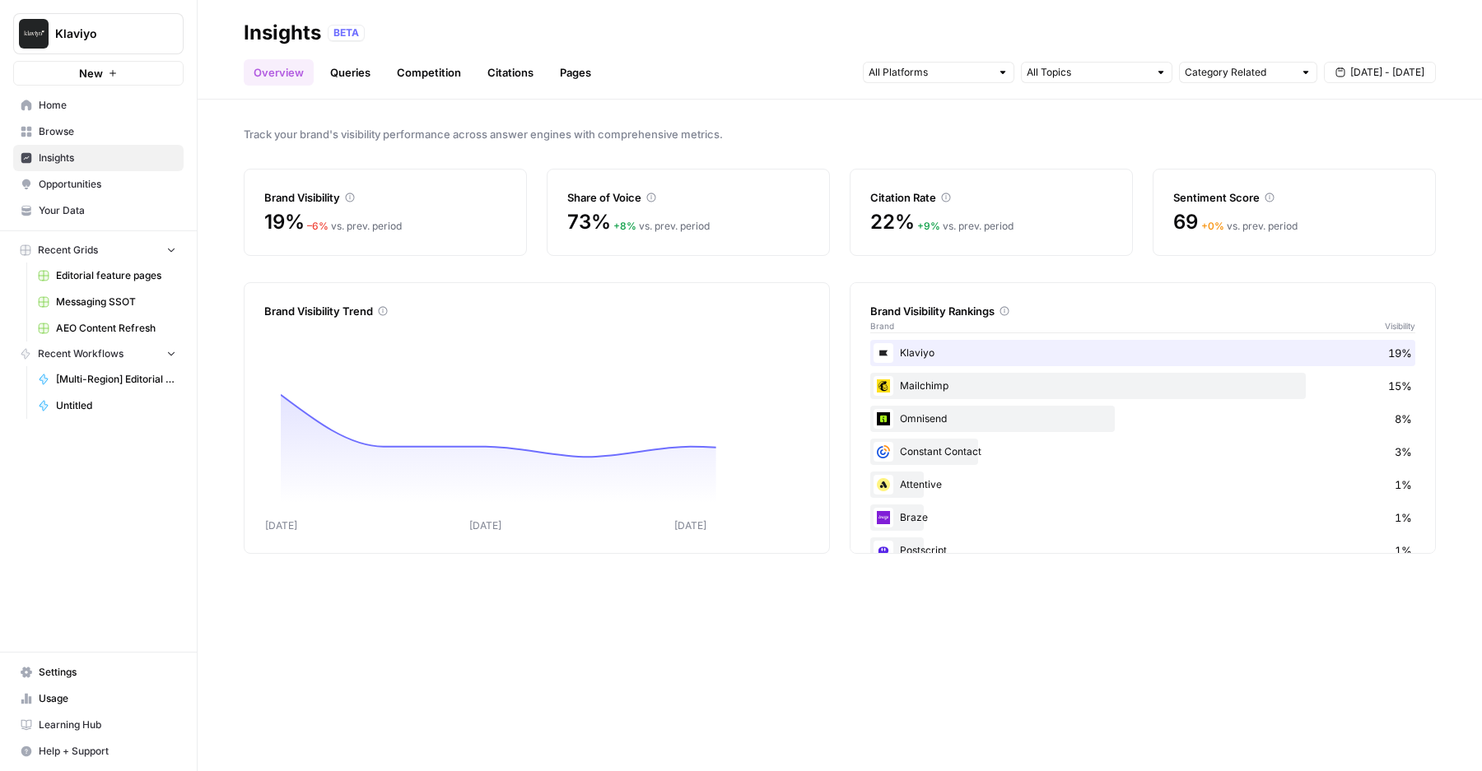
click at [356, 65] on link "Queries" at bounding box center [350, 72] width 60 height 26
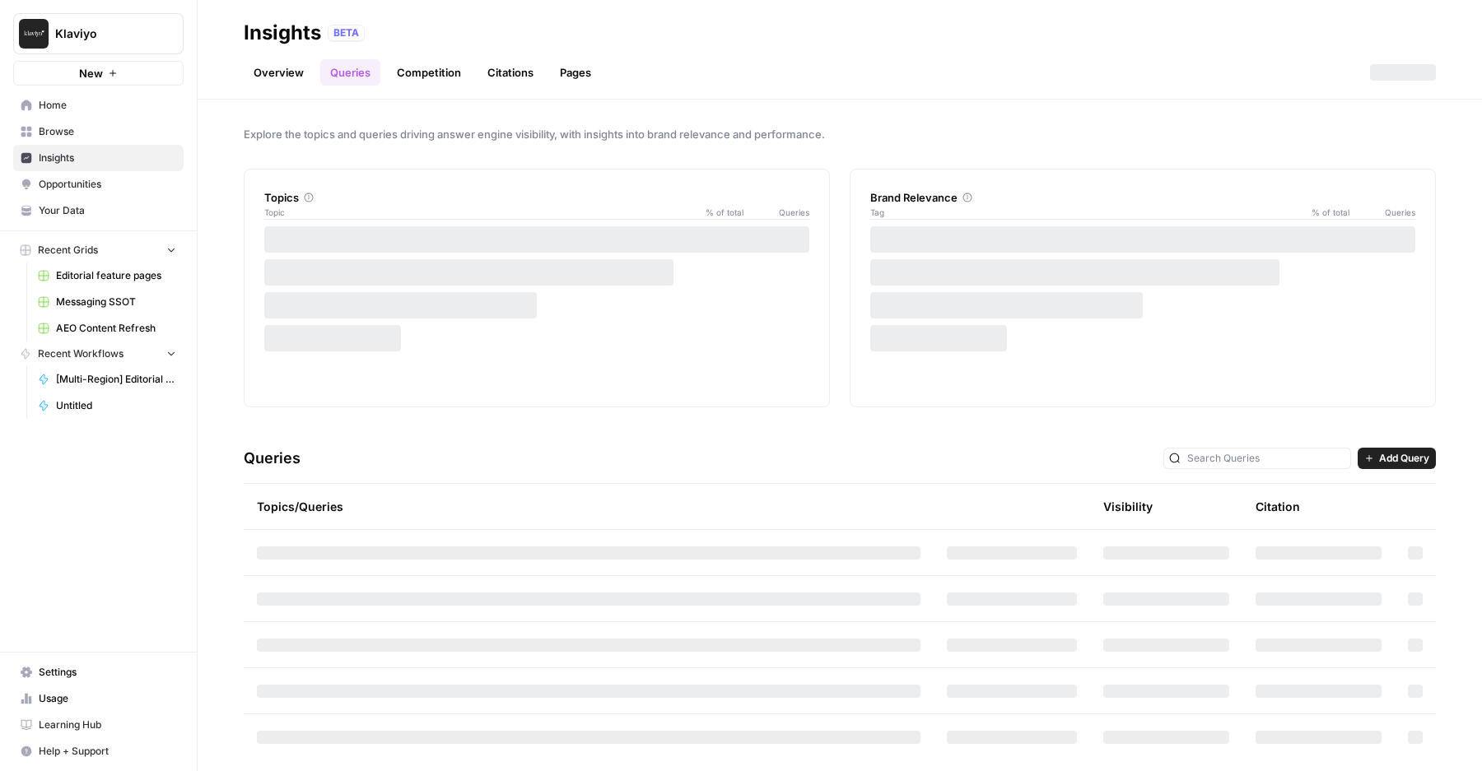
click at [432, 66] on link "Competition" at bounding box center [429, 72] width 84 height 26
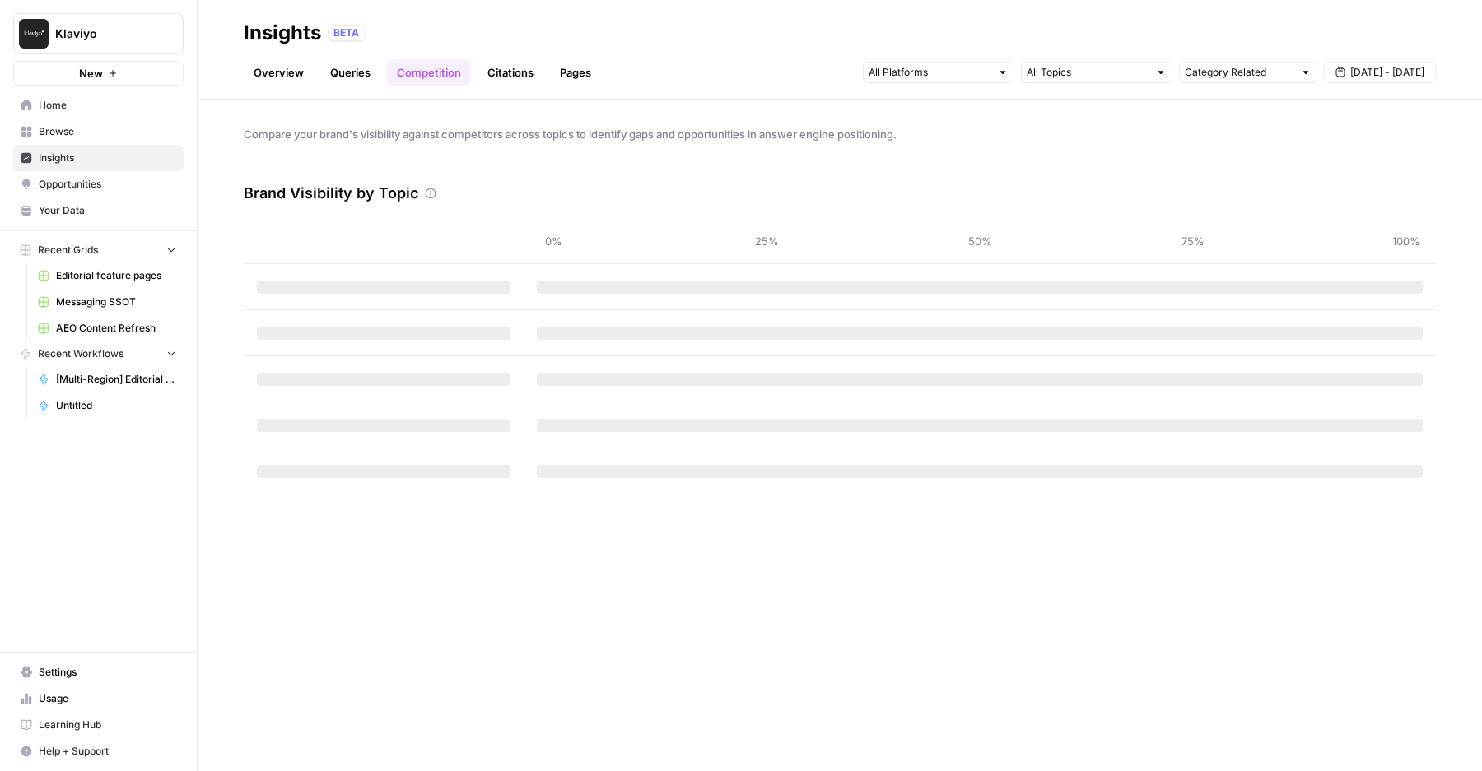
click at [510, 68] on link "Citations" at bounding box center [510, 72] width 66 height 26
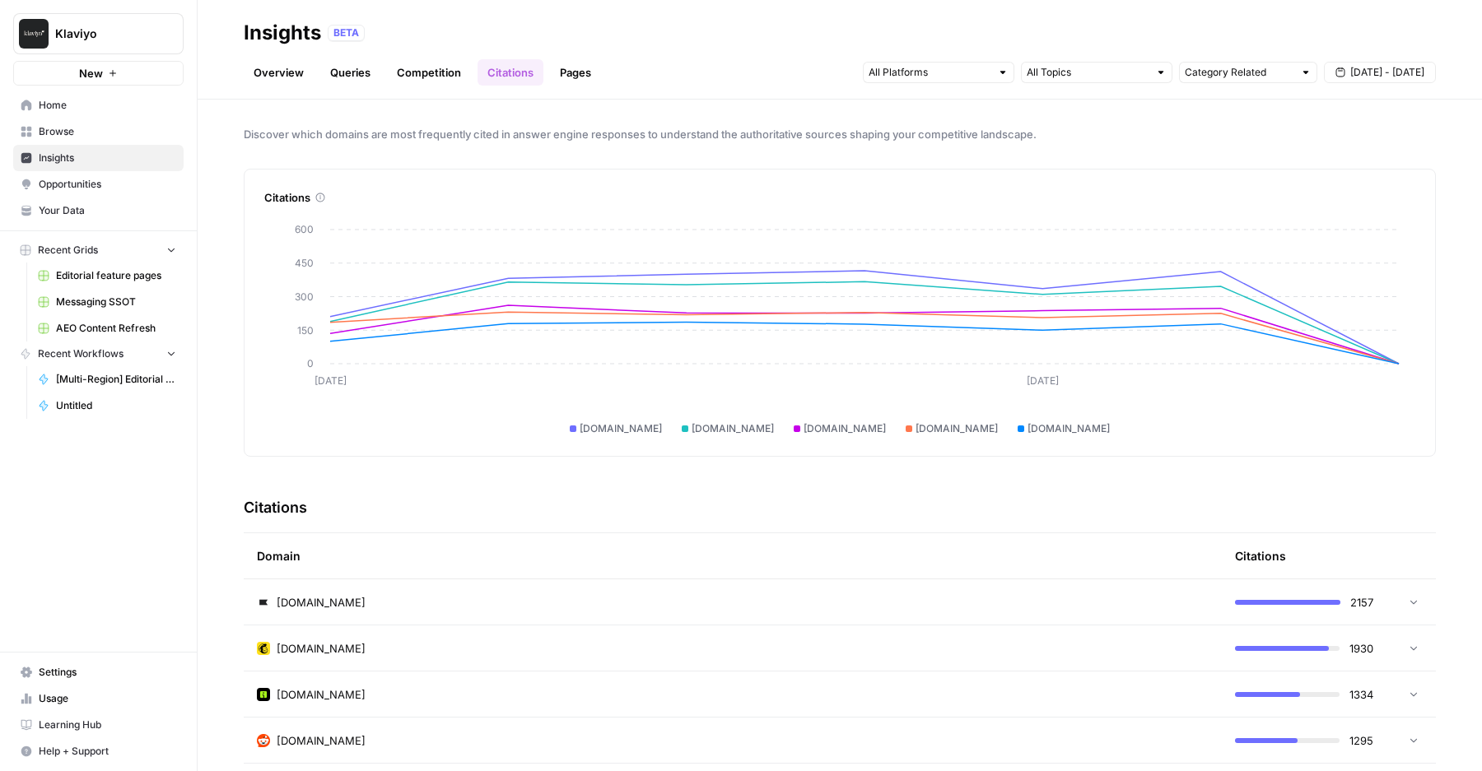
click at [584, 68] on link "Pages" at bounding box center [575, 72] width 51 height 26
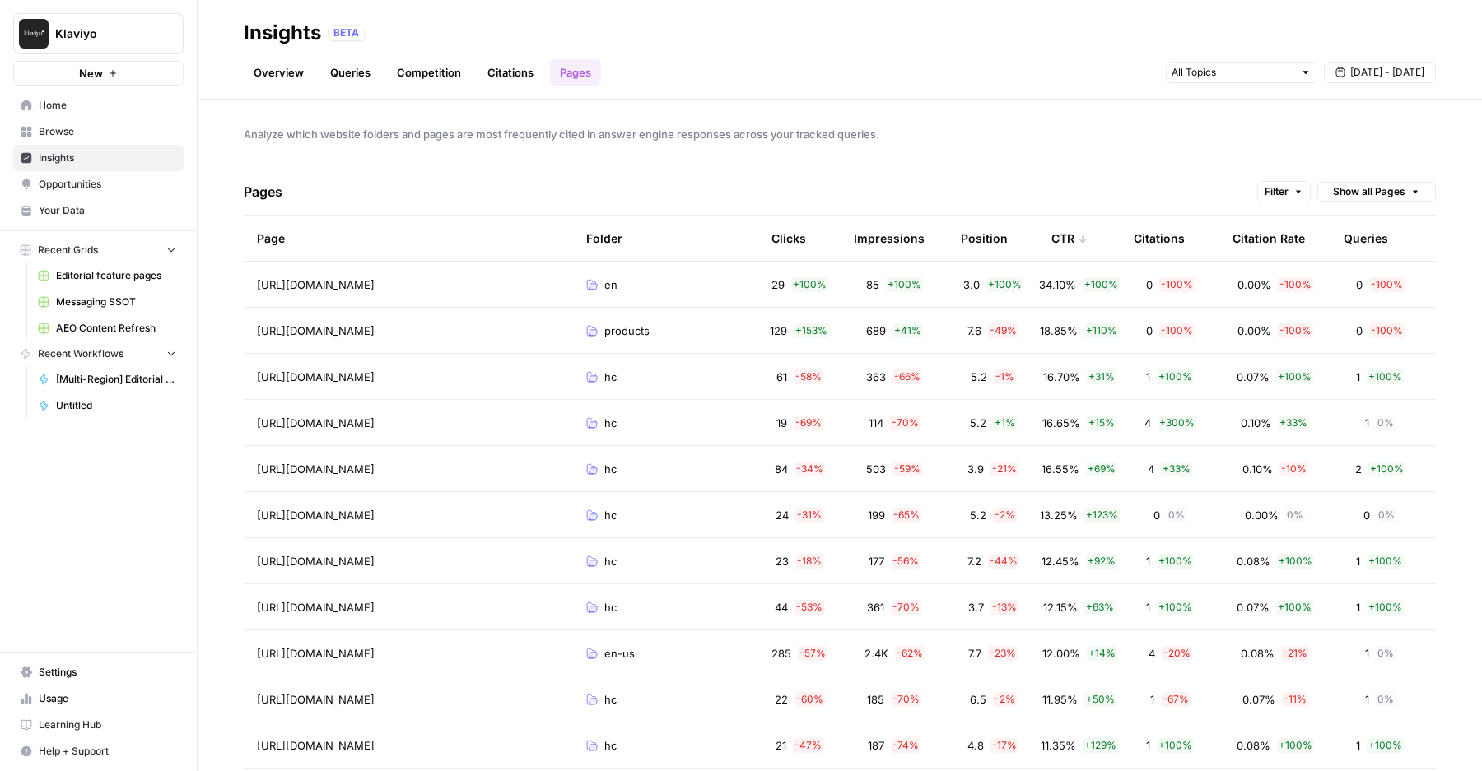
click at [82, 31] on span "Klaviyo" at bounding box center [105, 34] width 100 height 16
type input "syn"
click at [77, 116] on span "Synthesia" at bounding box center [158, 123] width 217 height 16
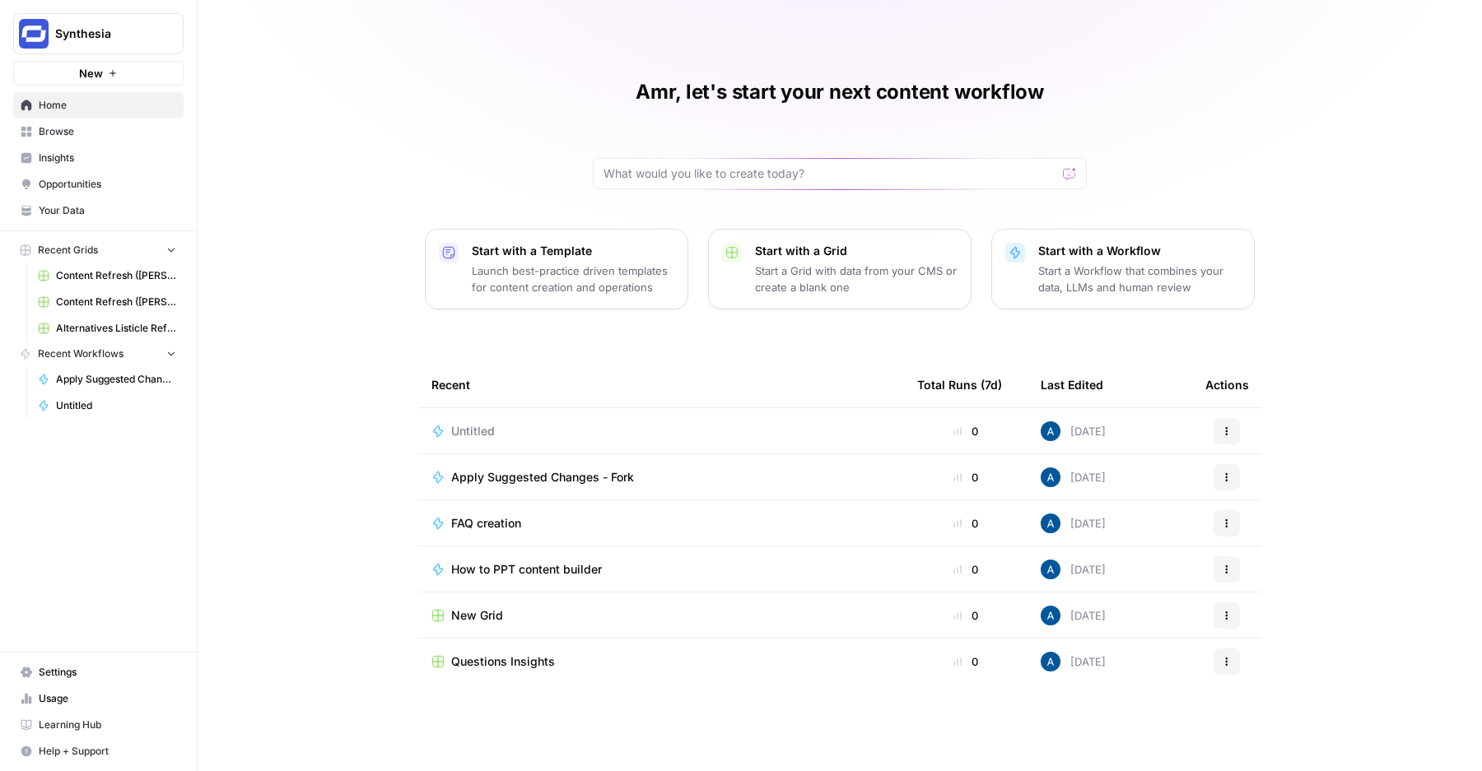
click at [124, 183] on span "Opportunities" at bounding box center [107, 184] width 137 height 15
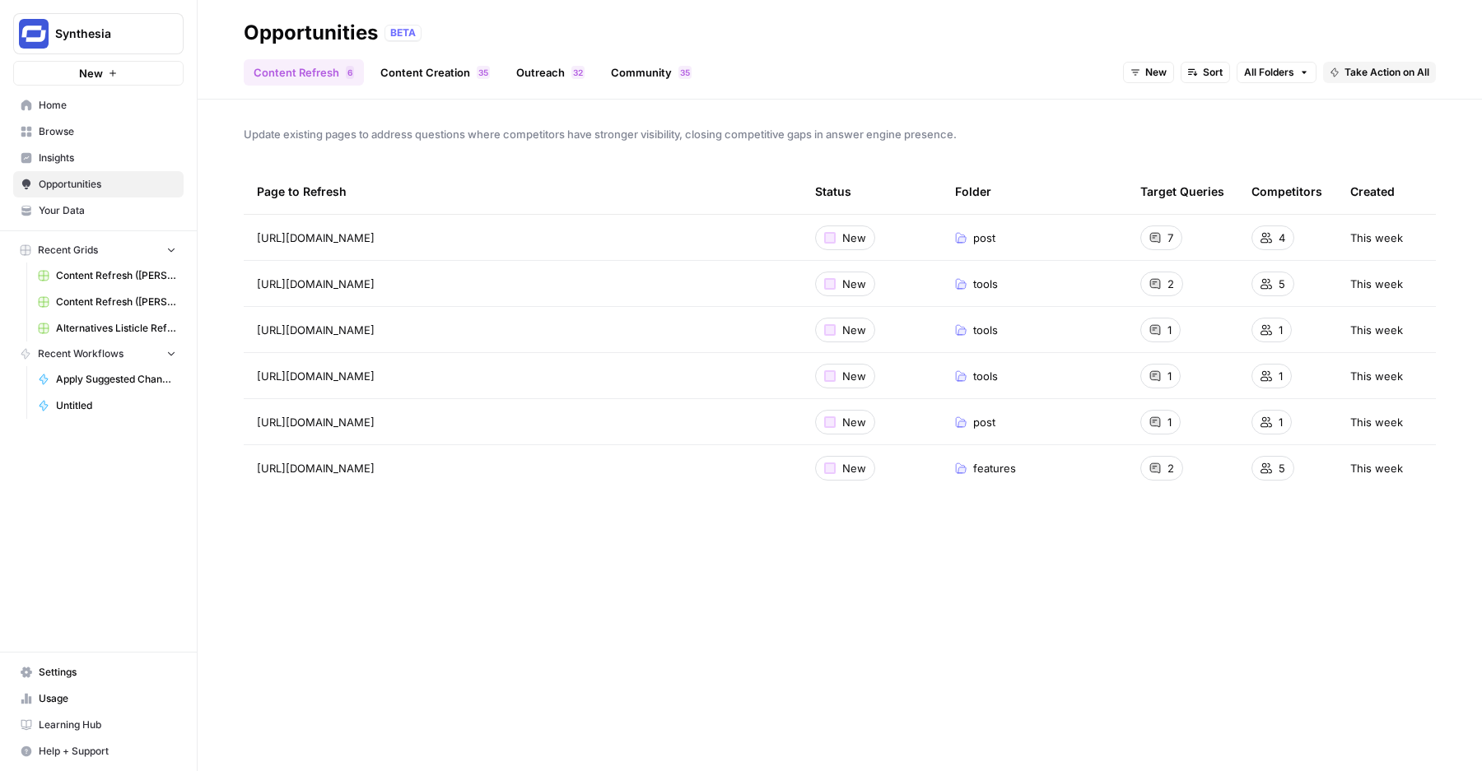
click at [149, 165] on link "Insights" at bounding box center [98, 158] width 170 height 26
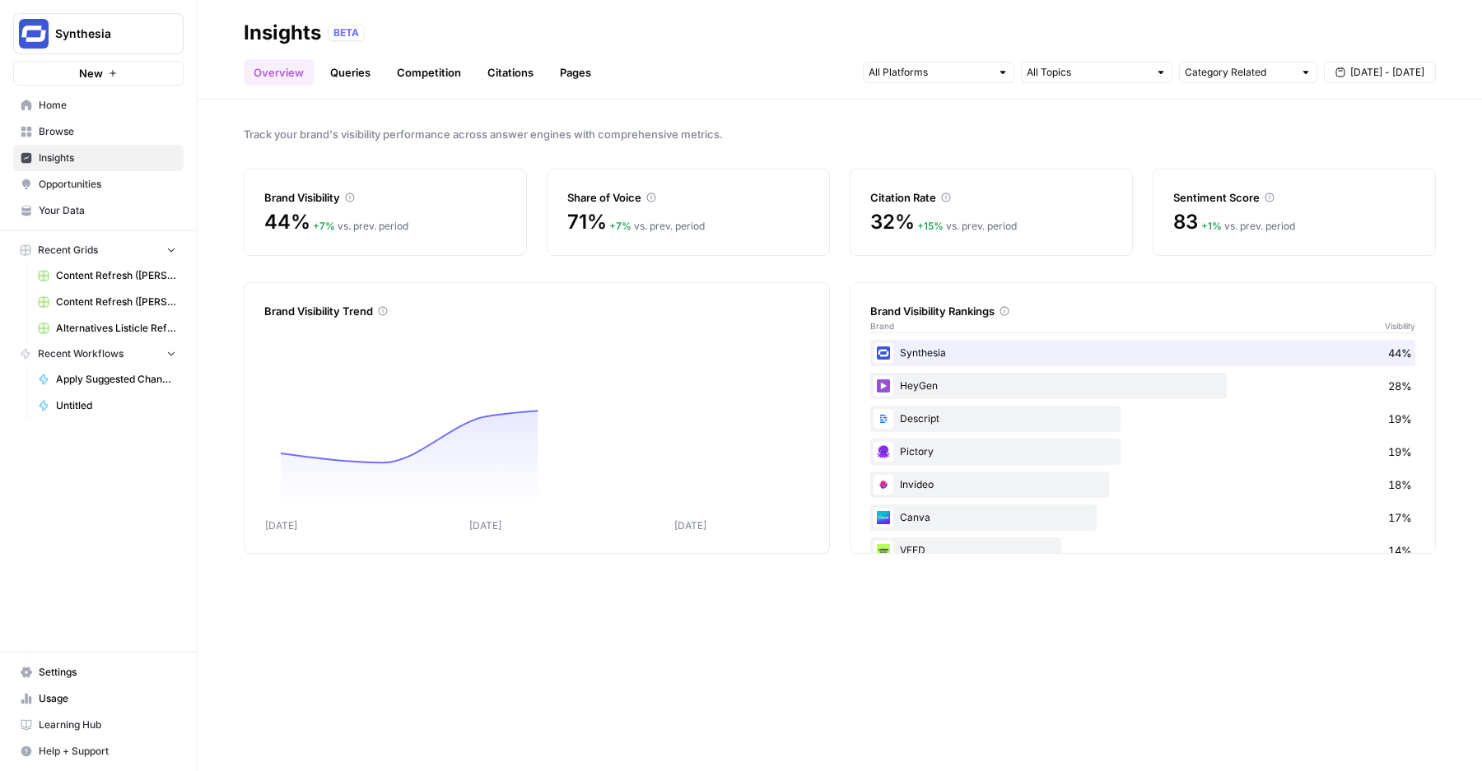
click at [561, 60] on link "Pages" at bounding box center [575, 72] width 51 height 26
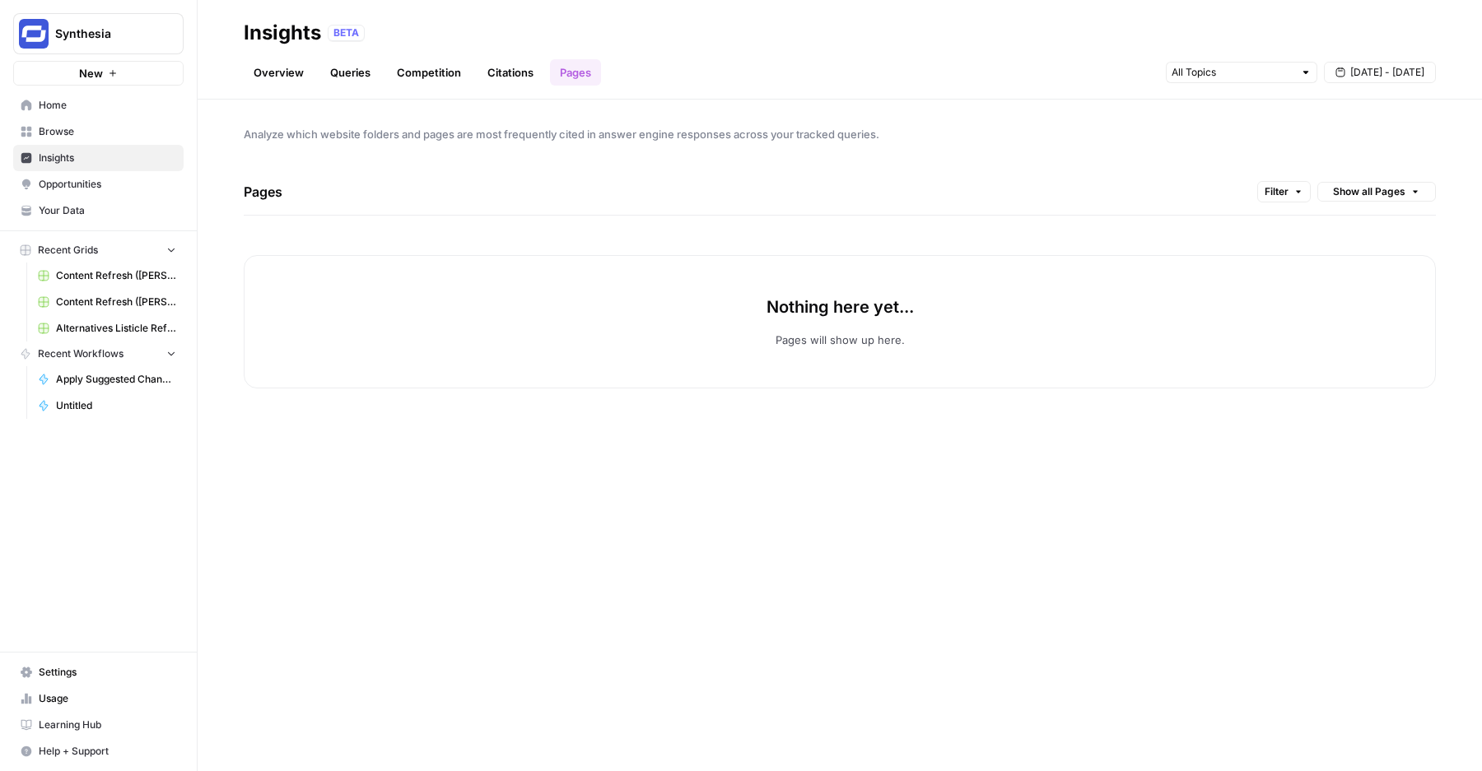
click at [1404, 198] on span "Show all Pages" at bounding box center [1369, 191] width 72 height 15
click at [1360, 227] on span "Grouped by Folder" at bounding box center [1378, 227] width 95 height 16
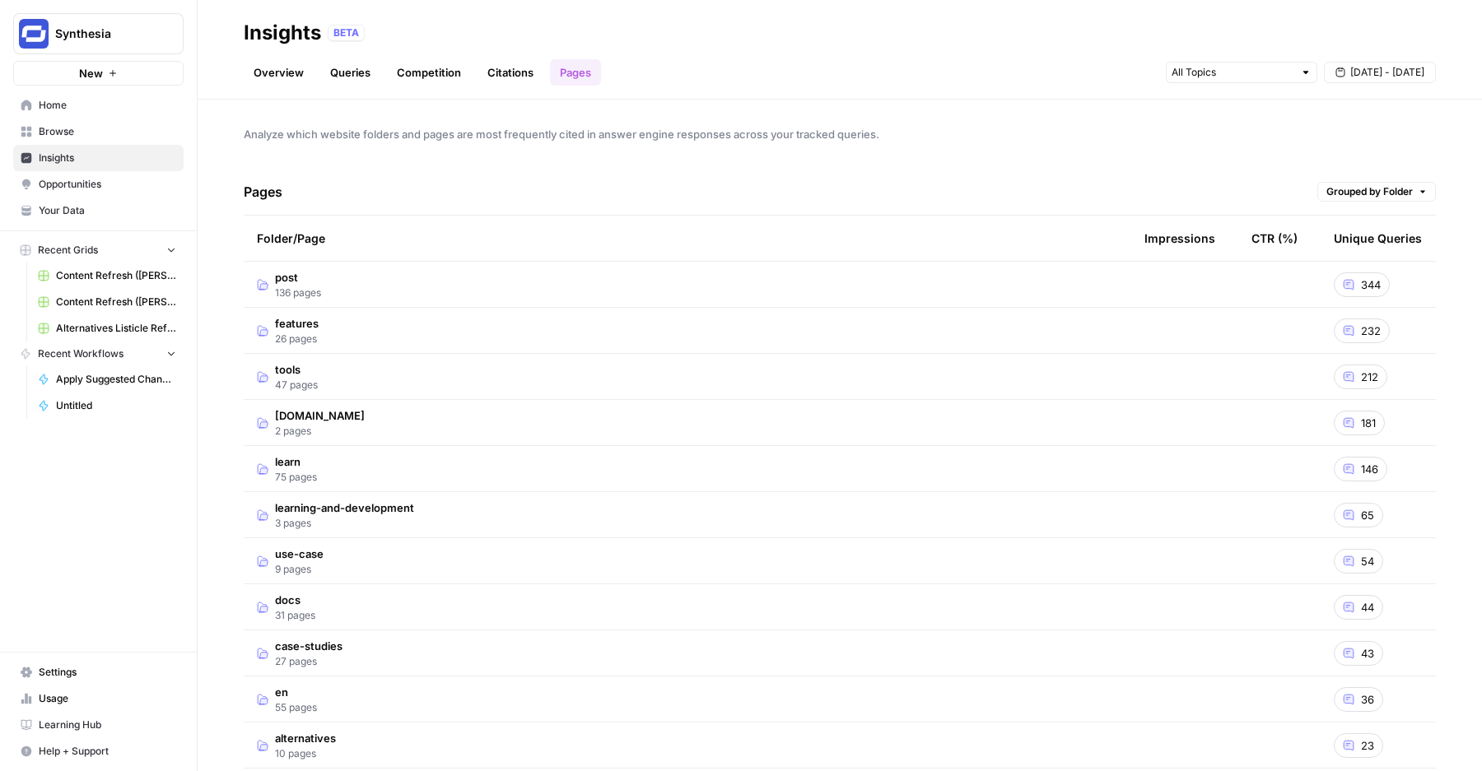
click at [546, 240] on div "Folder/Page" at bounding box center [687, 238] width 861 height 45
click at [559, 279] on td "post 136 pages" at bounding box center [687, 284] width 887 height 45
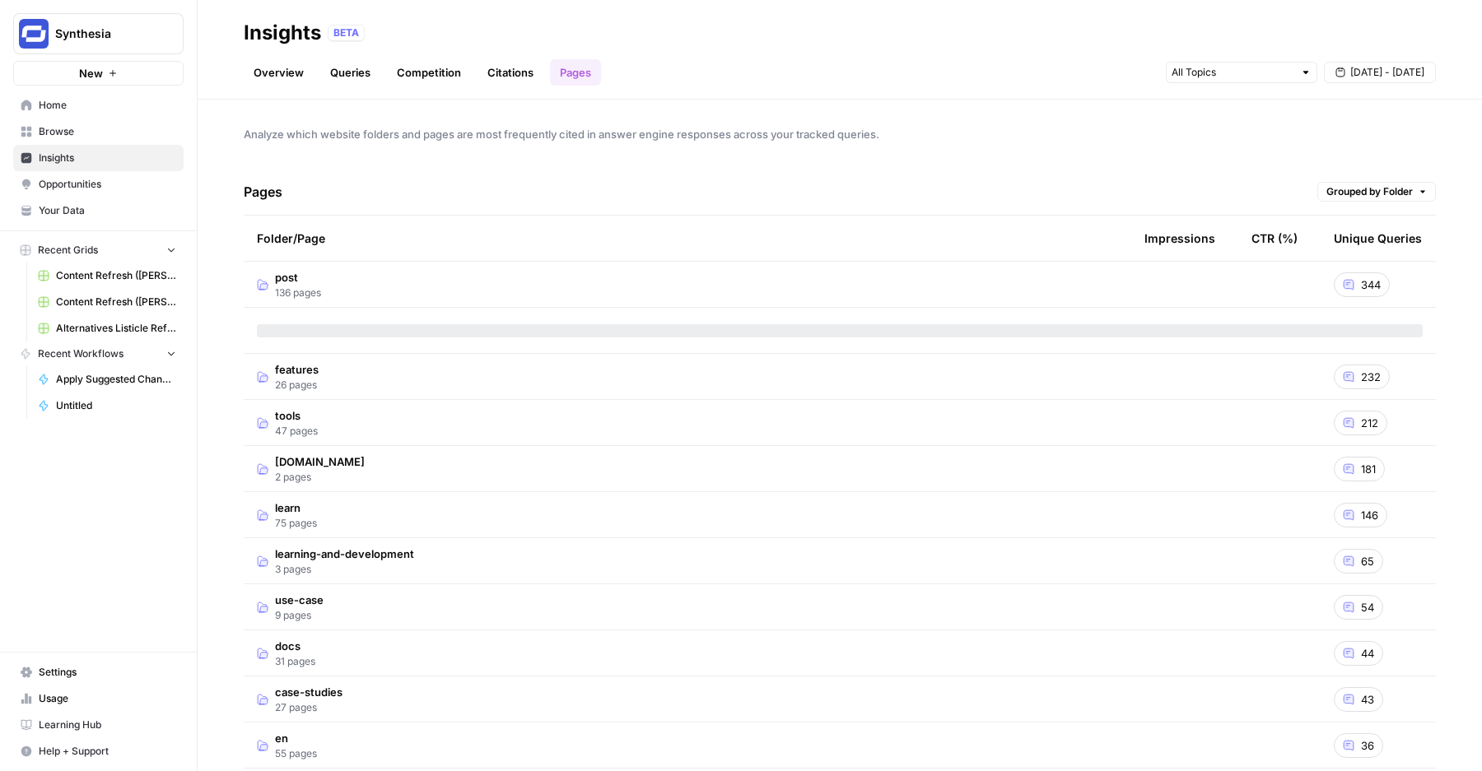
click at [602, 277] on td "post 136 pages" at bounding box center [687, 284] width 887 height 45
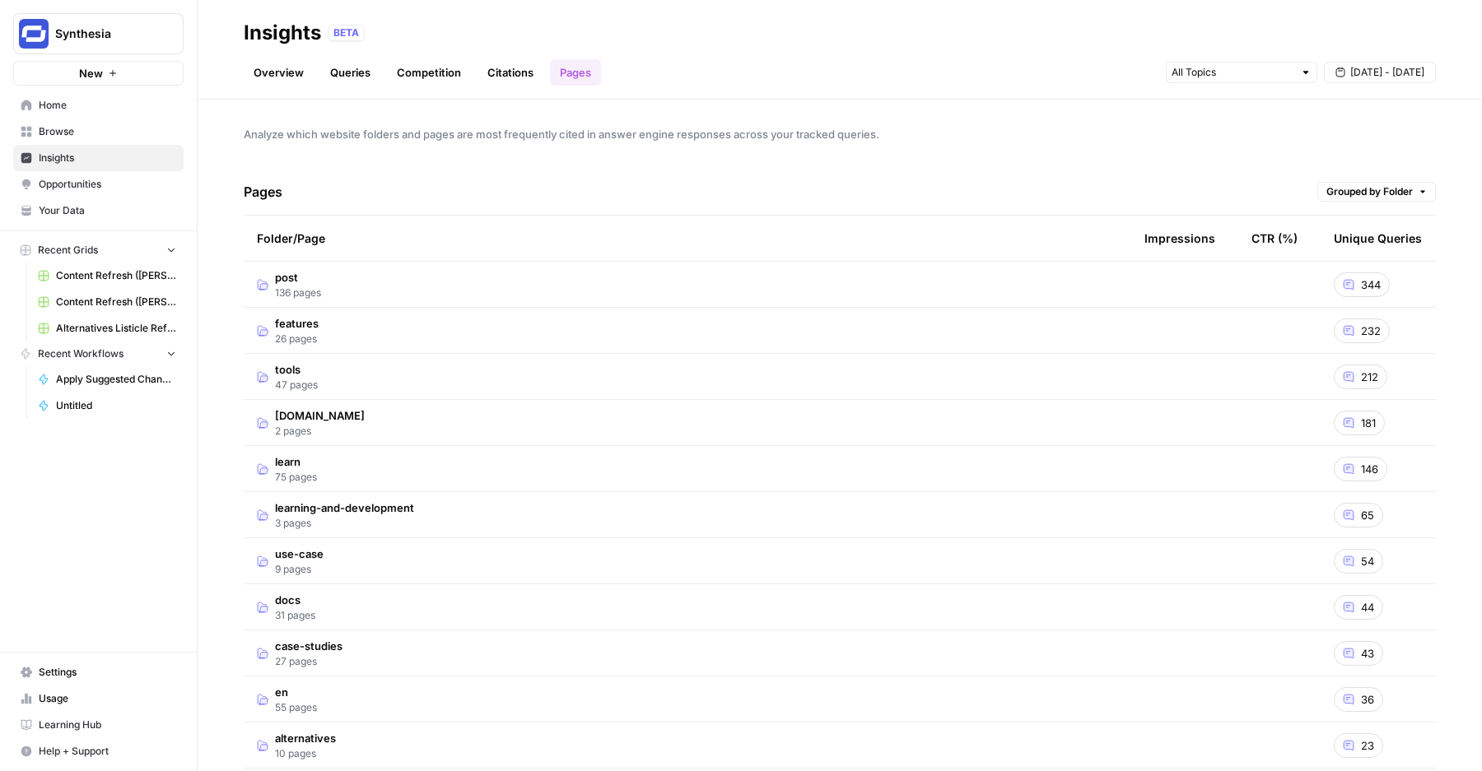
click at [273, 75] on link "Overview" at bounding box center [279, 72] width 70 height 26
